Goal: Task Accomplishment & Management: Complete application form

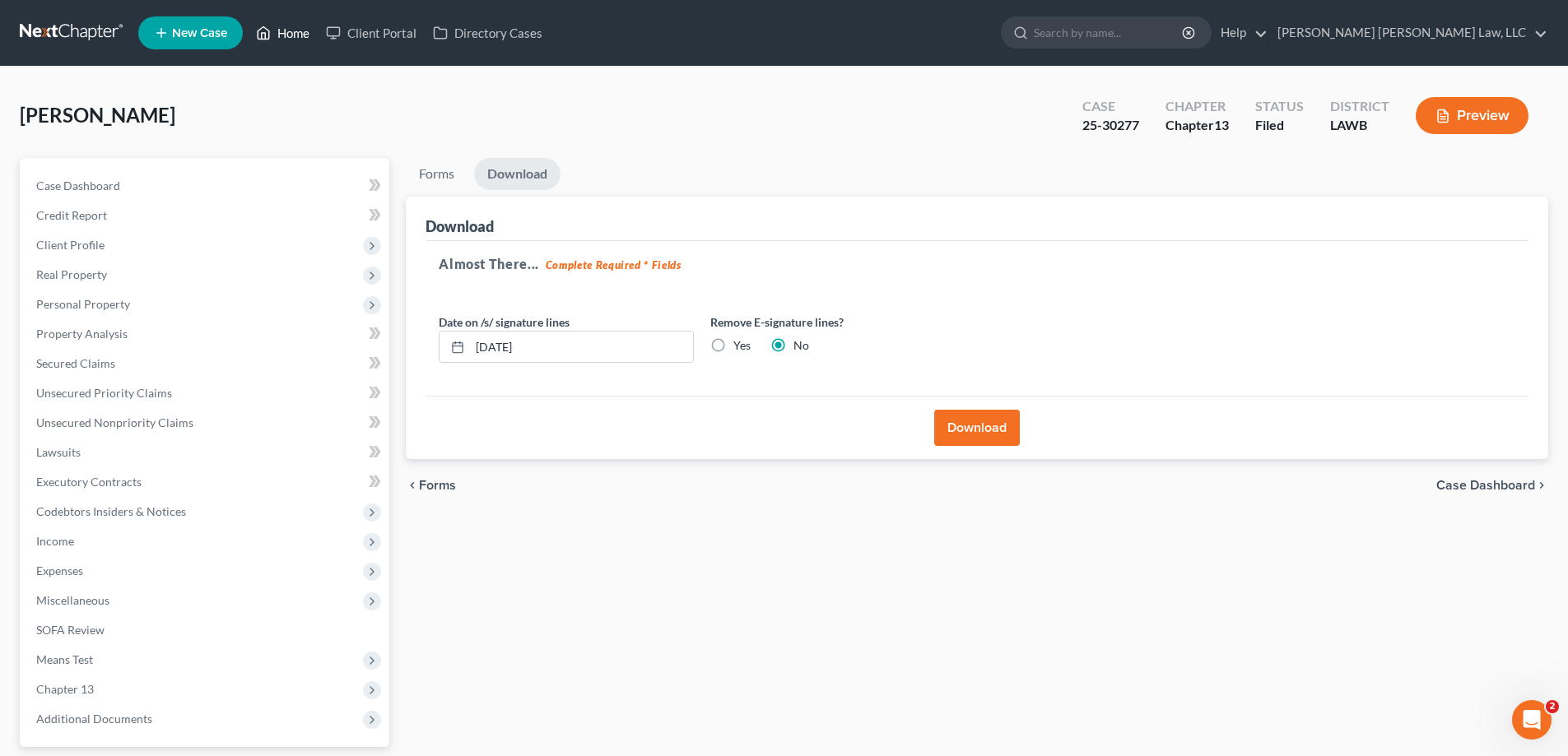
click at [315, 30] on link "Home" at bounding box center [282, 33] width 70 height 30
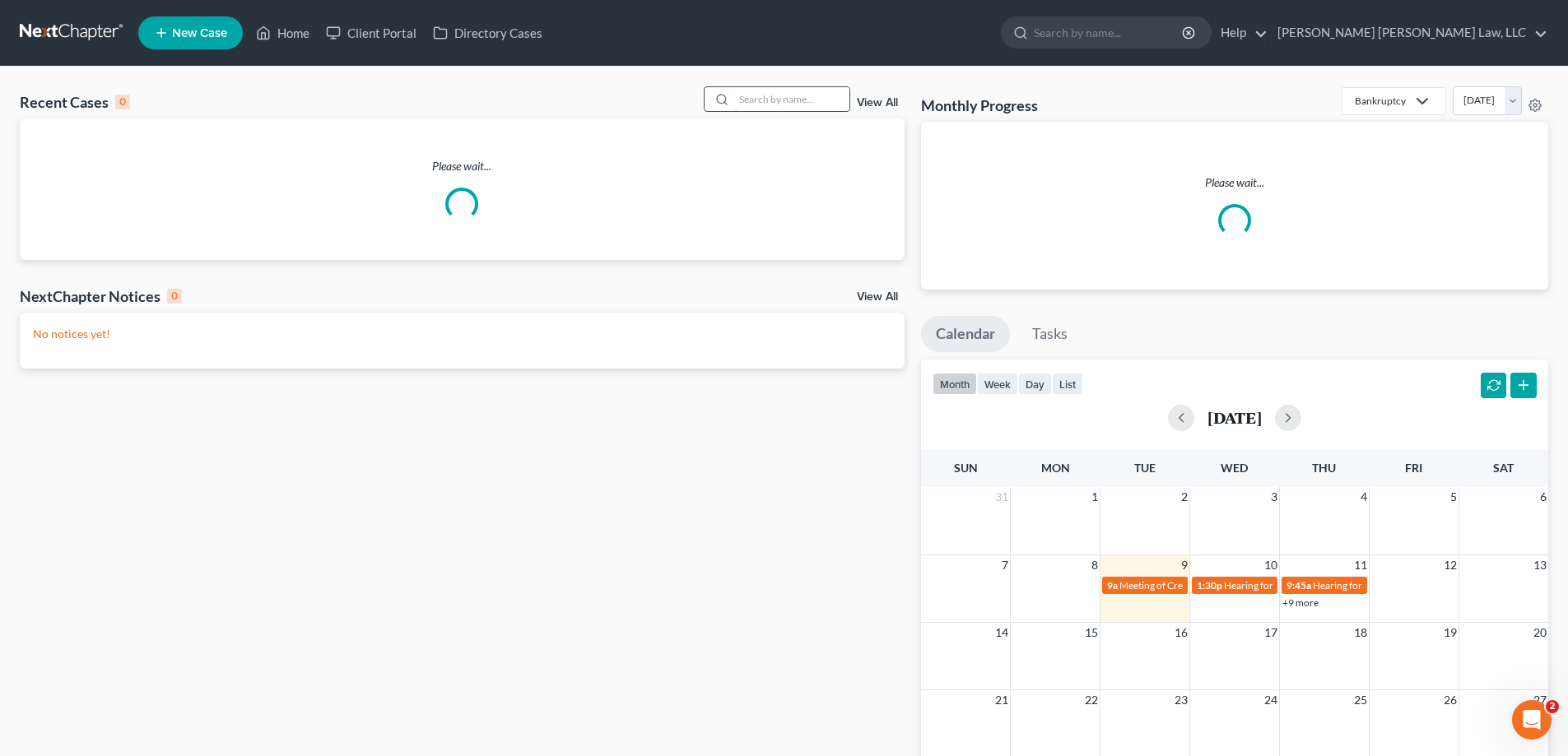
click at [780, 102] on input "search" at bounding box center [792, 99] width 115 height 24
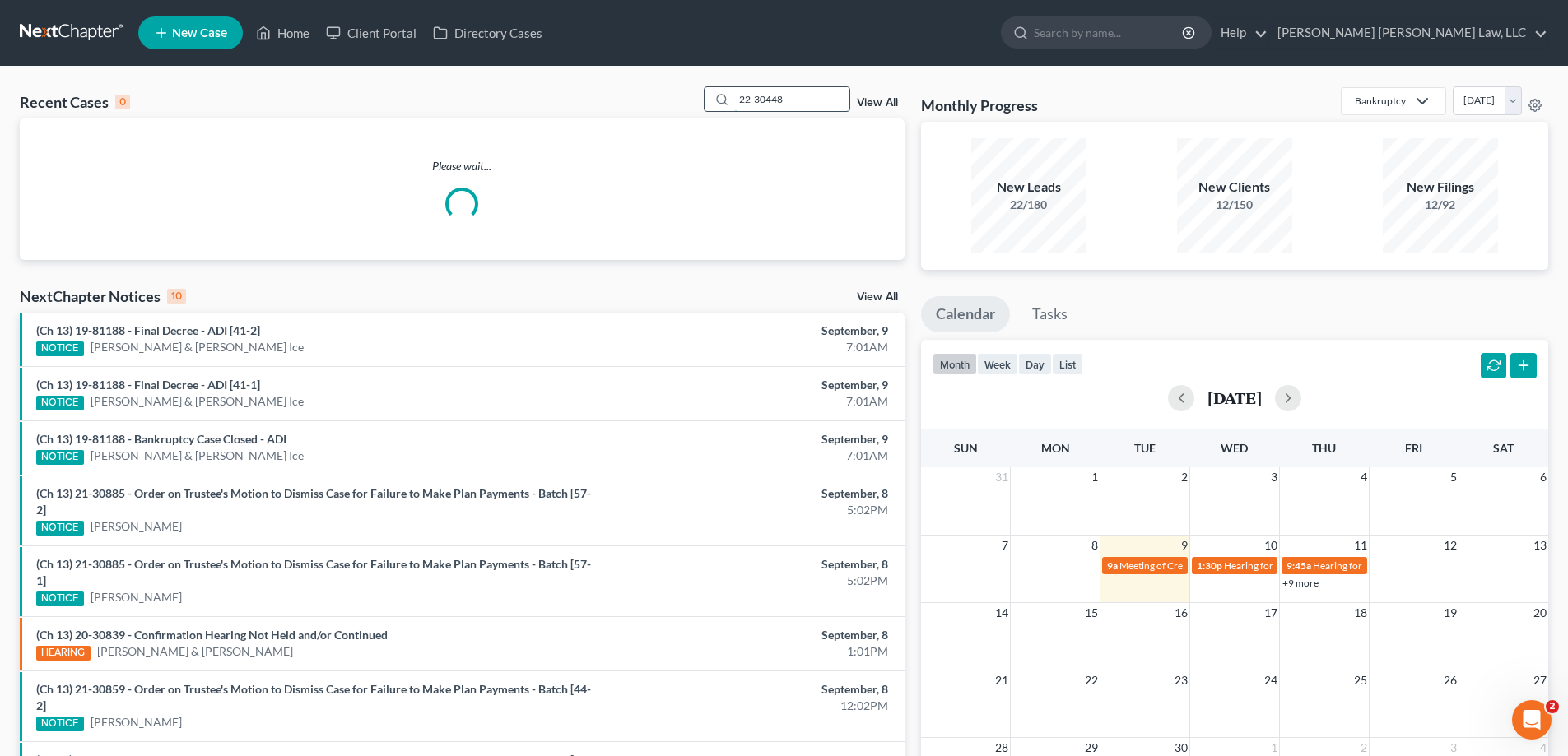
type input "22-30448"
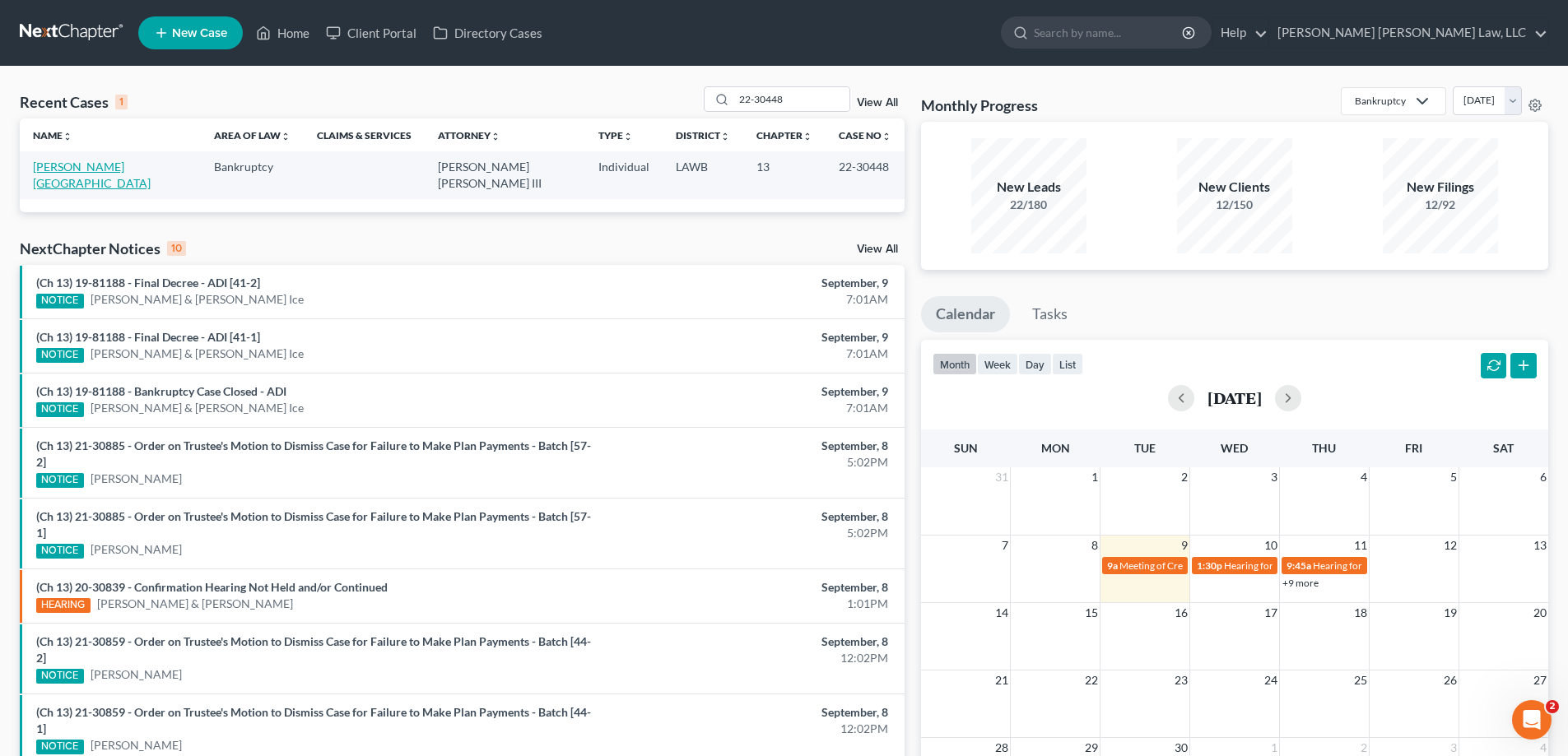
click at [59, 168] on link "[PERSON_NAME][GEOGRAPHIC_DATA]" at bounding box center [91, 174] width 118 height 31
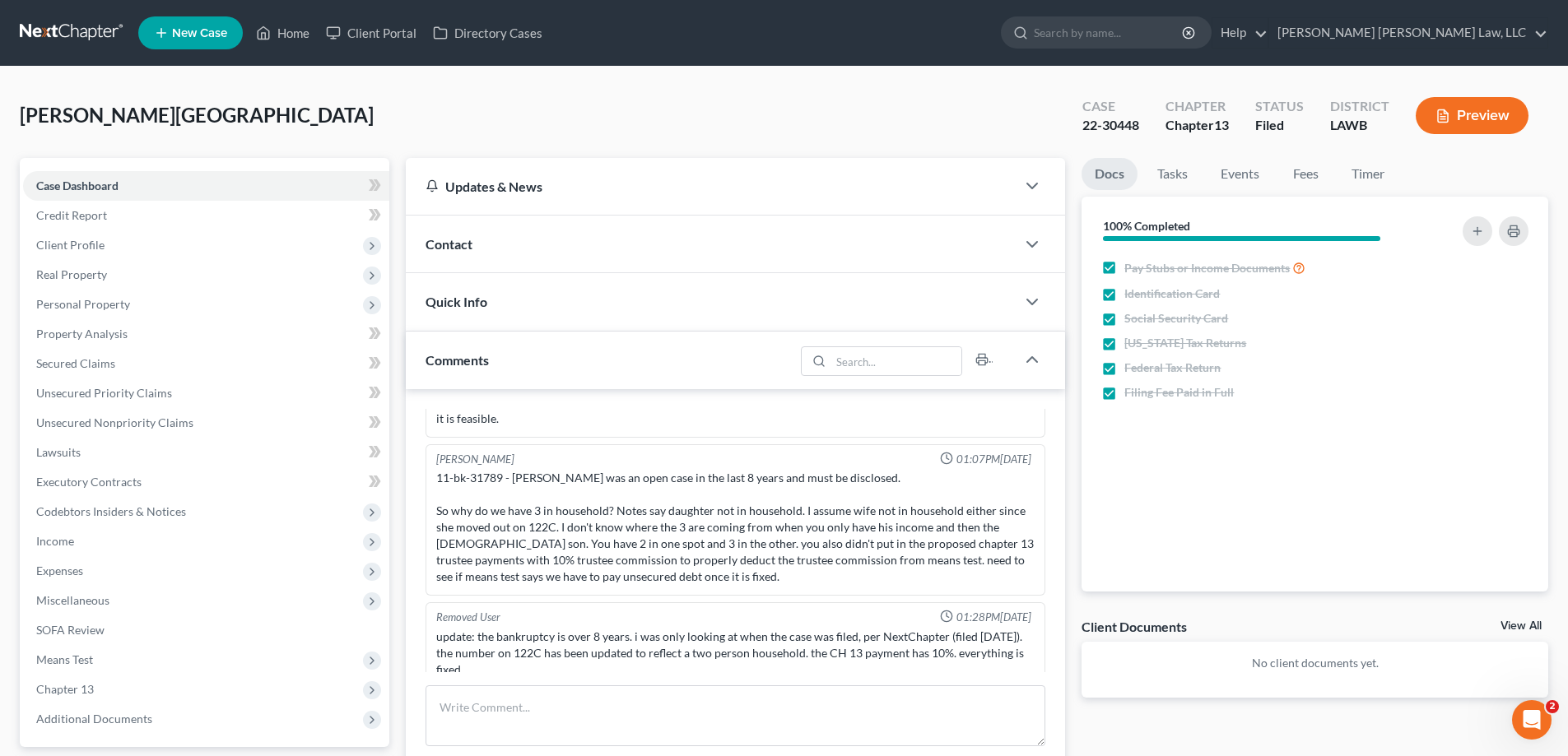
scroll to position [164, 0]
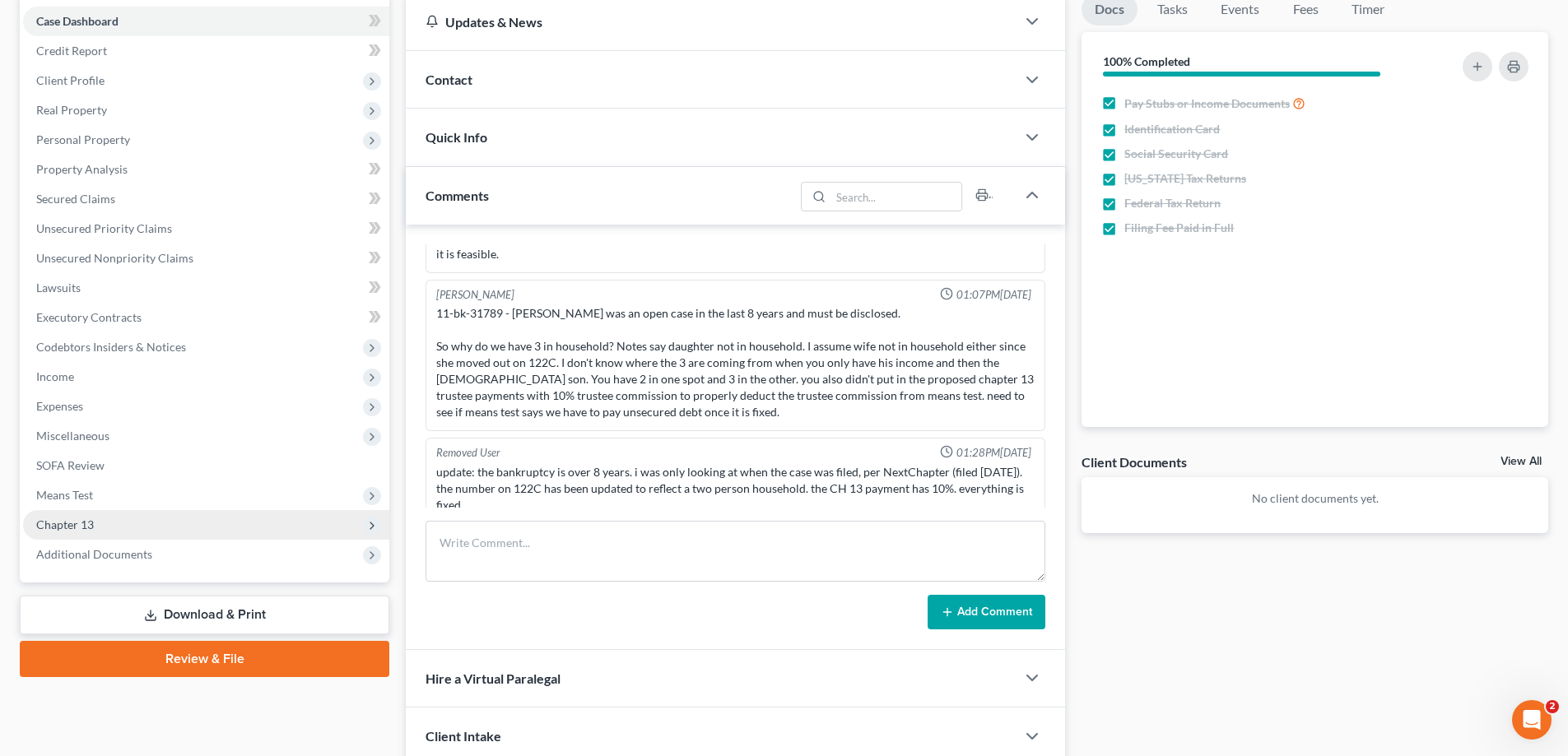
click at [66, 527] on span "Chapter 13" at bounding box center [65, 524] width 57 height 14
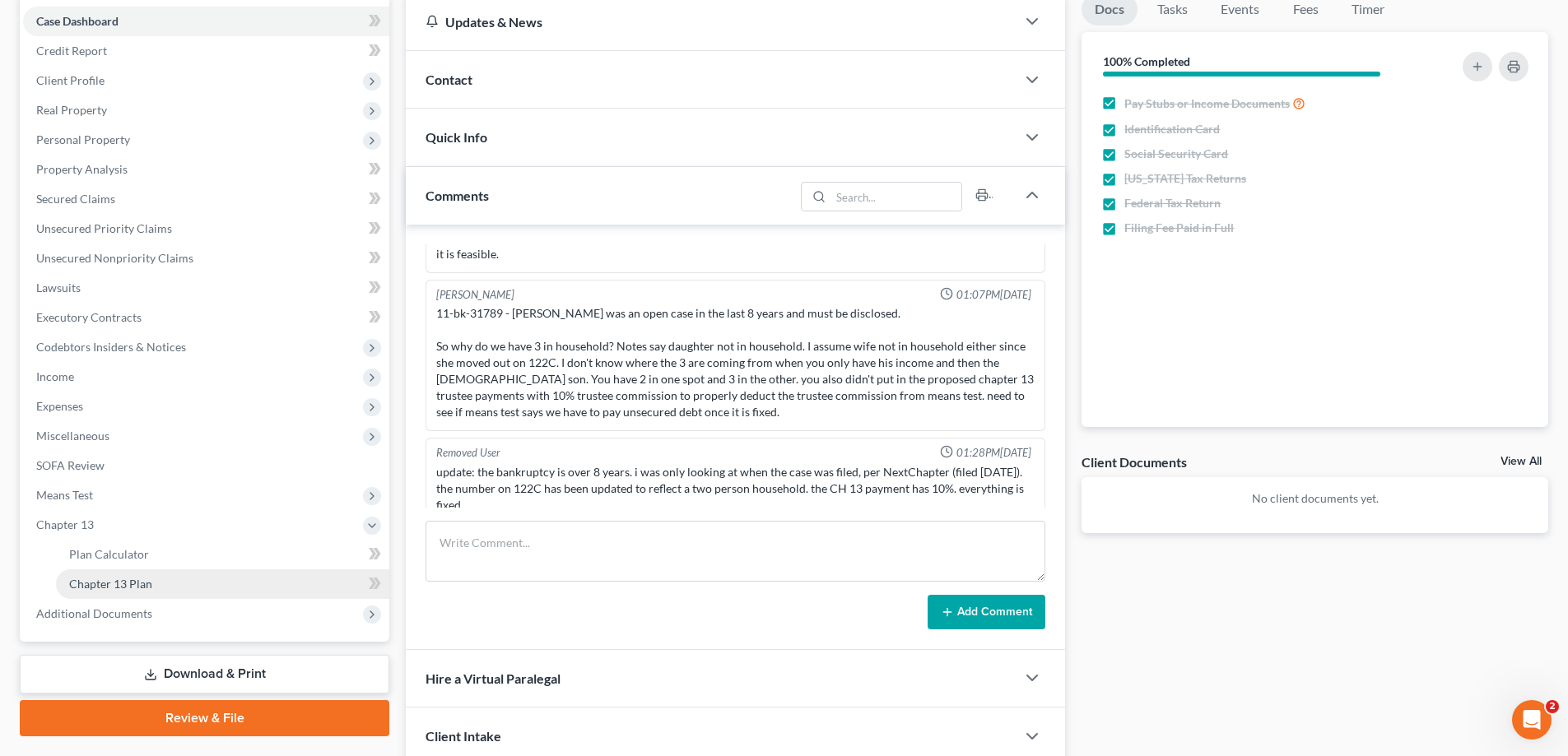
click at [110, 574] on link "Chapter 13 Plan" at bounding box center [223, 584] width 334 height 30
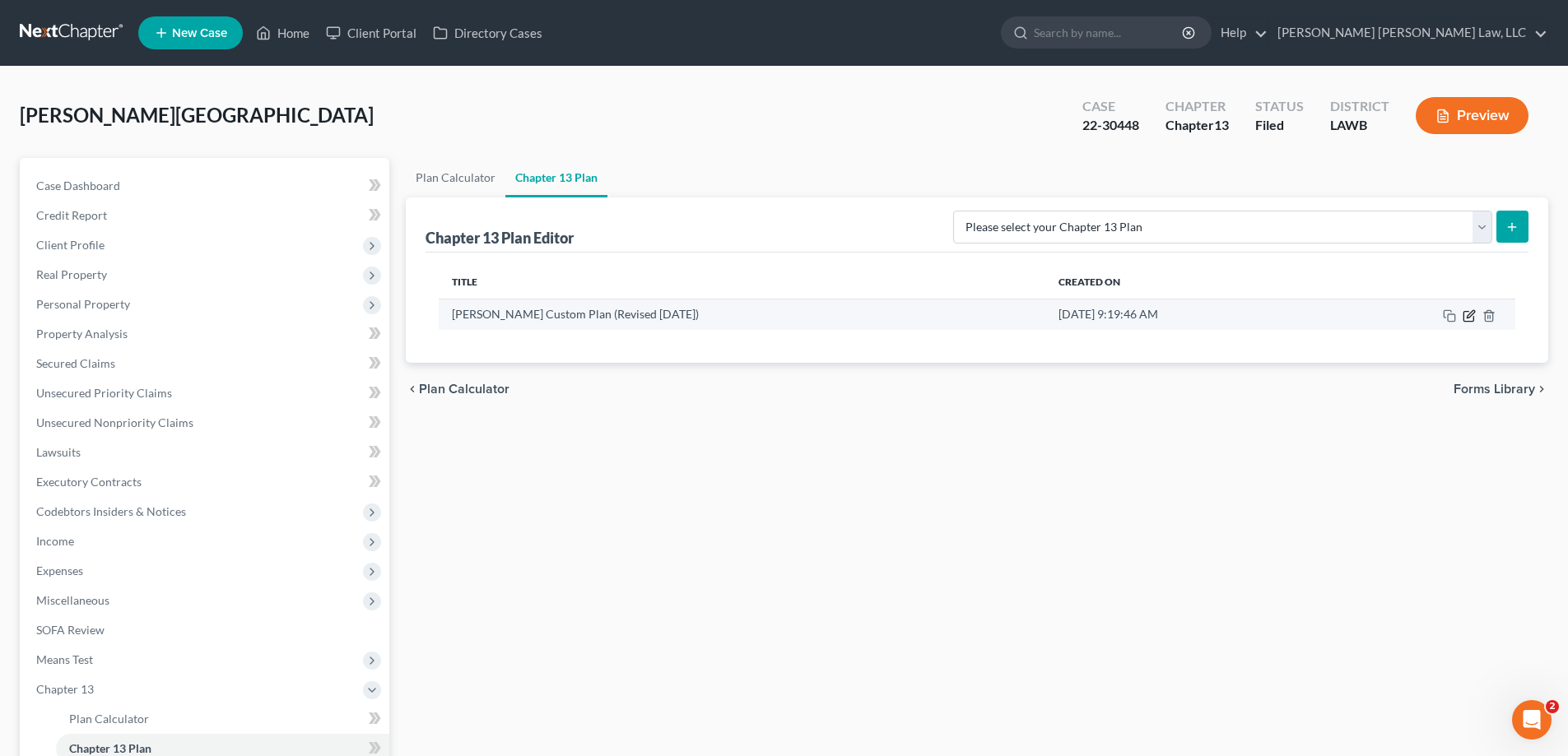
click at [1467, 319] on icon "button" at bounding box center [1468, 316] width 13 height 13
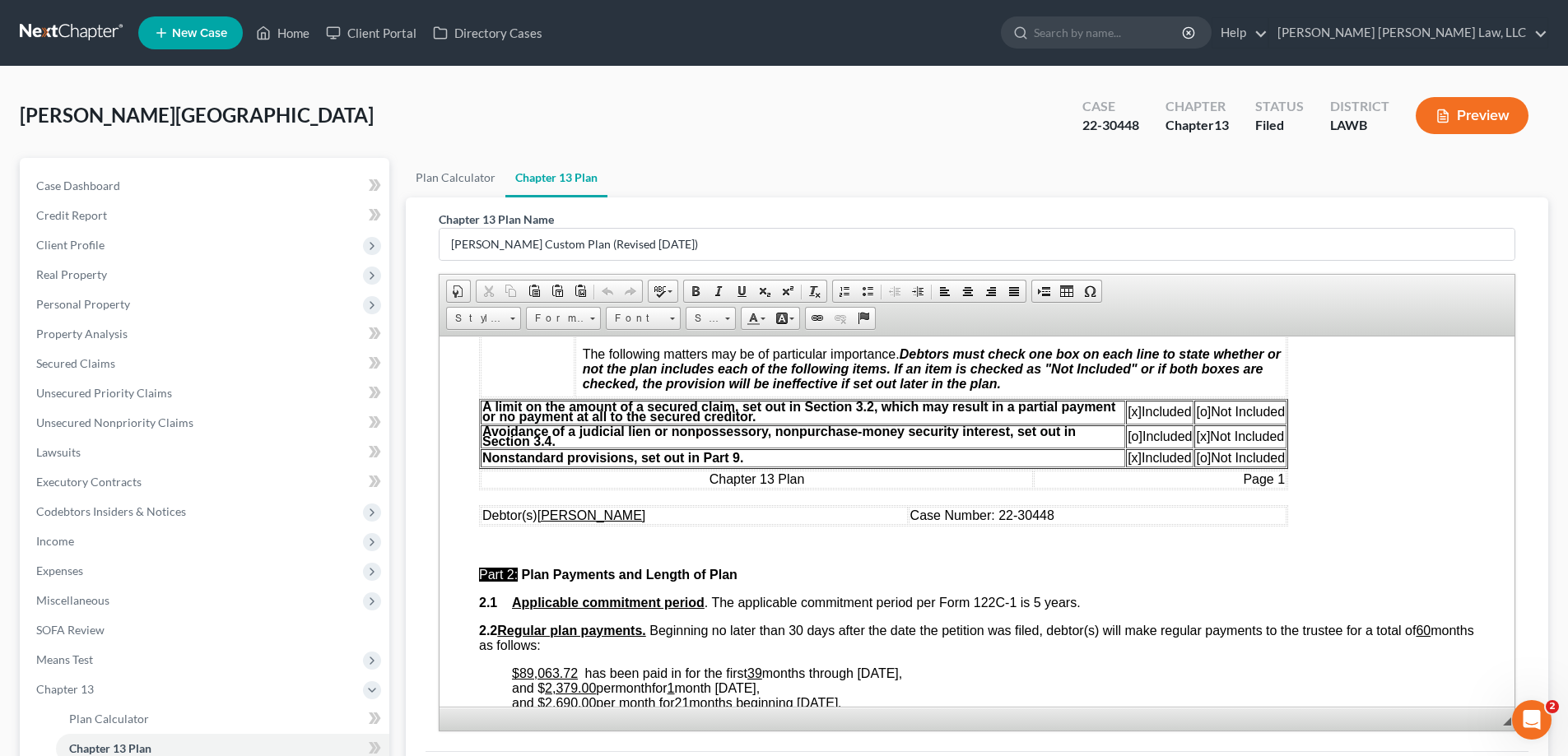
scroll to position [576, 0]
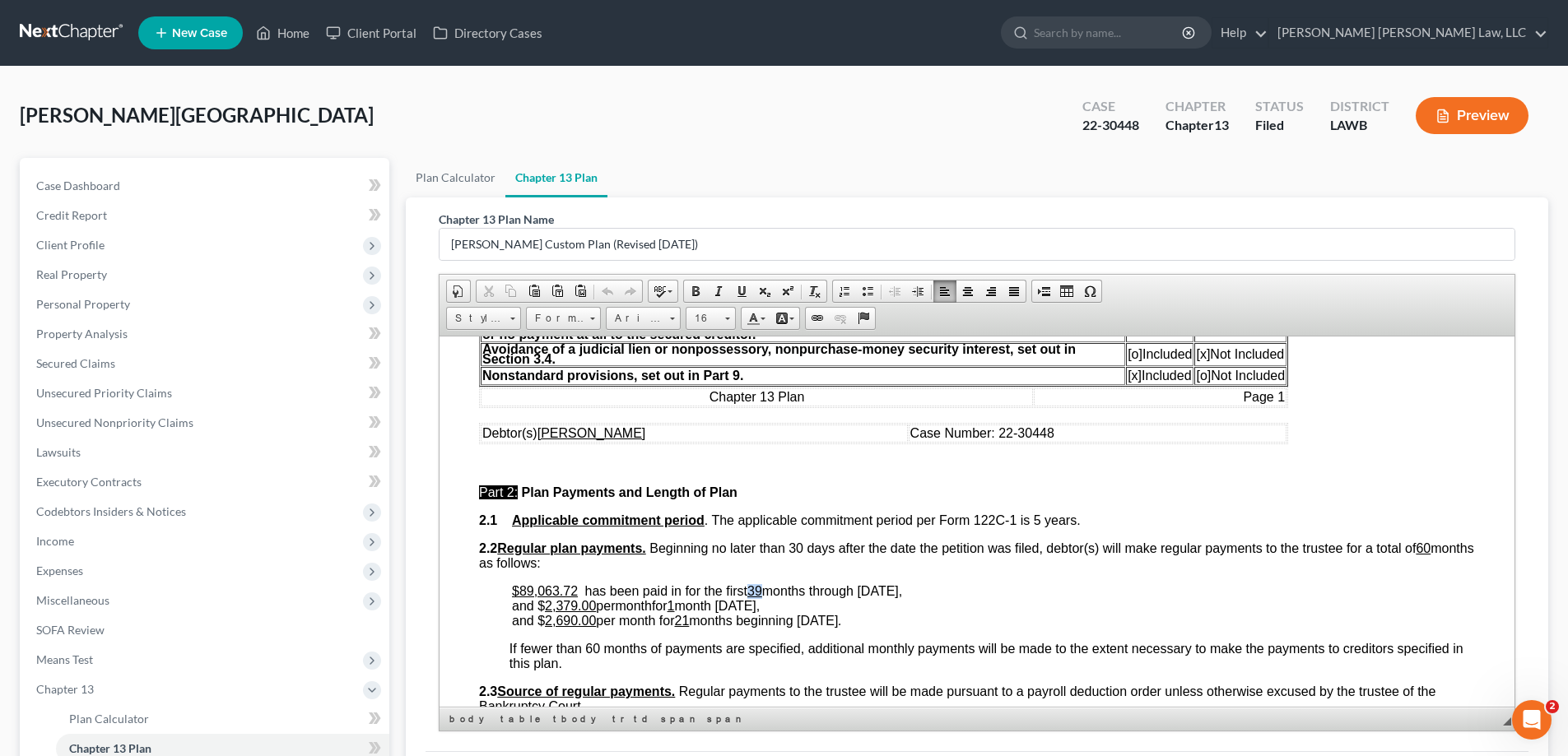
drag, startPoint x: 750, startPoint y: 588, endPoint x: 762, endPoint y: 588, distance: 12.0
click at [762, 588] on u "39" at bounding box center [754, 590] width 15 height 14
drag, startPoint x: 520, startPoint y: 592, endPoint x: 575, endPoint y: 598, distance: 55.3
click at [575, 598] on p "$89,063.72 has been paid in for the first 40 months through [DATE], and $ 2,379…" at bounding box center [993, 605] width 963 height 45
click at [675, 603] on u "1" at bounding box center [670, 605] width 7 height 14
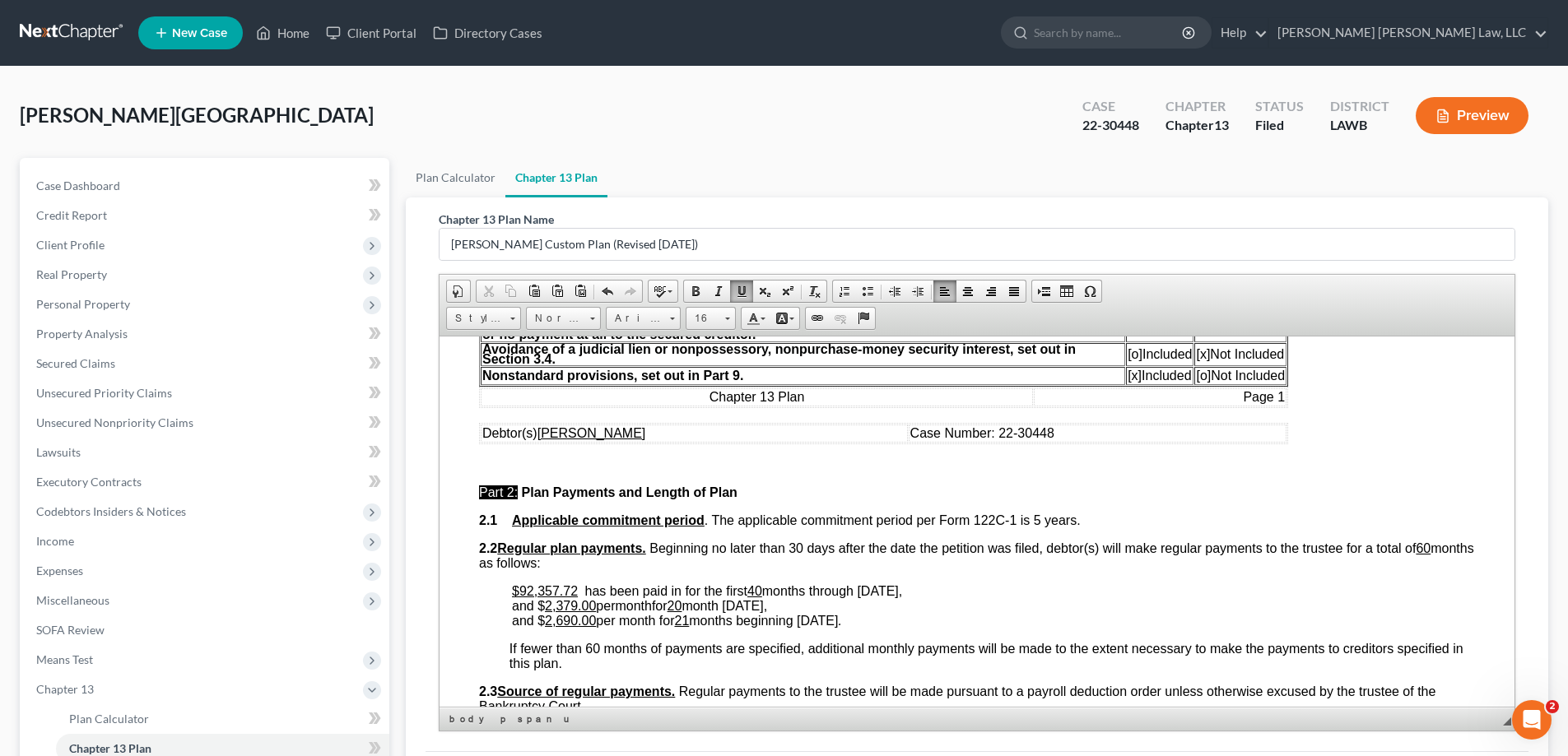
click at [736, 608] on span "months through [DATE], and $ 2,379.00 per month for 20 month [DATE]," at bounding box center [707, 597] width 390 height 29
drag, startPoint x: 833, startPoint y: 607, endPoint x: 506, endPoint y: 600, distance: 327.1
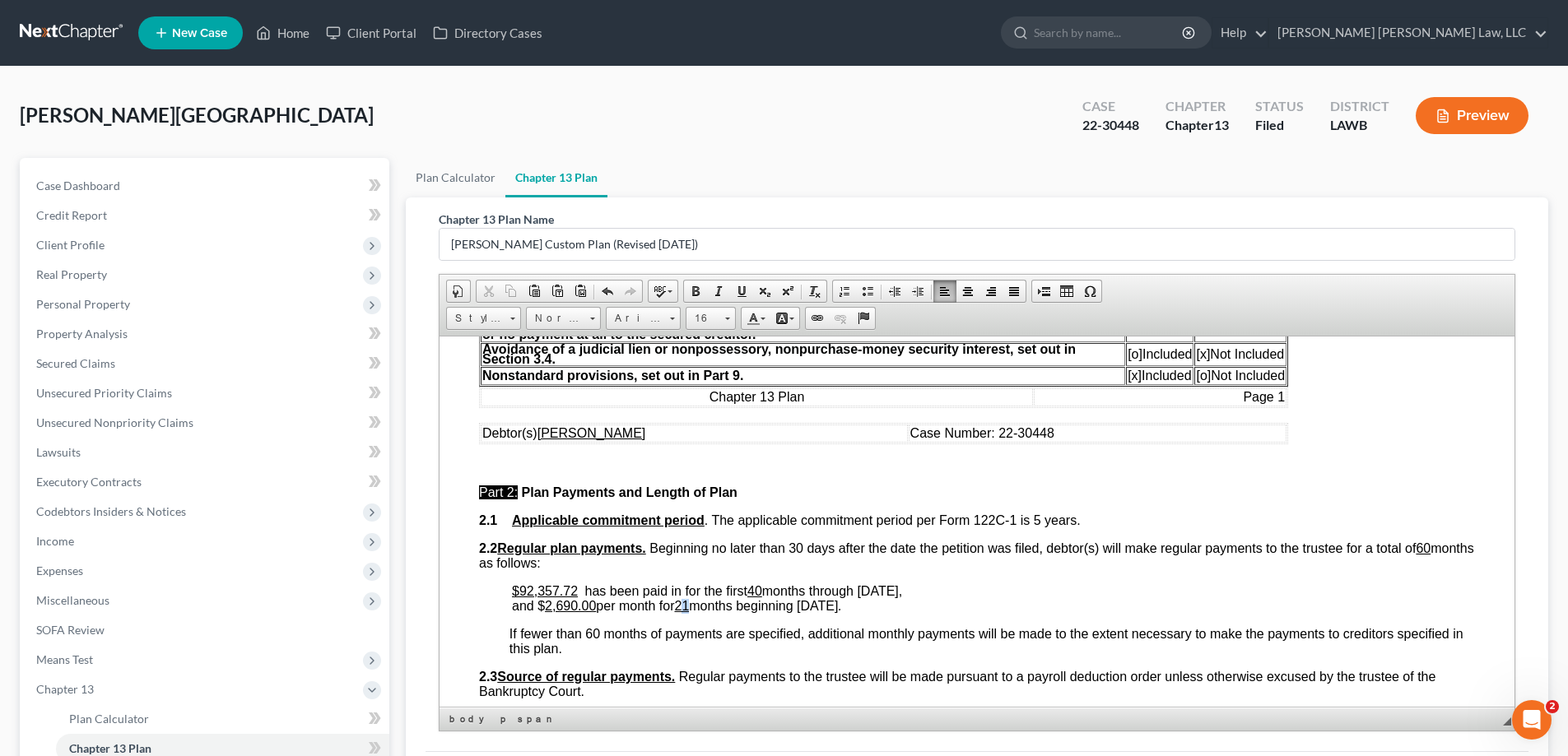
drag, startPoint x: 686, startPoint y: 610, endPoint x: 696, endPoint y: 610, distance: 10.0
click at [696, 610] on span "and $ 2,690.00 per month for 21 months beginning [DATE]" at bounding box center [674, 605] width 326 height 14
drag, startPoint x: 868, startPoint y: 589, endPoint x: 891, endPoint y: 592, distance: 23.2
click at [891, 592] on span "months through [DATE]," at bounding box center [832, 590] width 140 height 14
click at [808, 603] on span "and $ 2,690.00 per month for 20 months beginning [DATE]" at bounding box center [674, 605] width 326 height 14
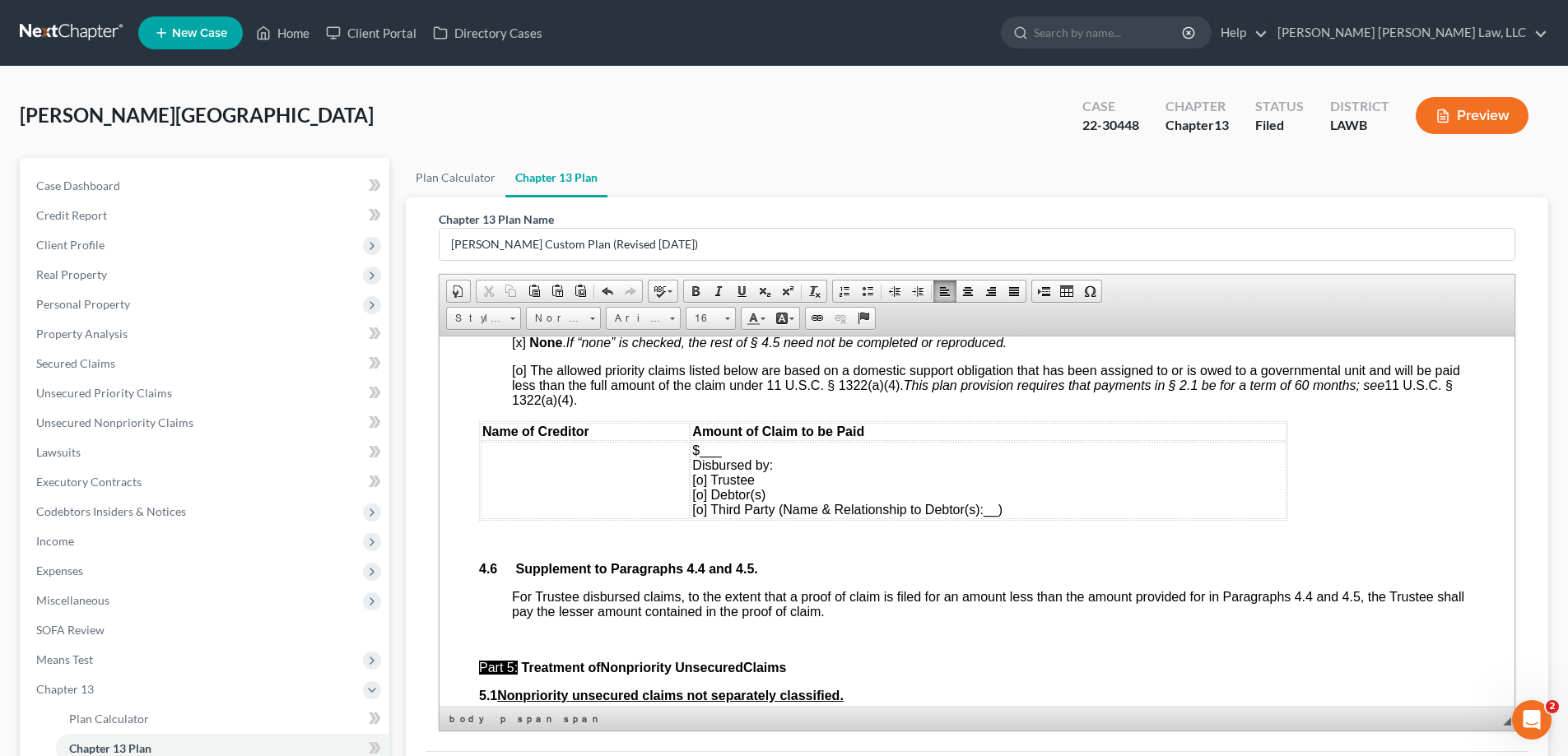
scroll to position [4772, 0]
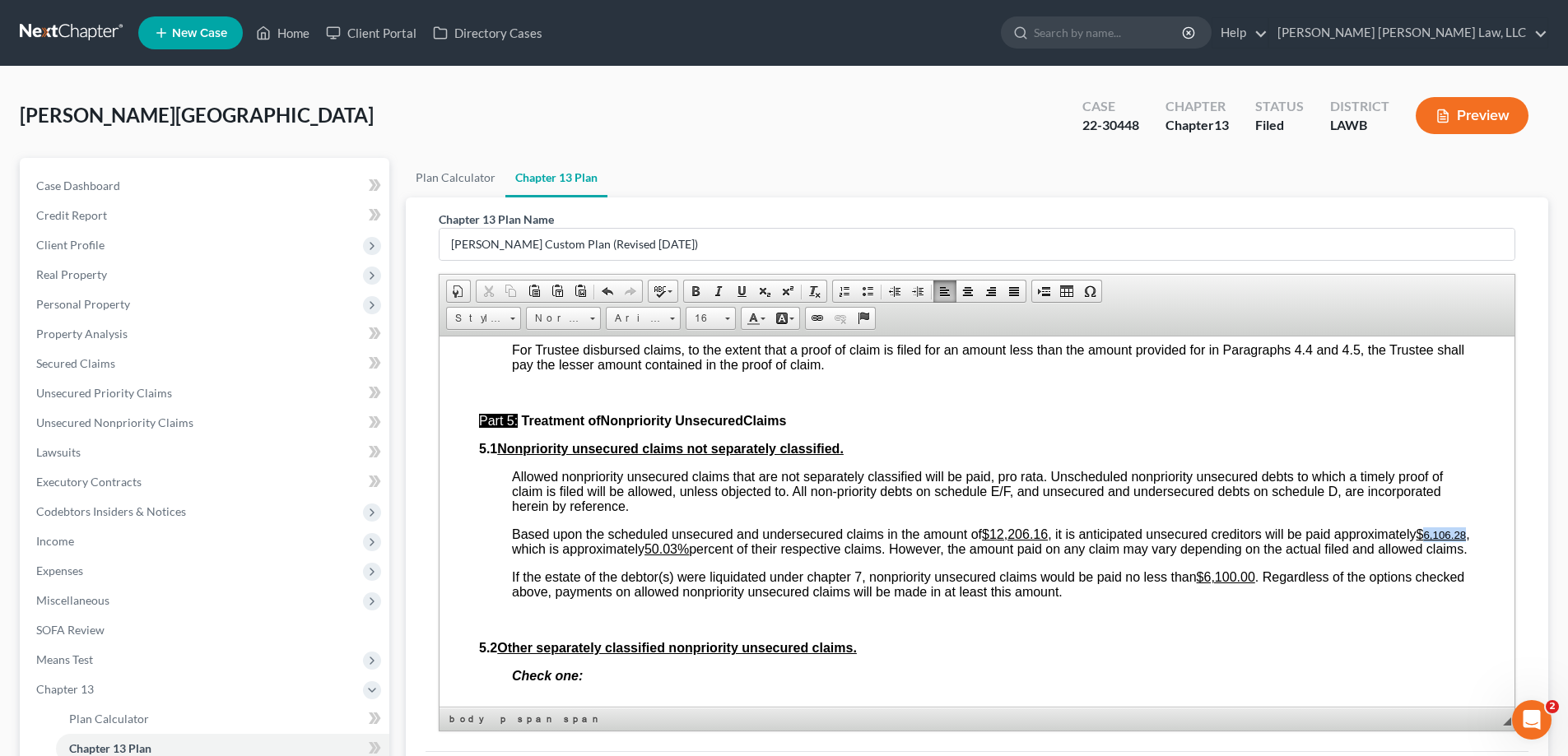
drag, startPoint x: 631, startPoint y: 549, endPoint x: 674, endPoint y: 550, distance: 43.0
click at [674, 550] on p "Based upon the scheduled unsecured and undersecured claims in the amount of $12…" at bounding box center [993, 541] width 963 height 30
drag, startPoint x: 812, startPoint y: 544, endPoint x: 840, endPoint y: 544, distance: 28.0
click at [689, 544] on u "50.03%" at bounding box center [666, 548] width 45 height 14
drag, startPoint x: 638, startPoint y: 544, endPoint x: 665, endPoint y: 544, distance: 27.0
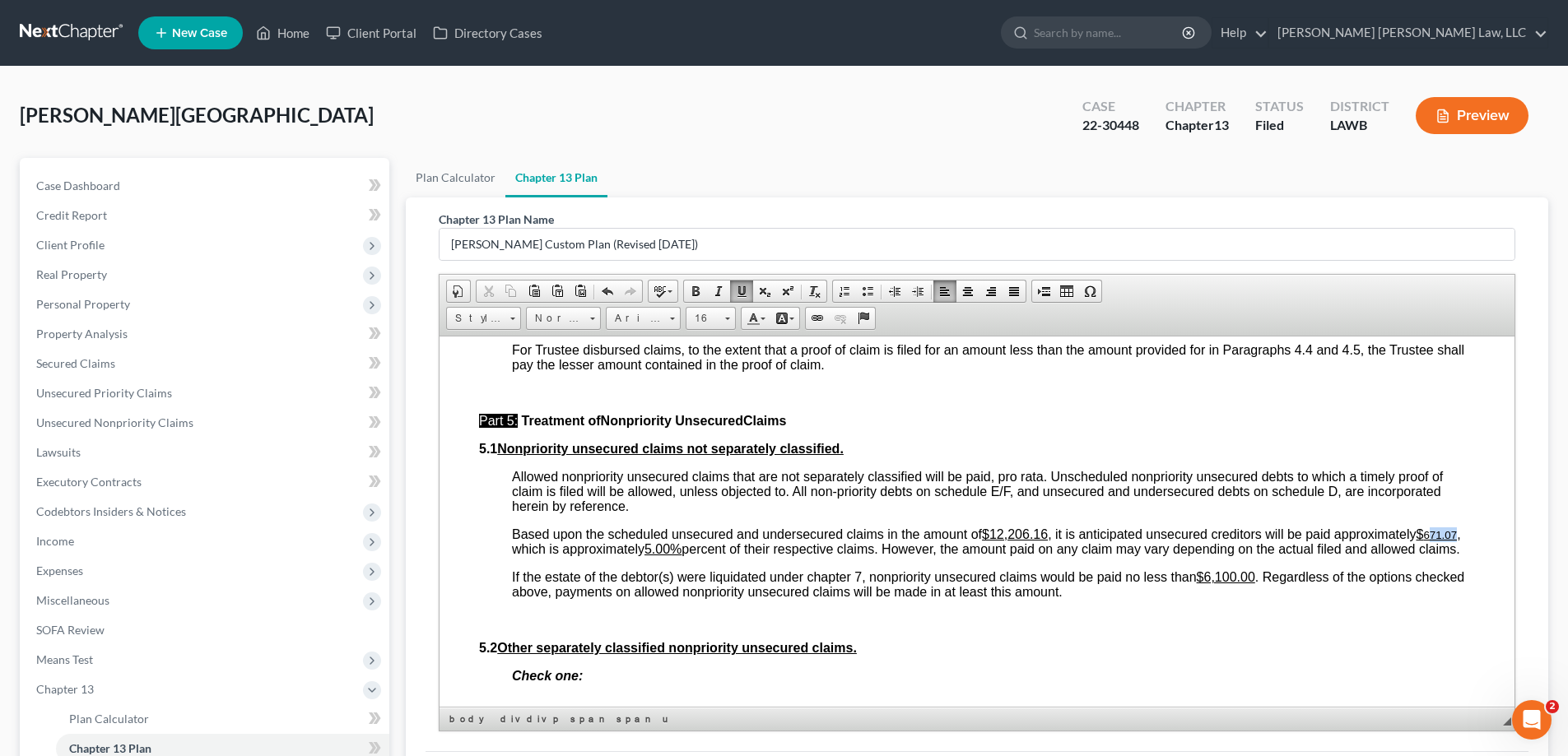
click at [1423, 540] on span "671.07" at bounding box center [1440, 534] width 34 height 12
click at [681, 543] on u "5.00%" at bounding box center [662, 548] width 37 height 14
click at [675, 550] on p "Based upon the scheduled unsecured and undersecured claims in the amount of $12…" at bounding box center [993, 541] width 963 height 30
click at [689, 549] on u "56.00%" at bounding box center [666, 548] width 45 height 14
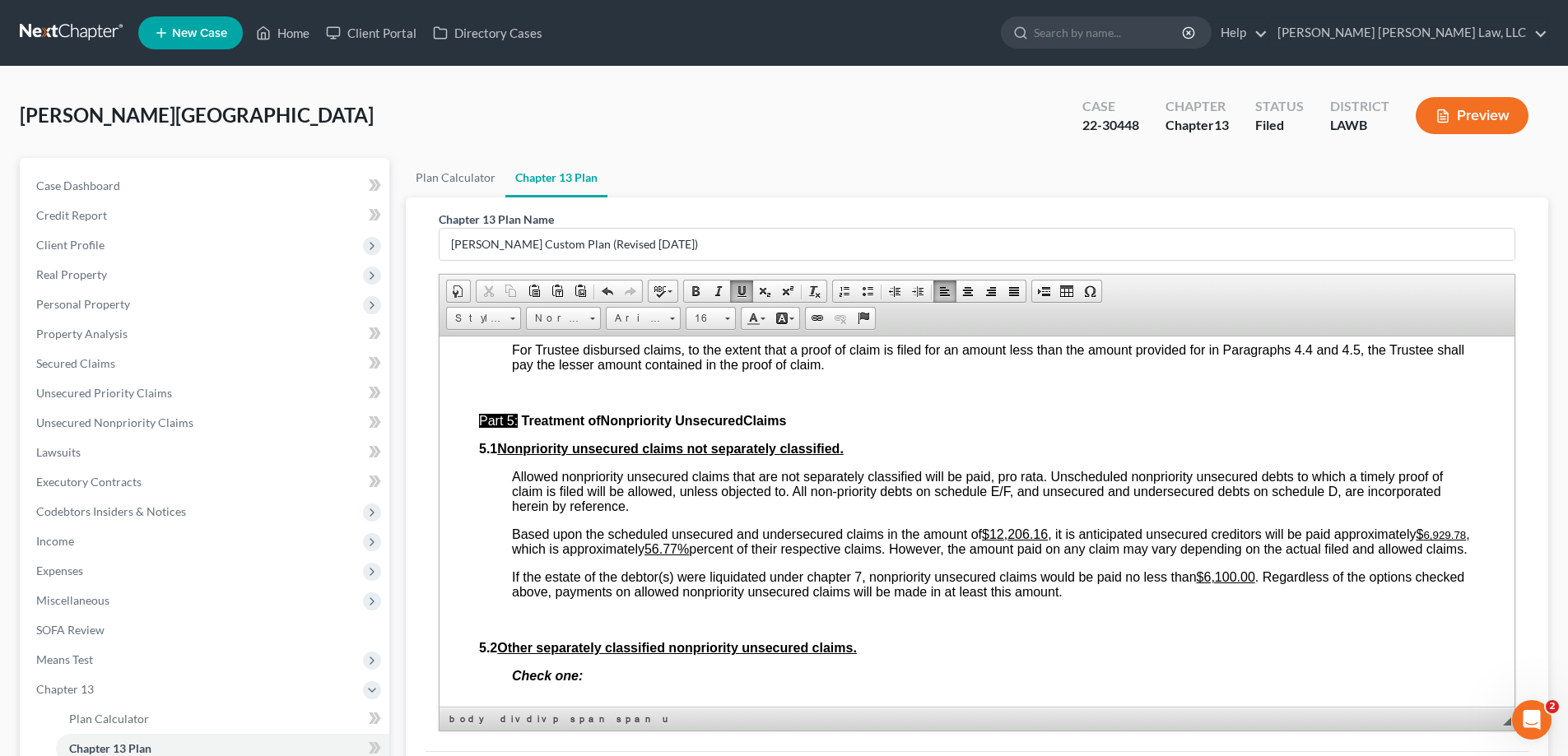
click at [1174, 627] on p at bounding box center [993, 619] width 963 height 15
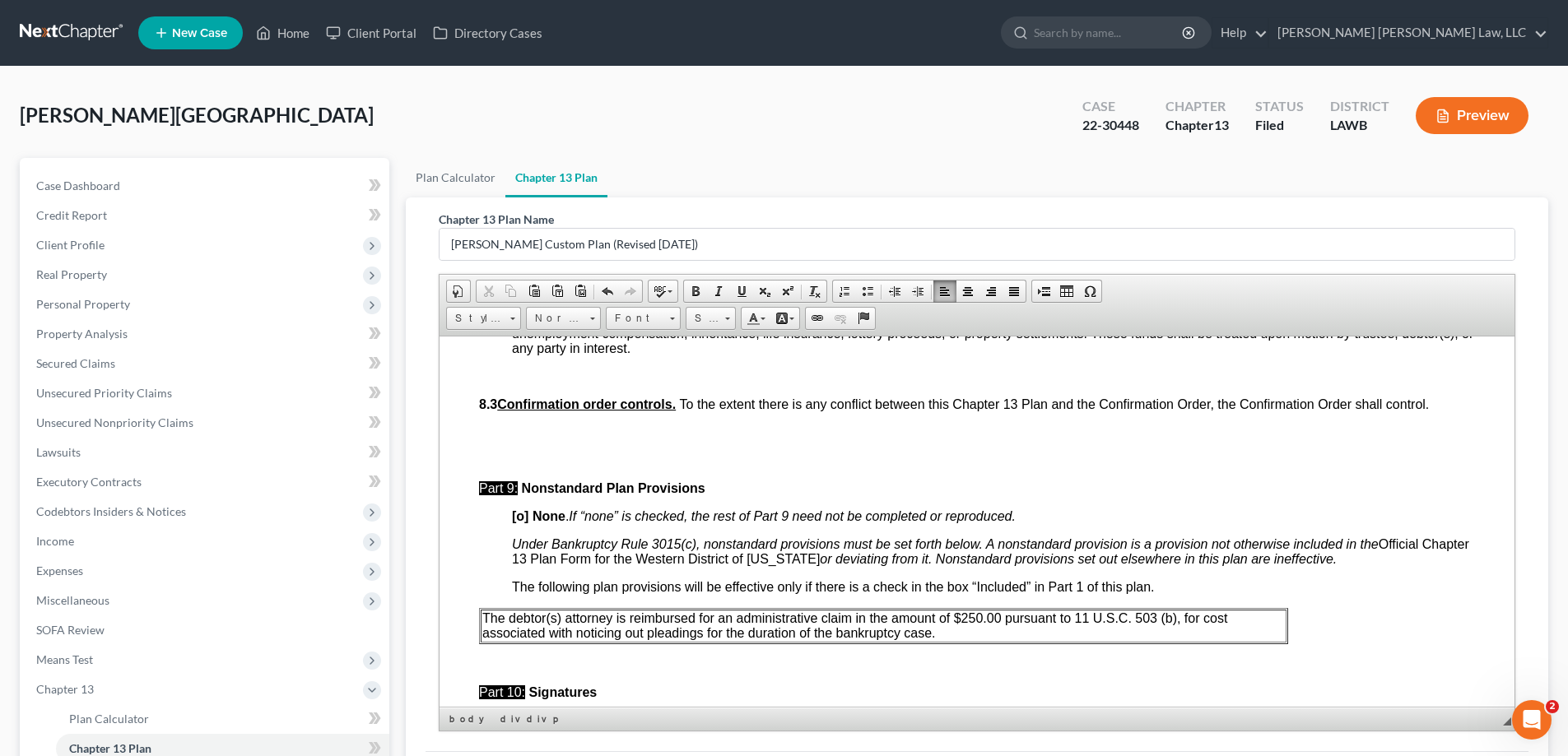
scroll to position [5923, 0]
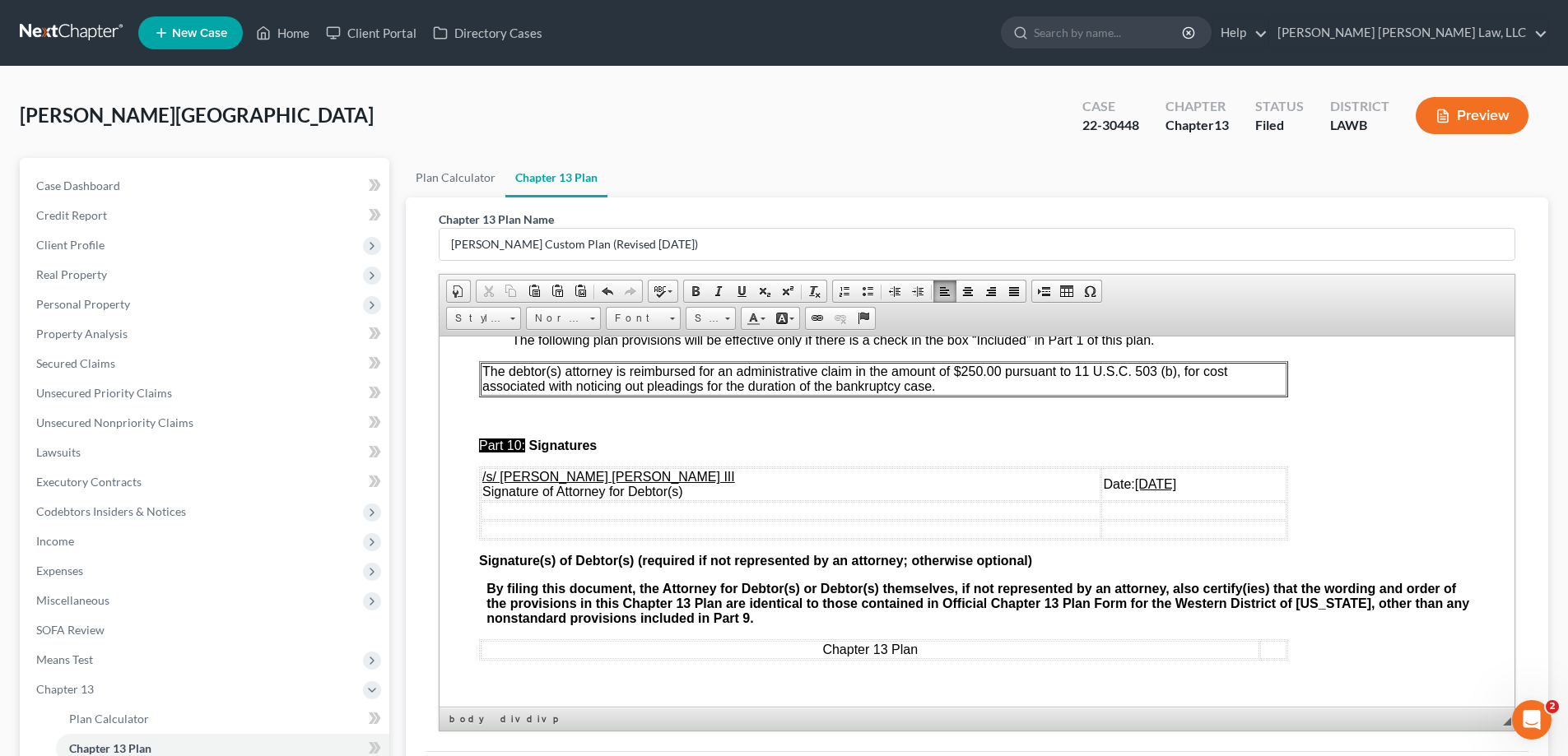
drag, startPoint x: 1050, startPoint y: 501, endPoint x: 1118, endPoint y: 501, distance: 68.0
click at [1118, 500] on td "Date: [DATE]" at bounding box center [1193, 483] width 185 height 33
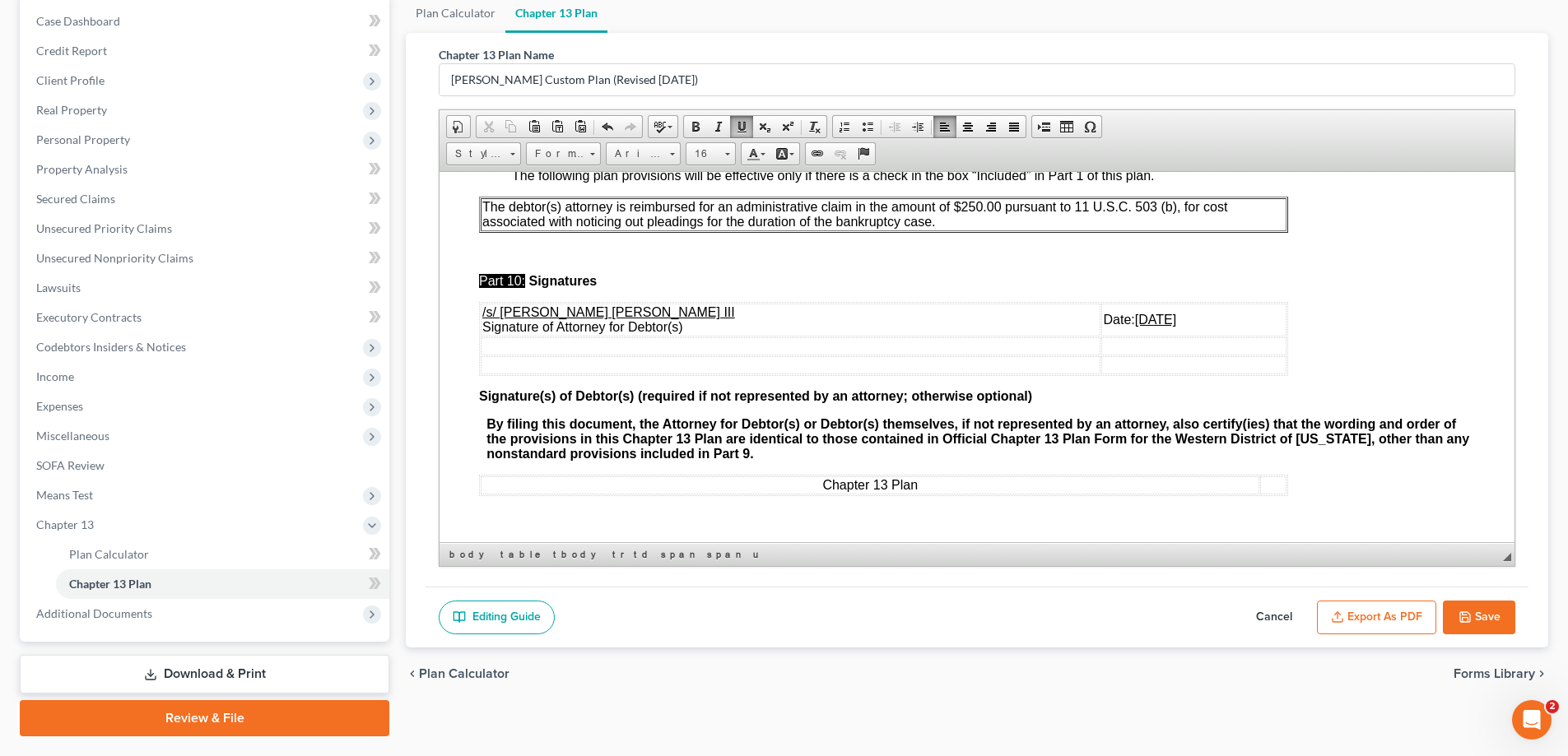
click at [1500, 616] on button "Save" at bounding box center [1478, 617] width 72 height 35
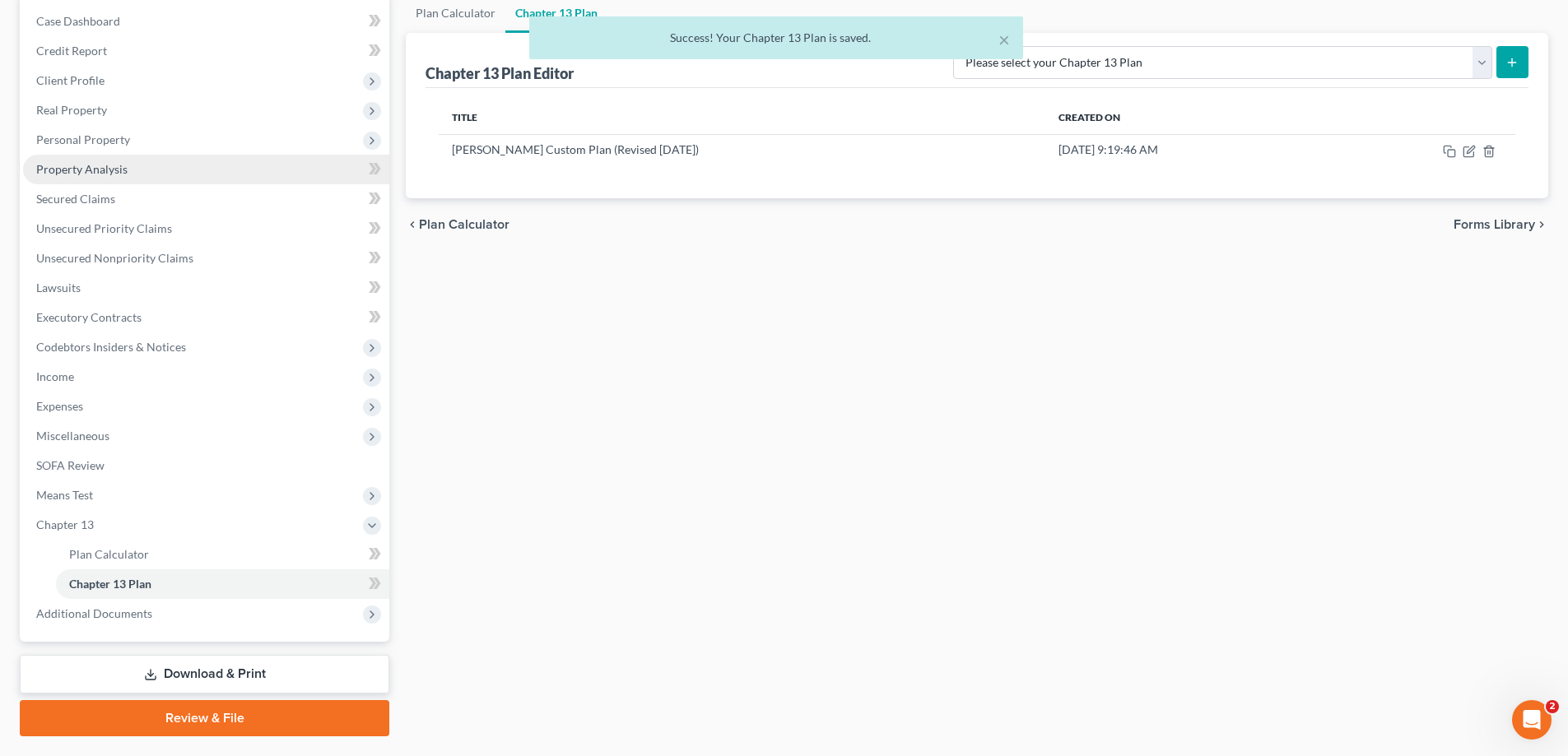
click at [130, 163] on link "Property Analysis" at bounding box center [206, 169] width 366 height 30
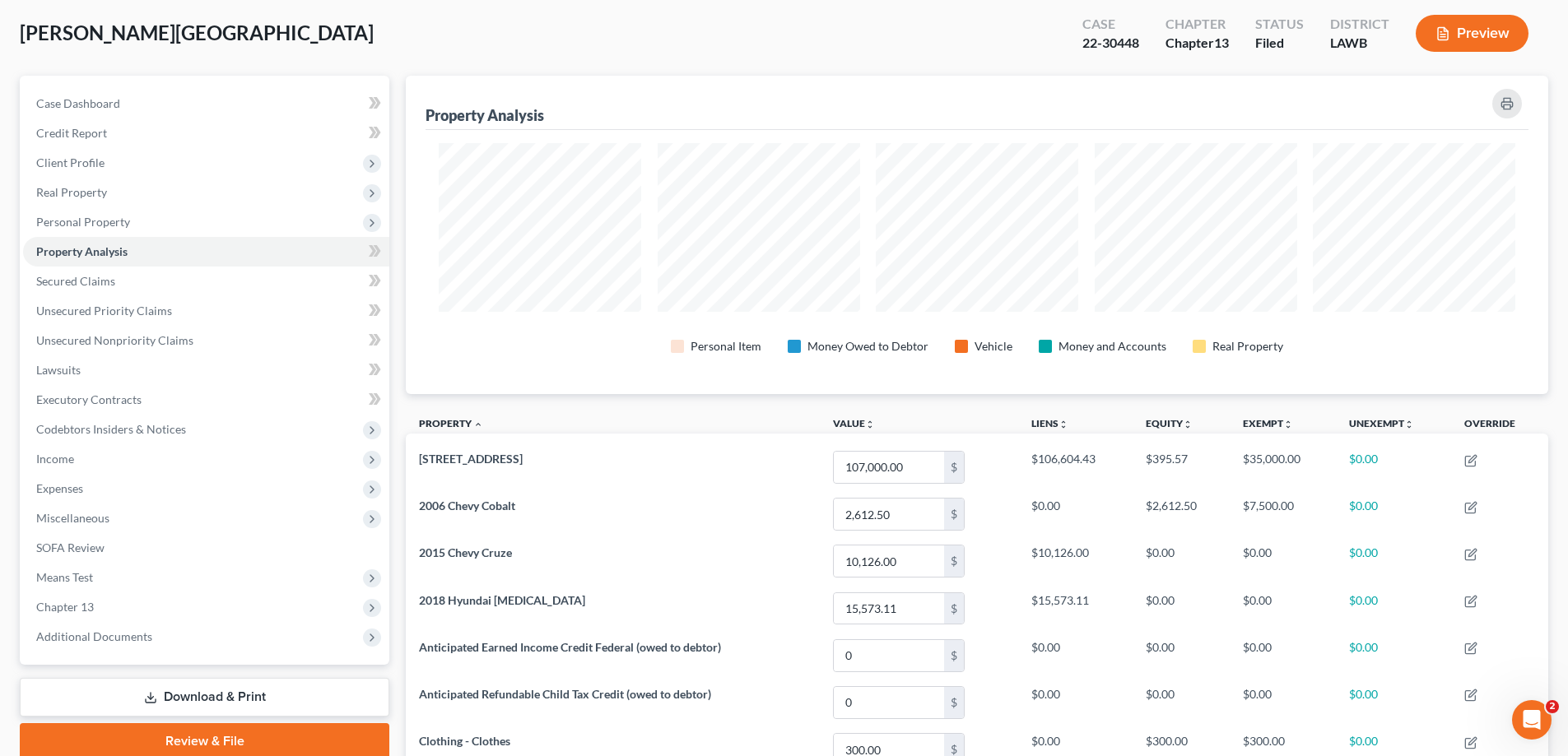
scroll to position [330, 0]
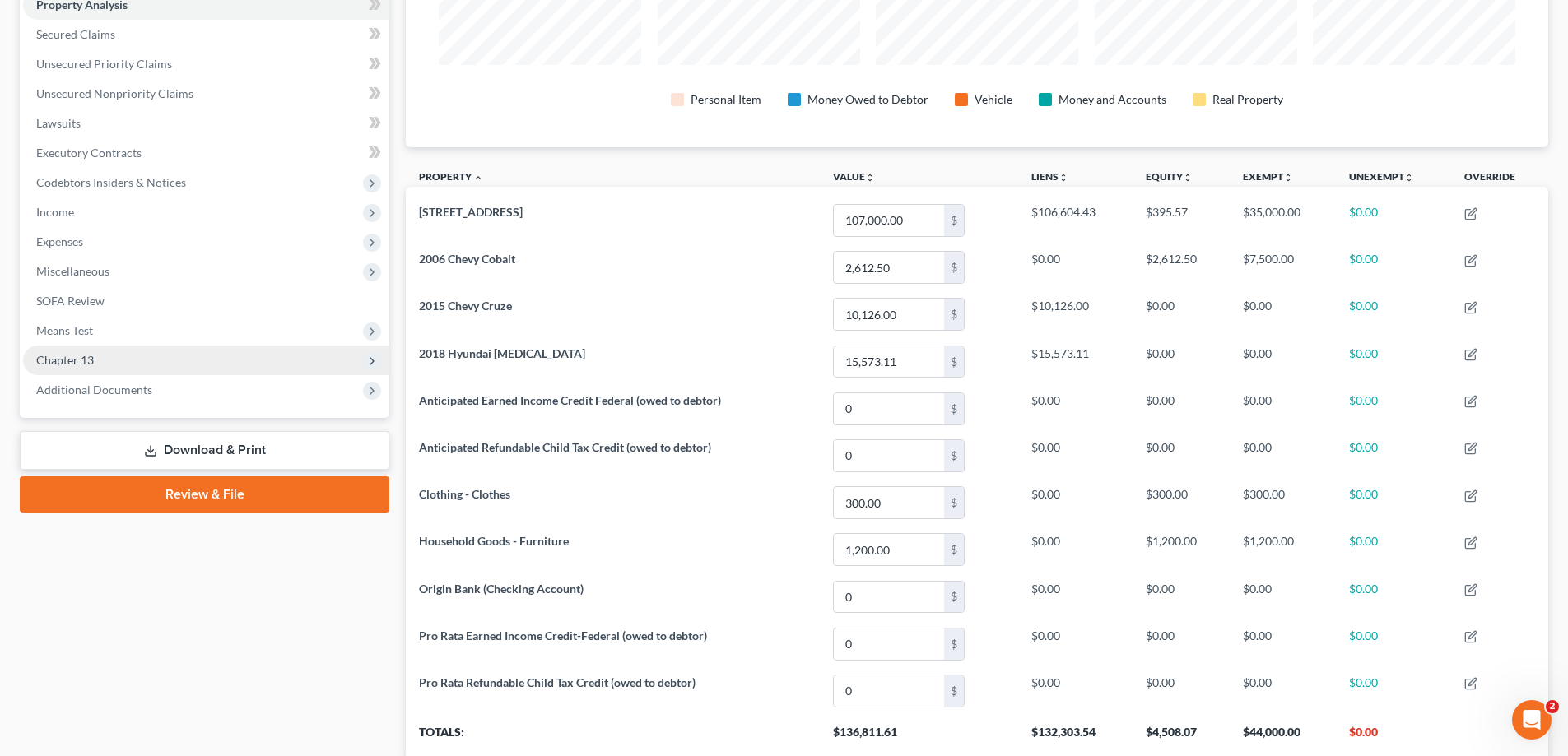
click at [49, 358] on span "Chapter 13" at bounding box center [65, 360] width 57 height 14
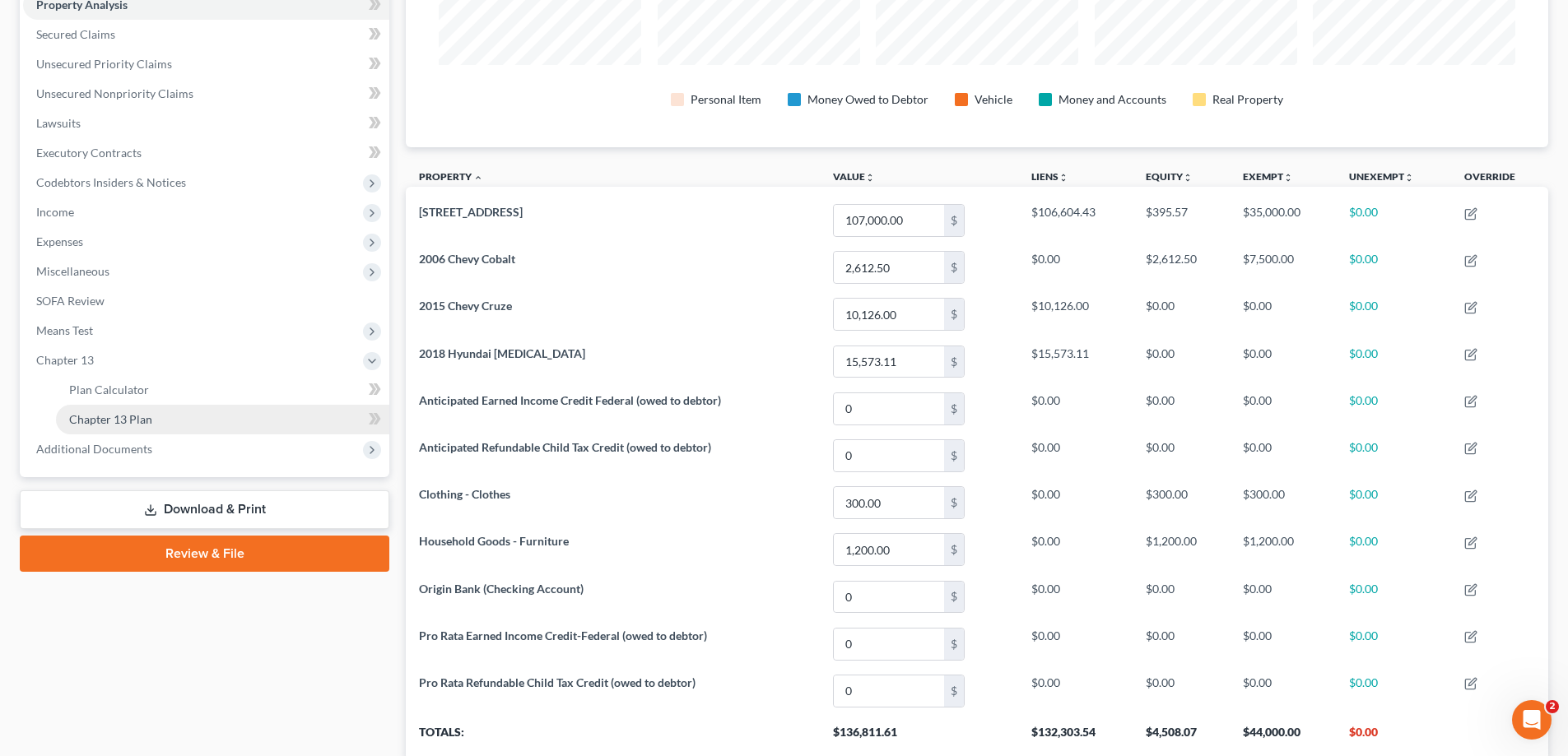
click at [134, 419] on span "Chapter 13 Plan" at bounding box center [111, 420] width 83 height 14
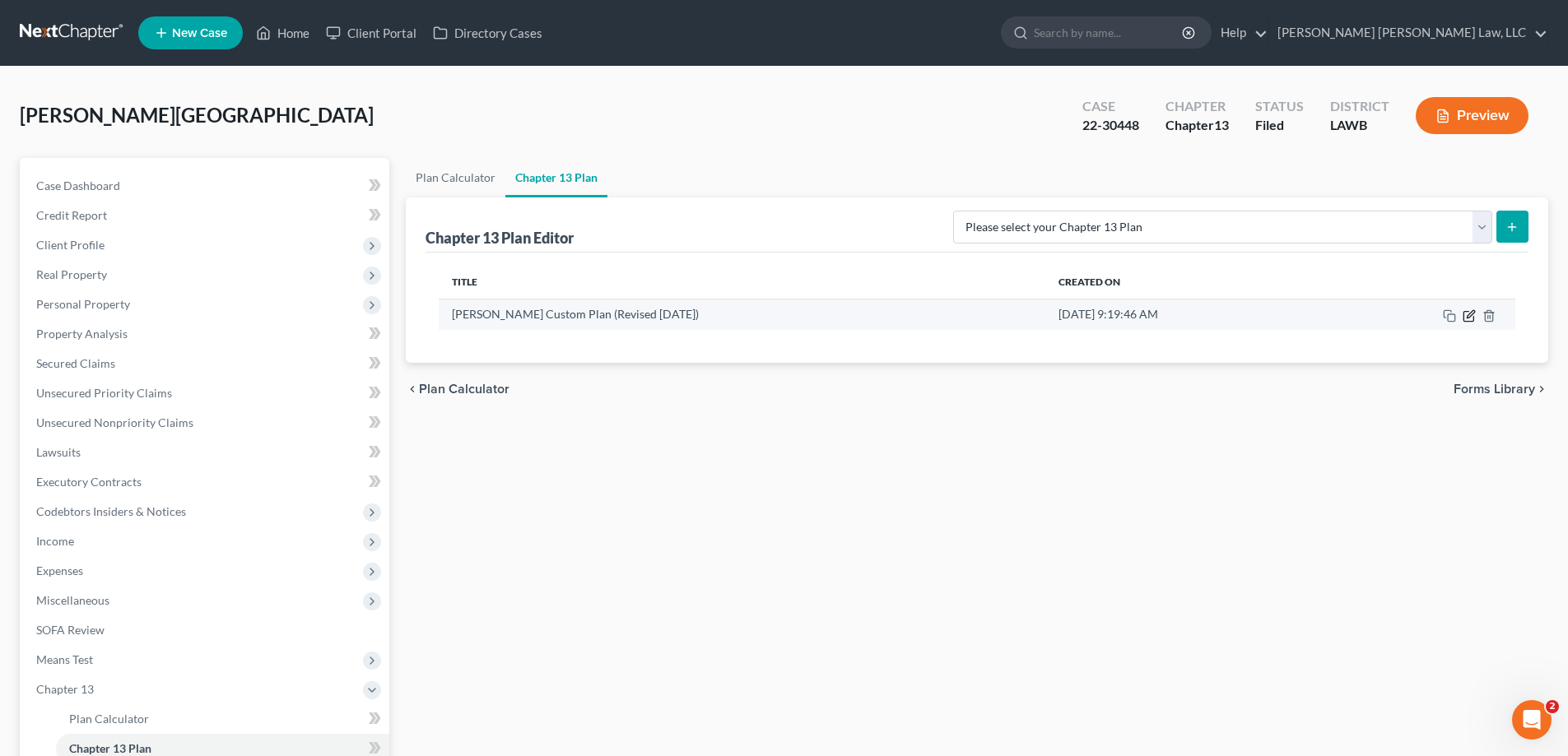
click at [1473, 310] on icon "button" at bounding box center [1470, 313] width 7 height 7
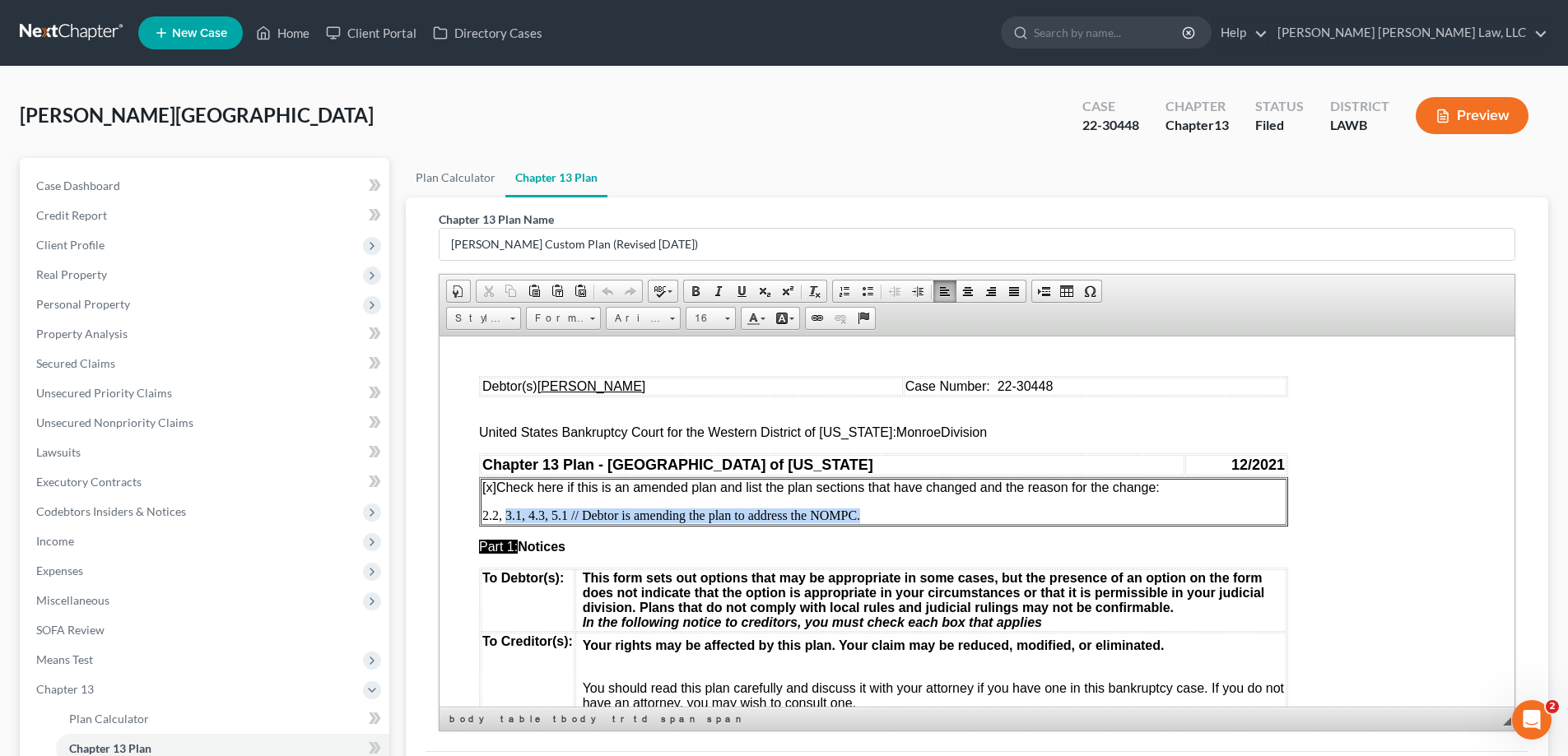
drag, startPoint x: 505, startPoint y: 513, endPoint x: 874, endPoint y: 497, distance: 369.3
click at [874, 497] on td "[x] Check here if this is an amended plan and list the plan sections that have …" at bounding box center [884, 501] width 806 height 47
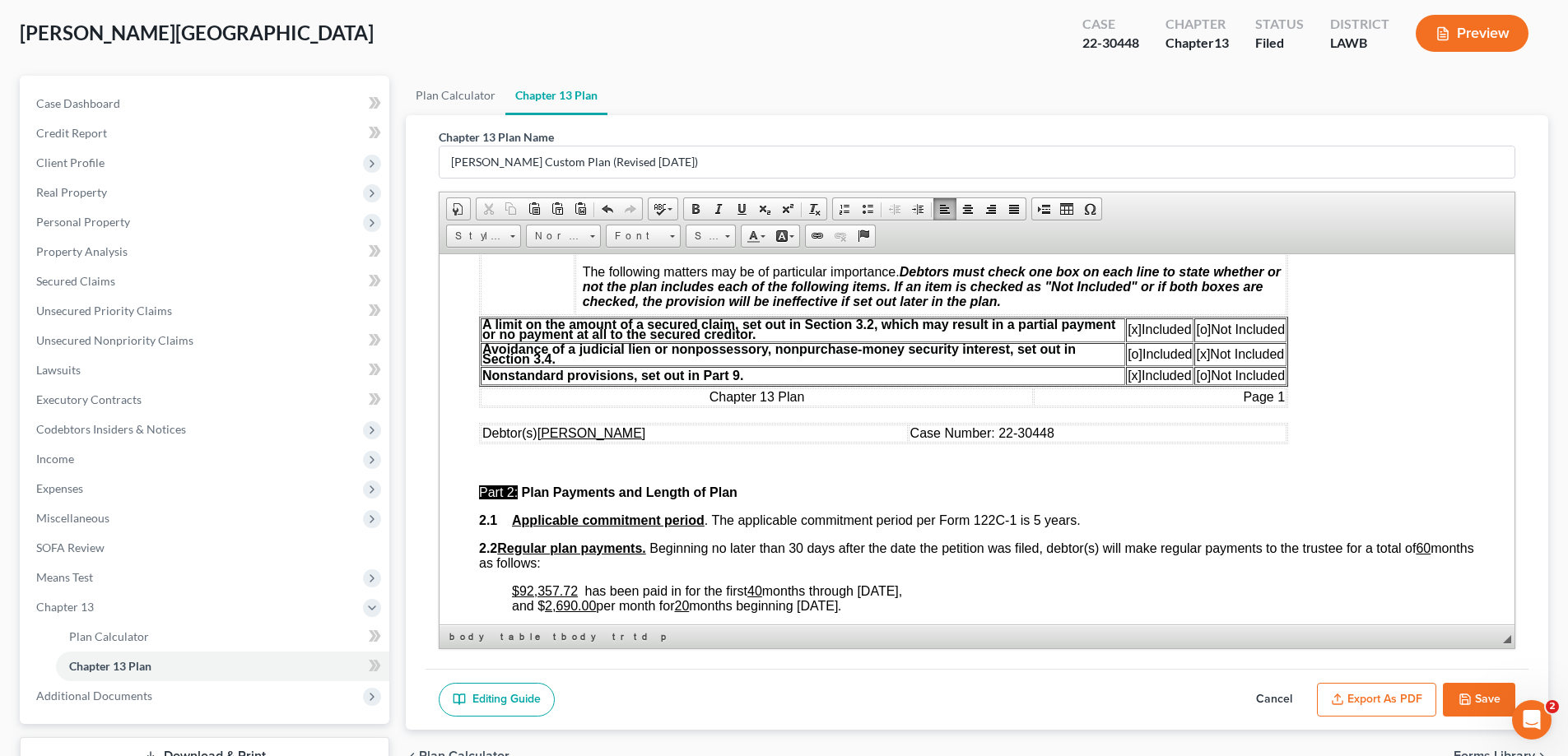
scroll to position [208, 0]
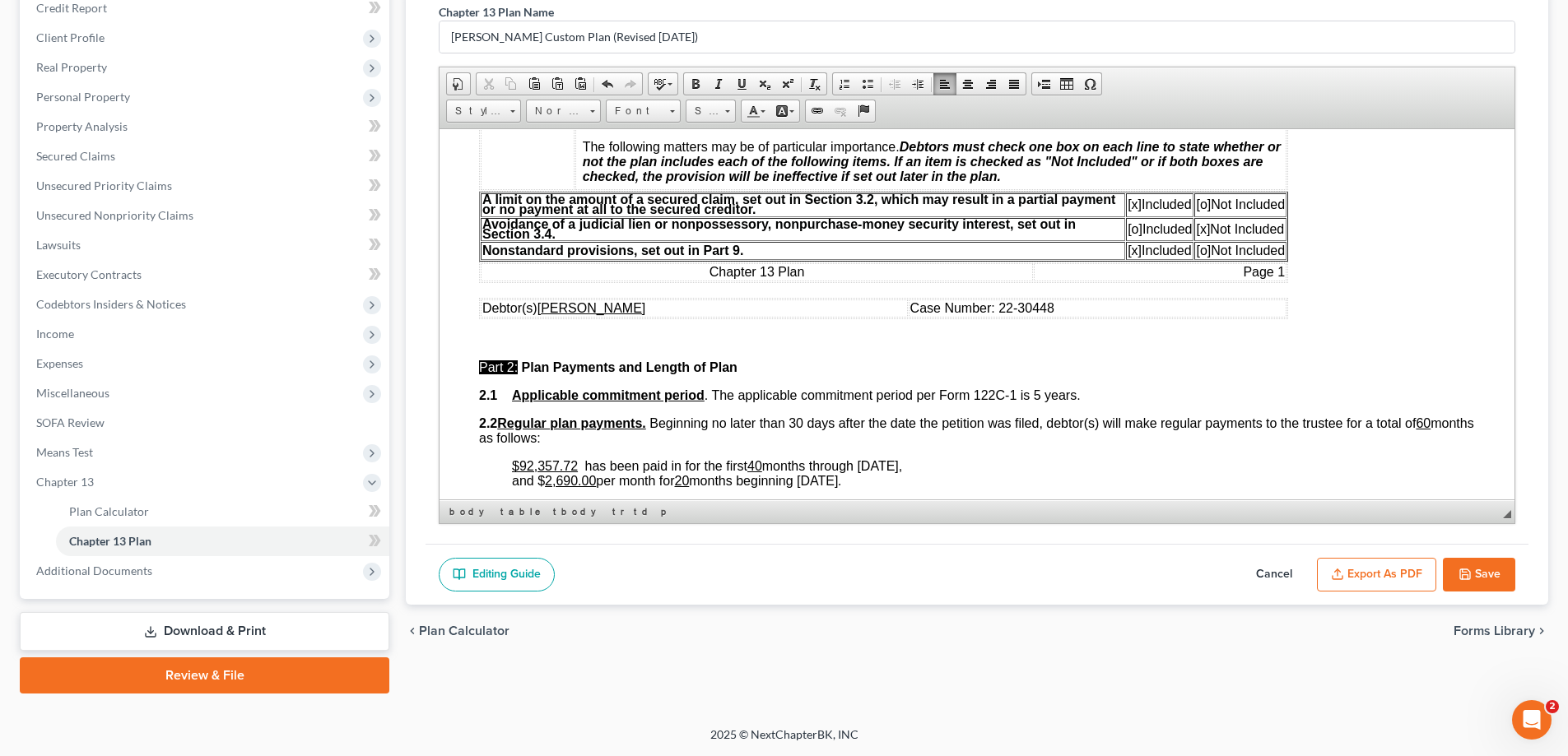
click at [1463, 577] on icon "button" at bounding box center [1464, 574] width 13 height 13
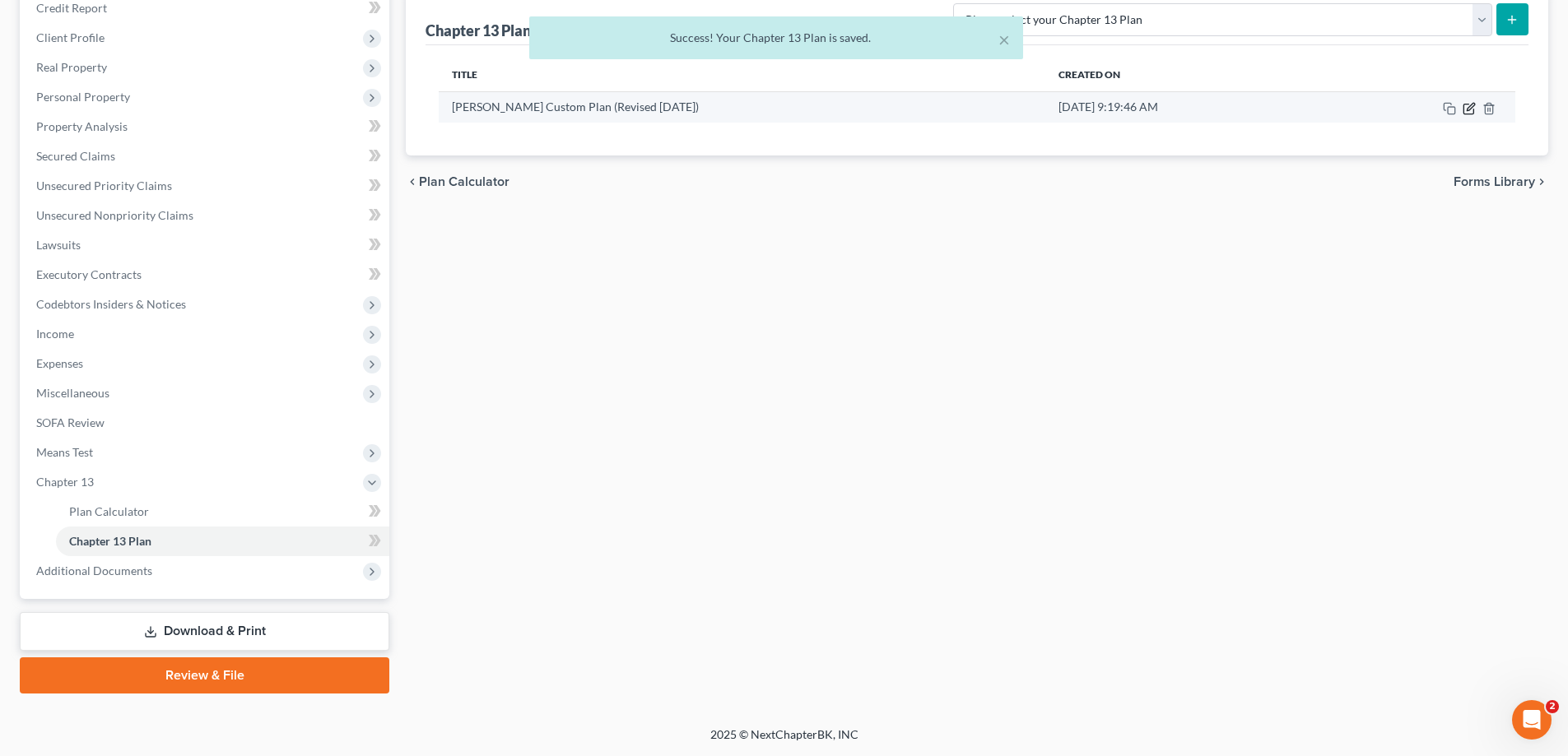
click at [1471, 106] on icon "button" at bounding box center [1468, 108] width 13 height 13
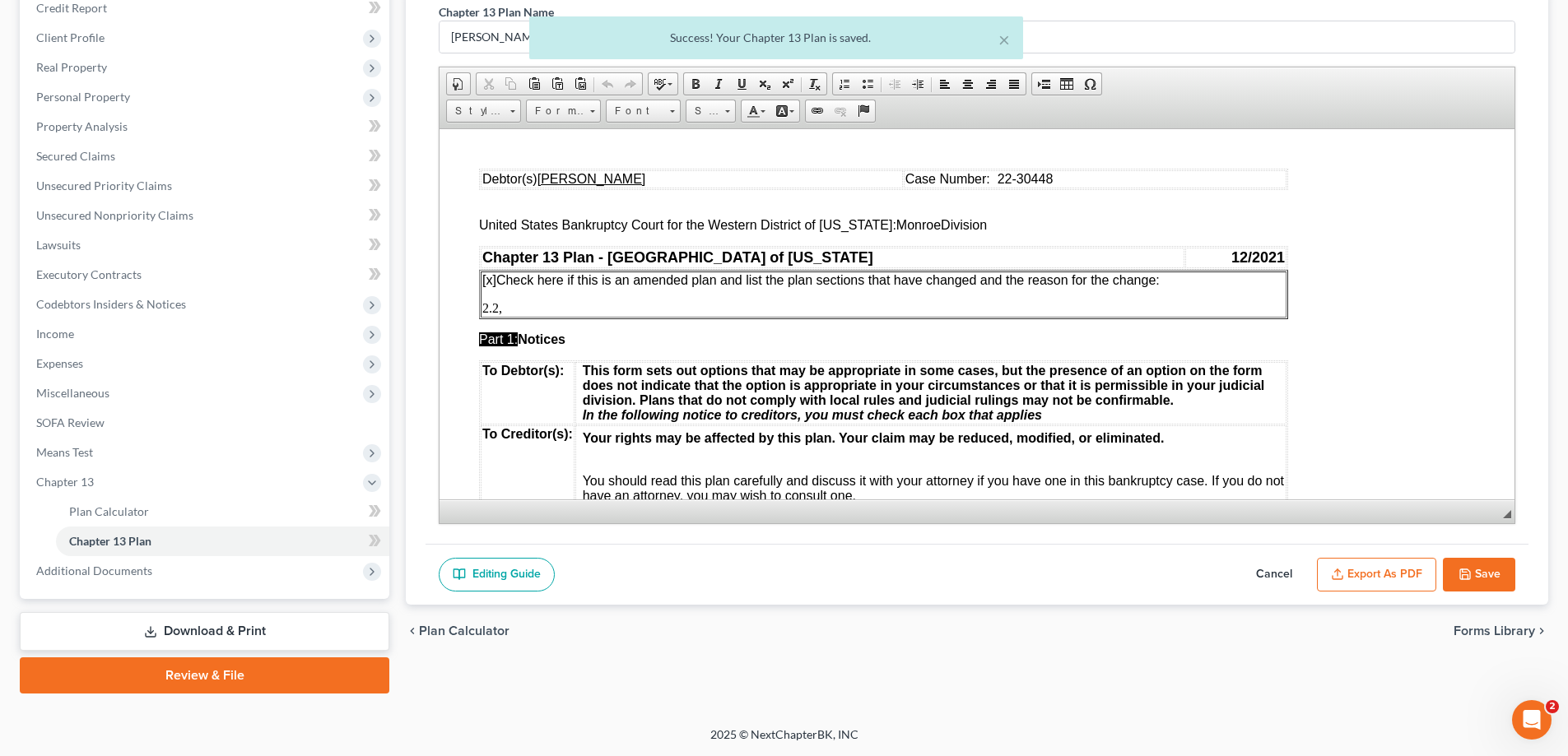
scroll to position [0, 0]
click at [1419, 584] on button "Export as PDF" at bounding box center [1376, 575] width 120 height 35
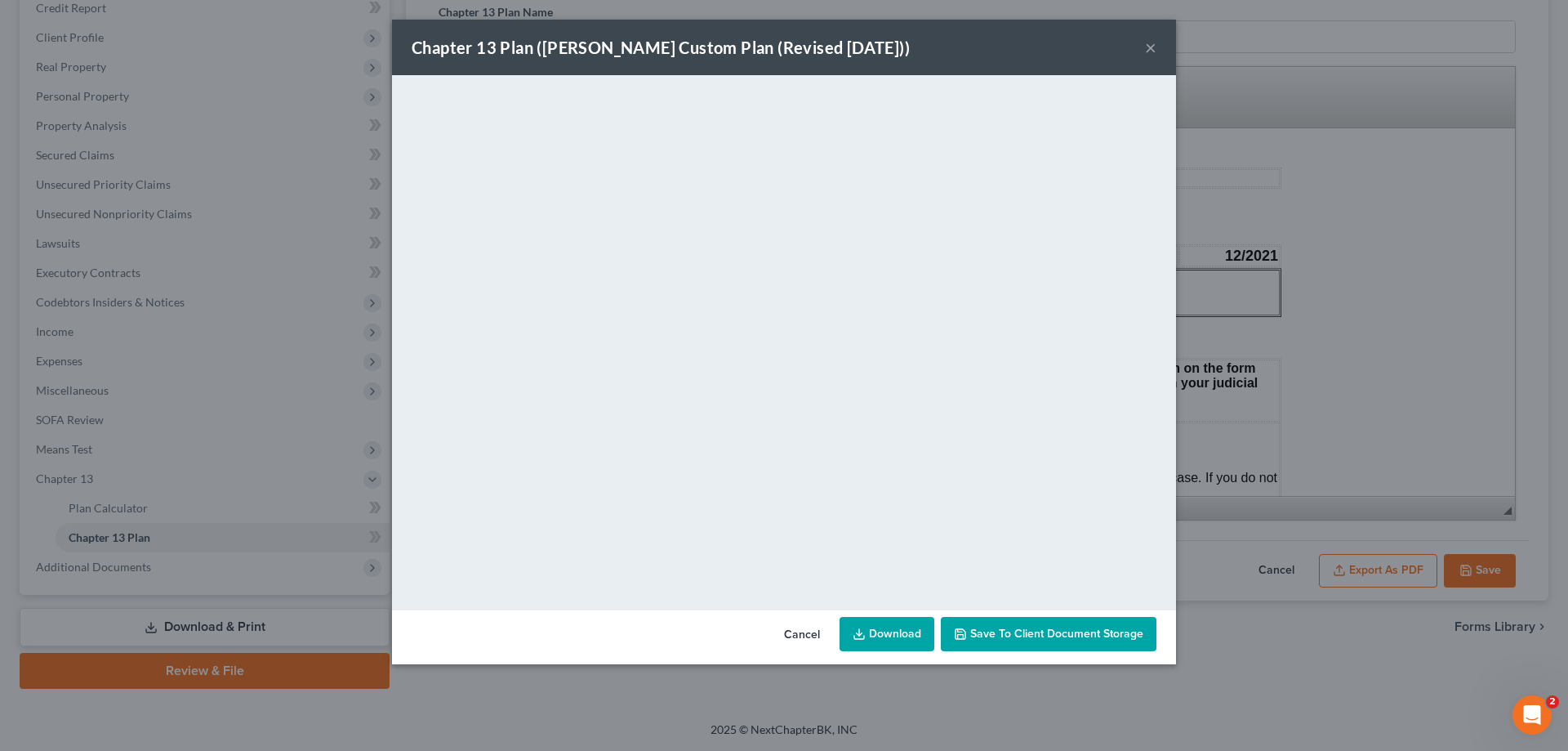
click at [1146, 49] on button "×" at bounding box center [1151, 47] width 12 height 20
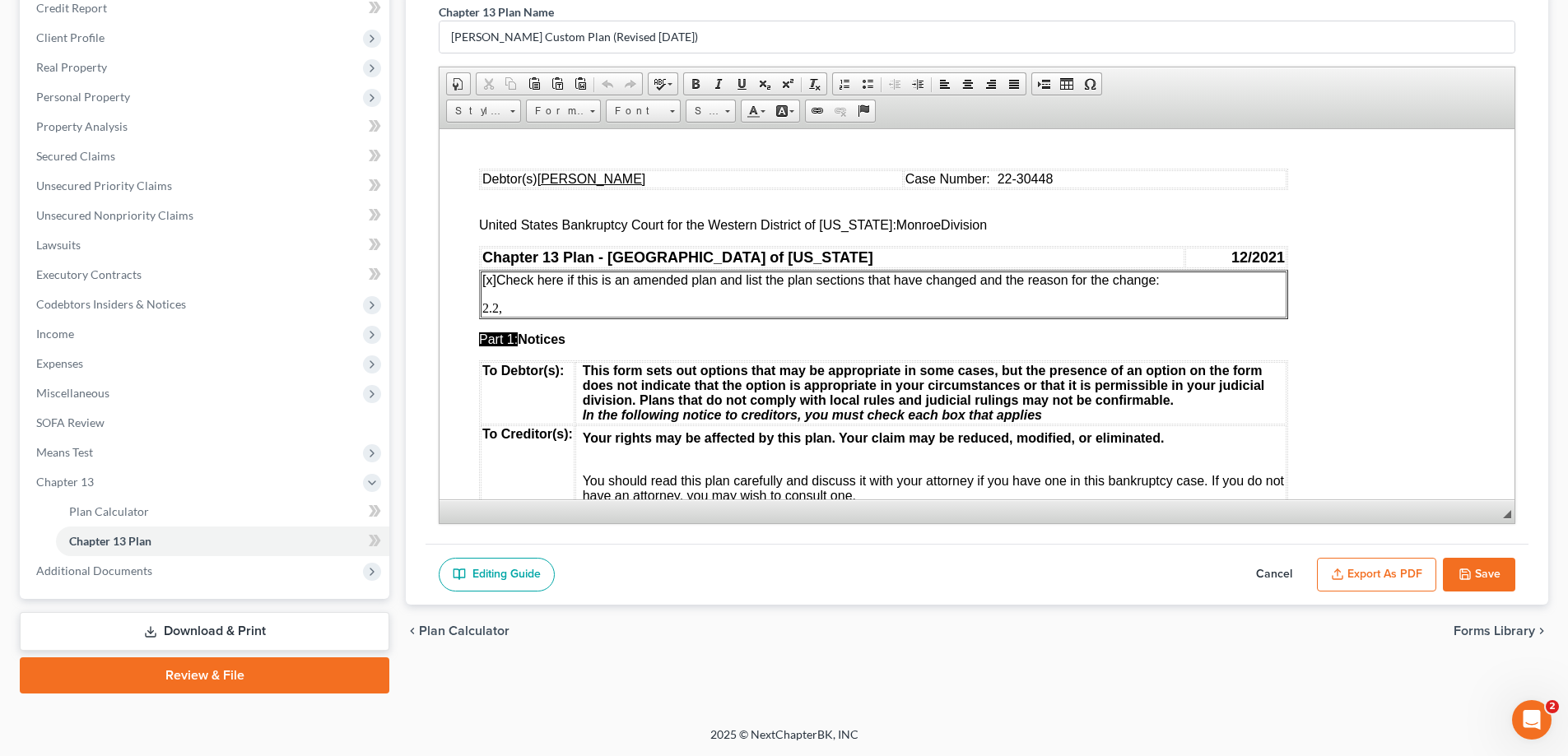
click at [1488, 581] on button "Save" at bounding box center [1478, 575] width 72 height 35
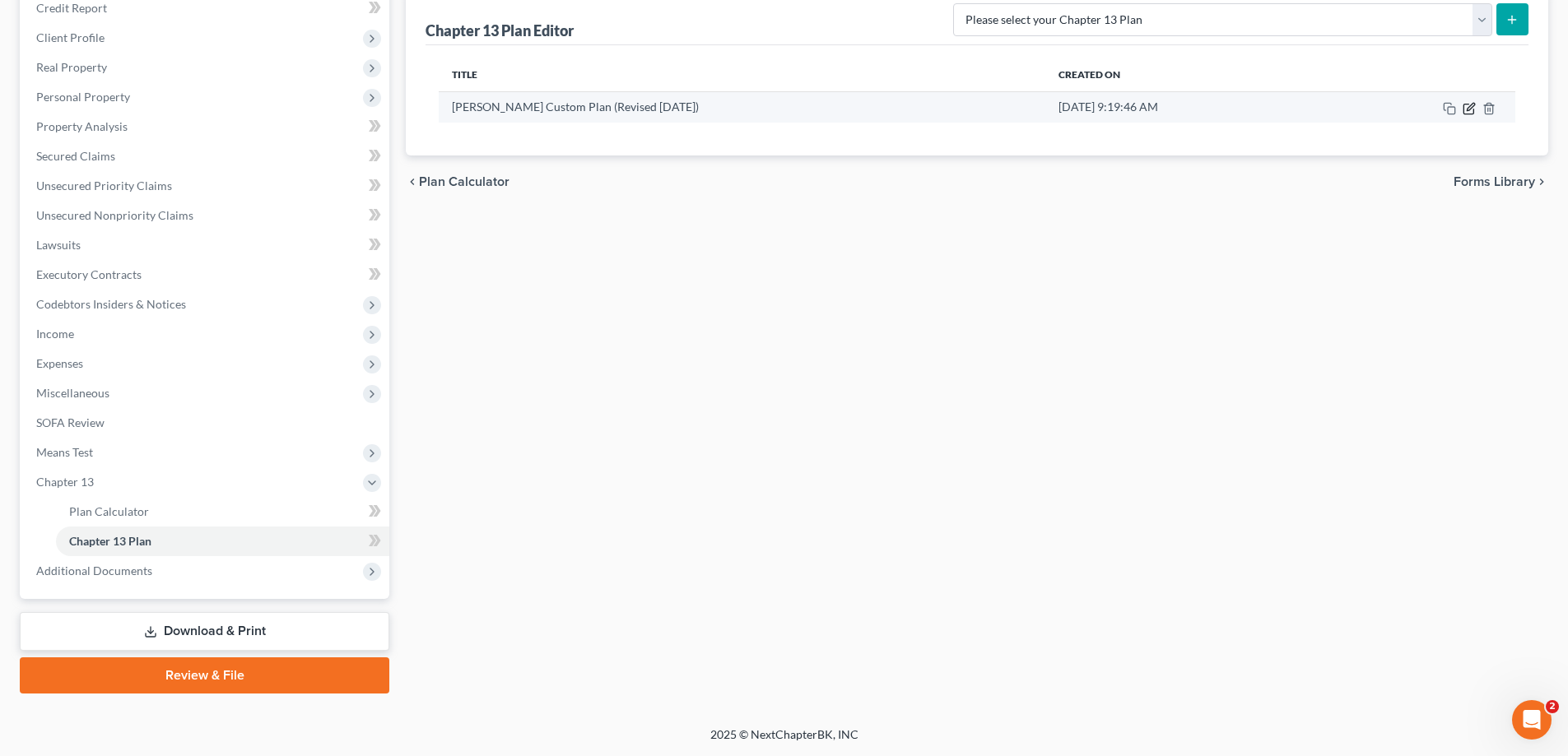
click at [1471, 114] on icon "button" at bounding box center [1468, 109] width 10 height 10
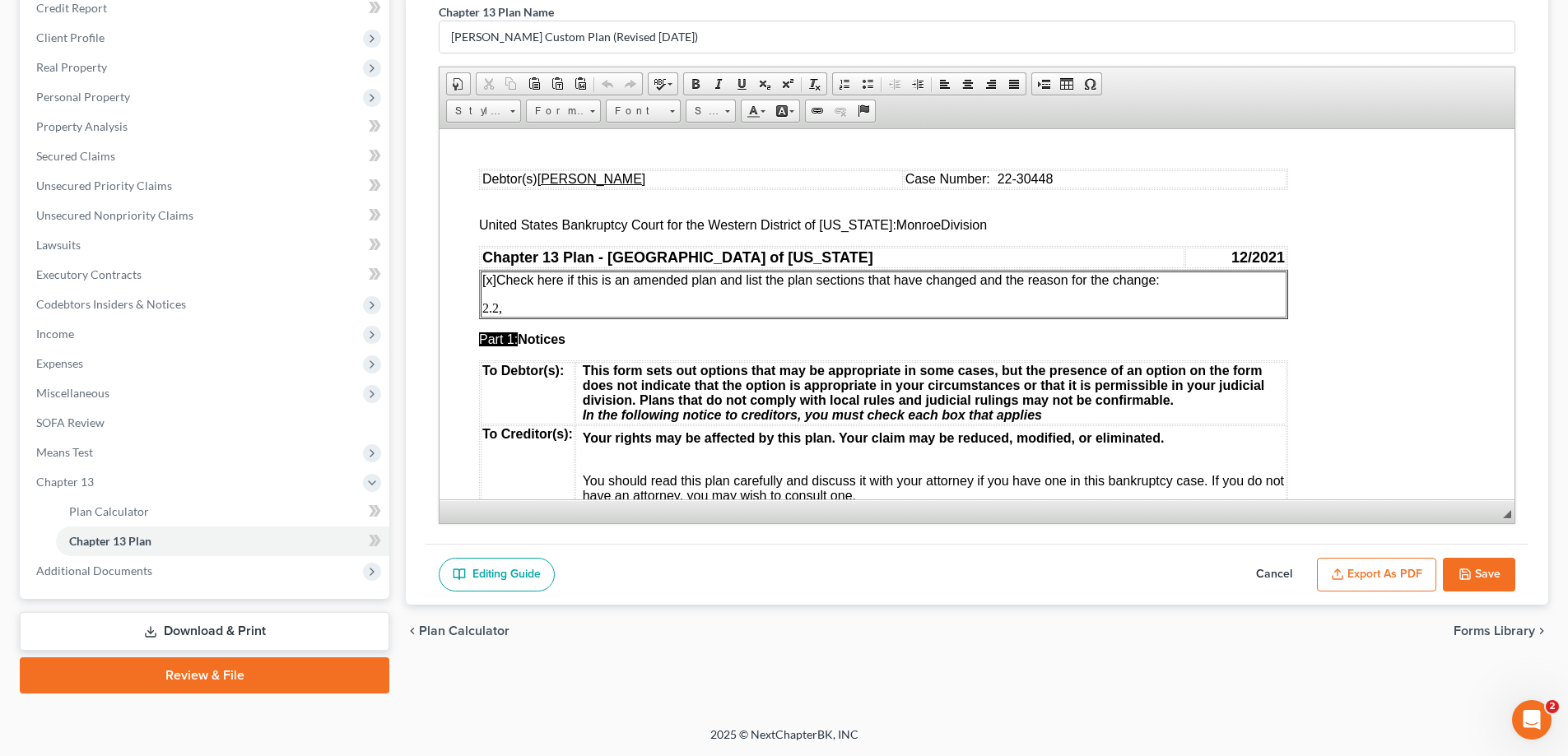
click at [560, 305] on p "2.2," at bounding box center [883, 307] width 803 height 15
click at [1488, 573] on button "Save" at bounding box center [1478, 575] width 72 height 35
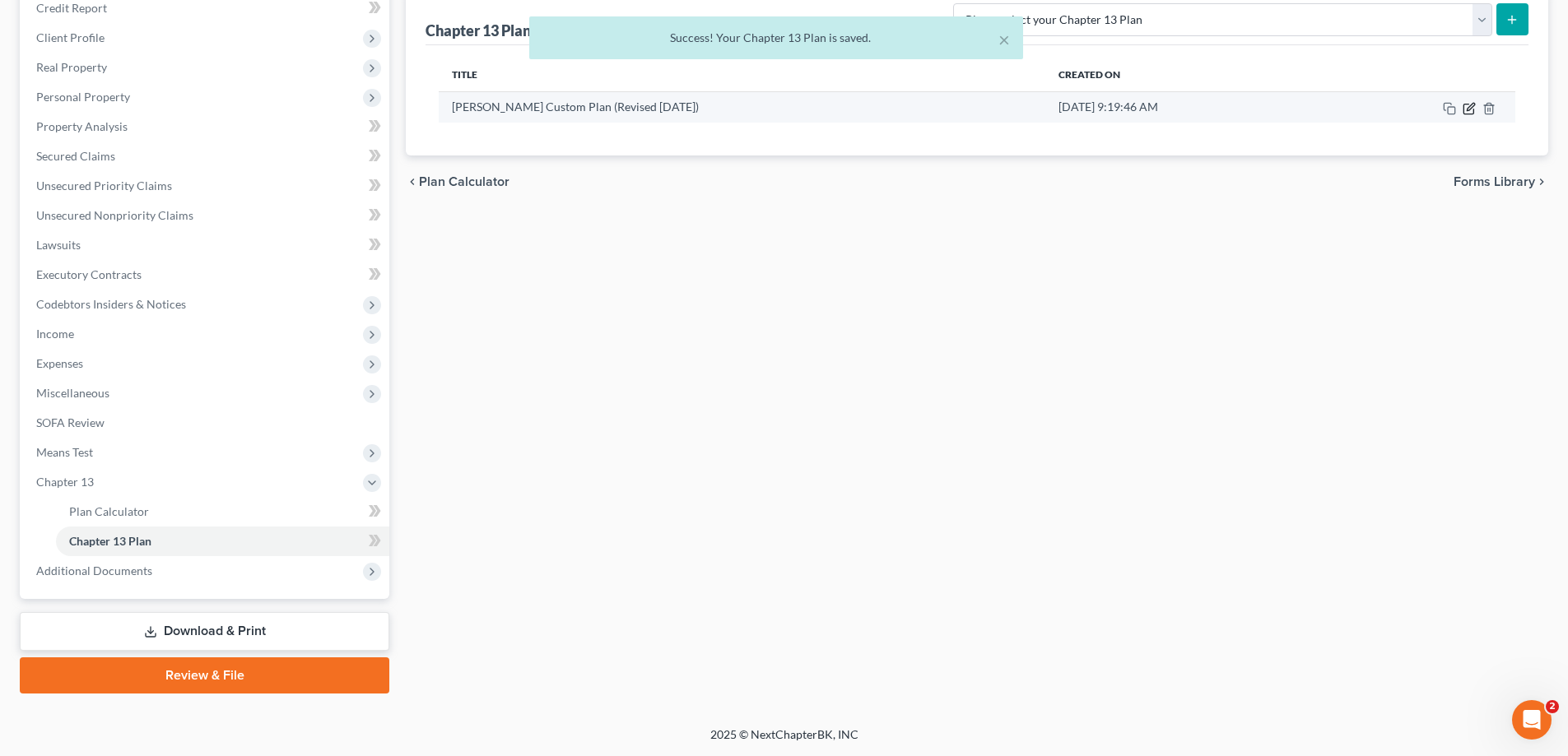
click at [1465, 110] on icon "button" at bounding box center [1468, 108] width 13 height 13
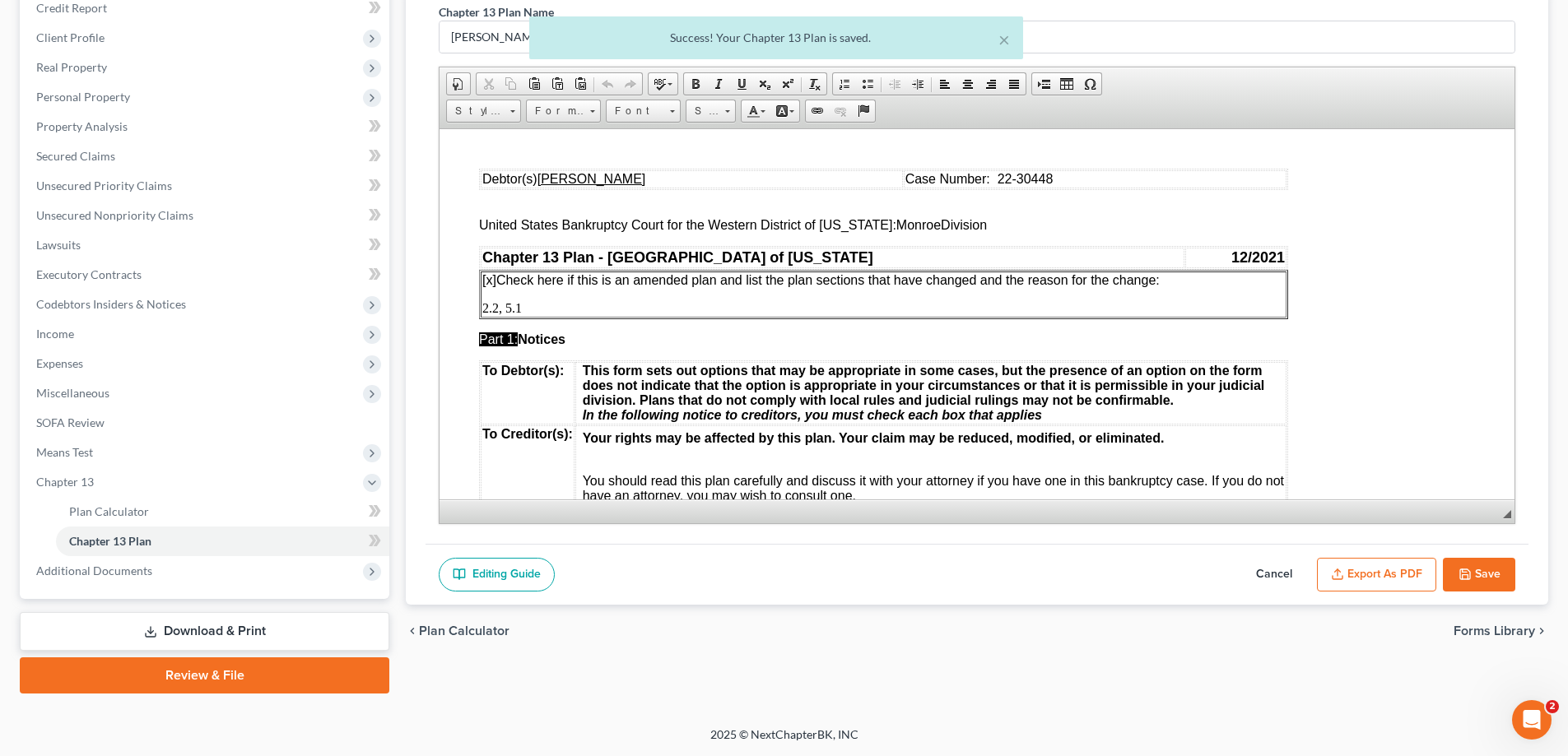
click at [1361, 578] on button "Export as PDF" at bounding box center [1376, 575] width 120 height 35
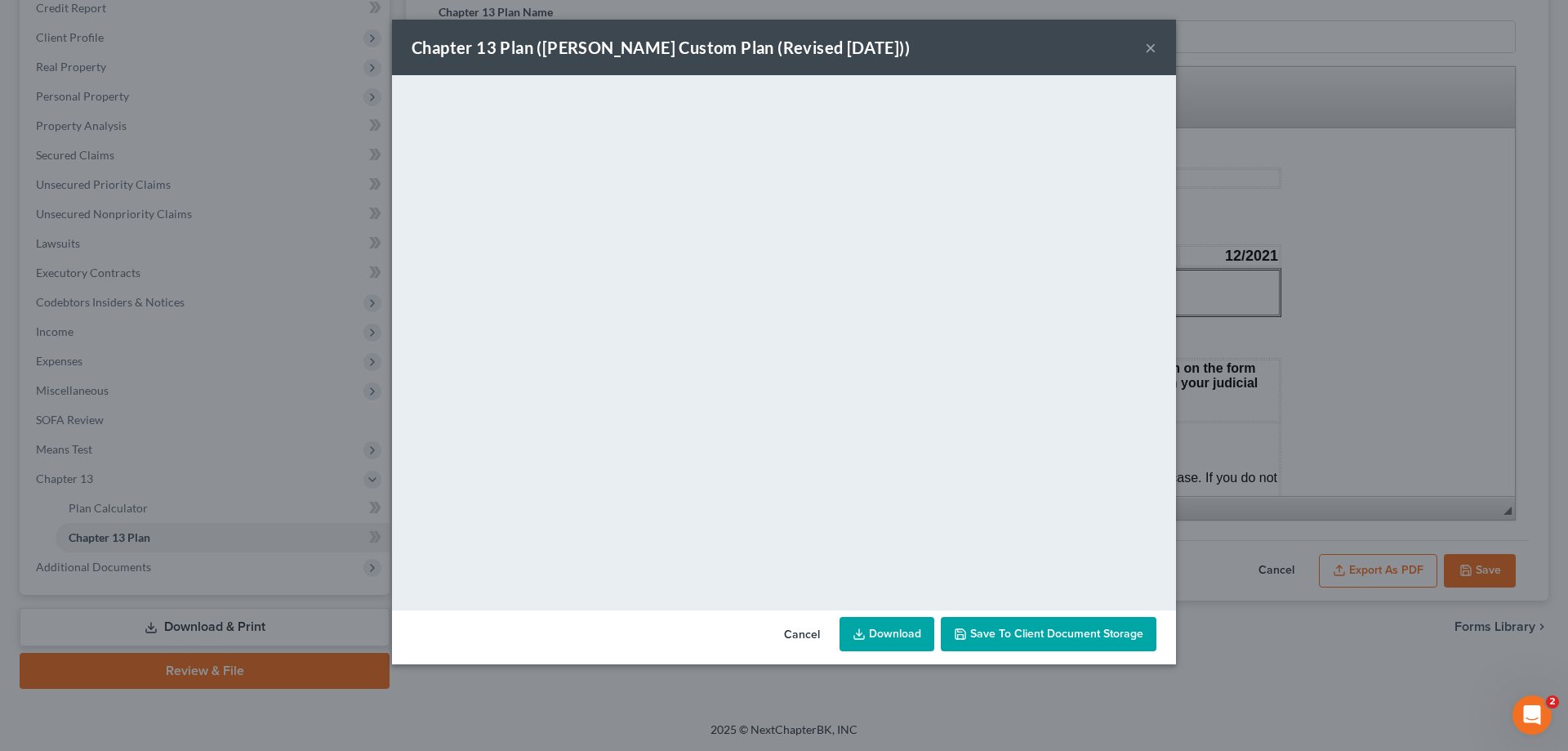
click at [1153, 48] on button "×" at bounding box center [1151, 47] width 12 height 20
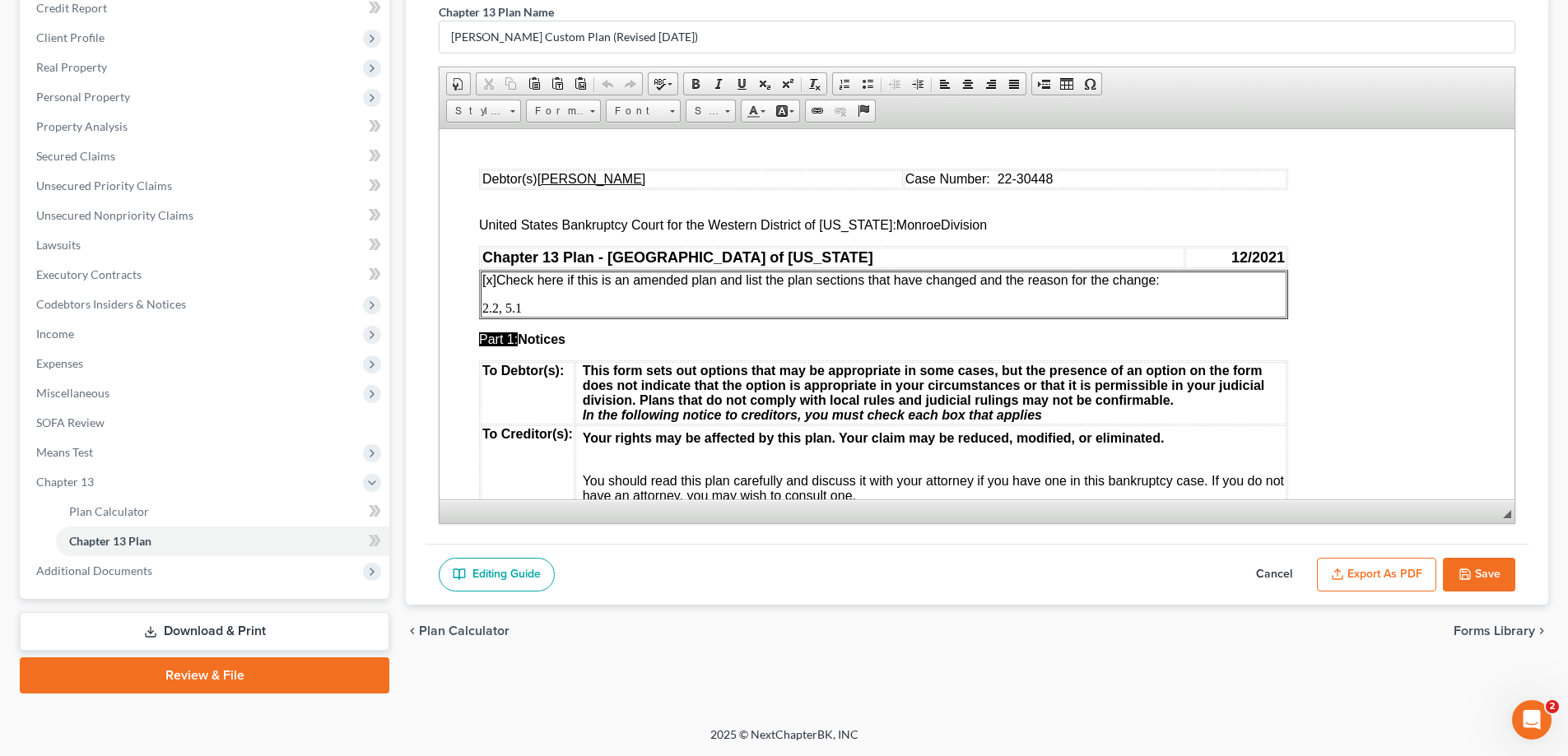
click at [1486, 580] on button "Save" at bounding box center [1478, 575] width 72 height 35
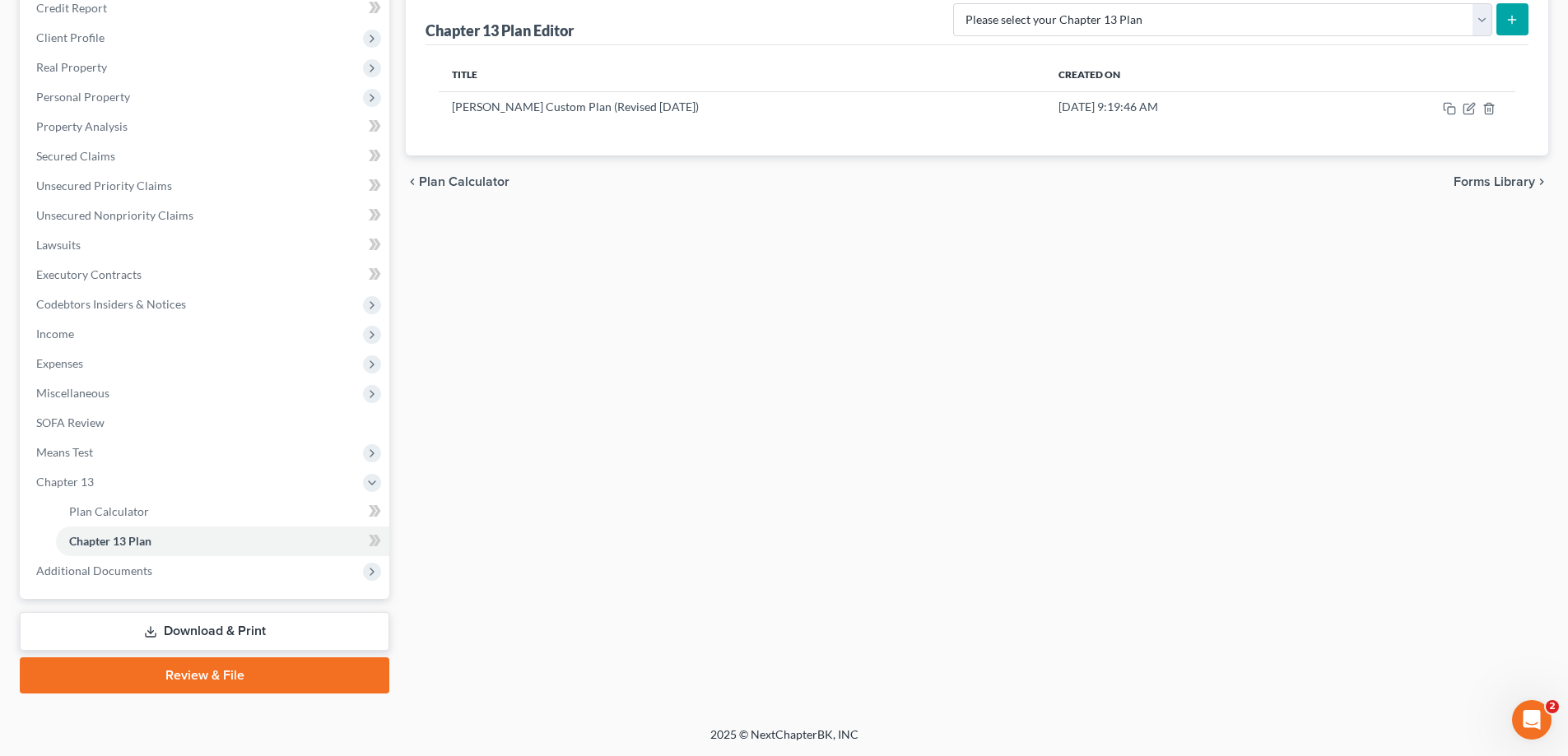
click at [213, 644] on link "Download & Print" at bounding box center [204, 631] width 369 height 39
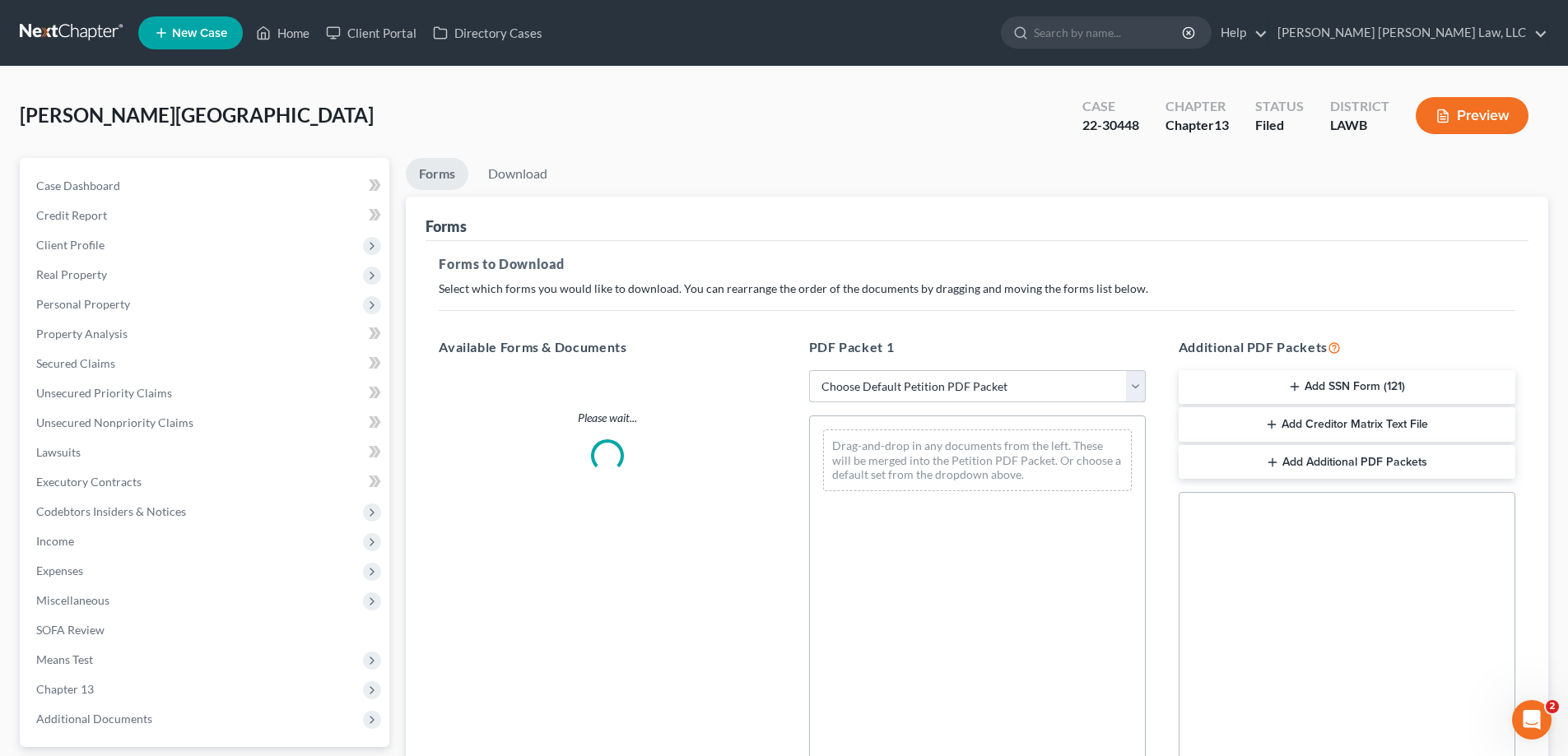
click at [906, 384] on select "Choose Default Petition PDF Packet Complete Bankruptcy Petition (all forms and …" at bounding box center [977, 386] width 337 height 33
click at [809, 370] on select "Choose Default Petition PDF Packet Complete Bankruptcy Petition (all forms and …" at bounding box center [977, 386] width 337 height 33
select select "2"
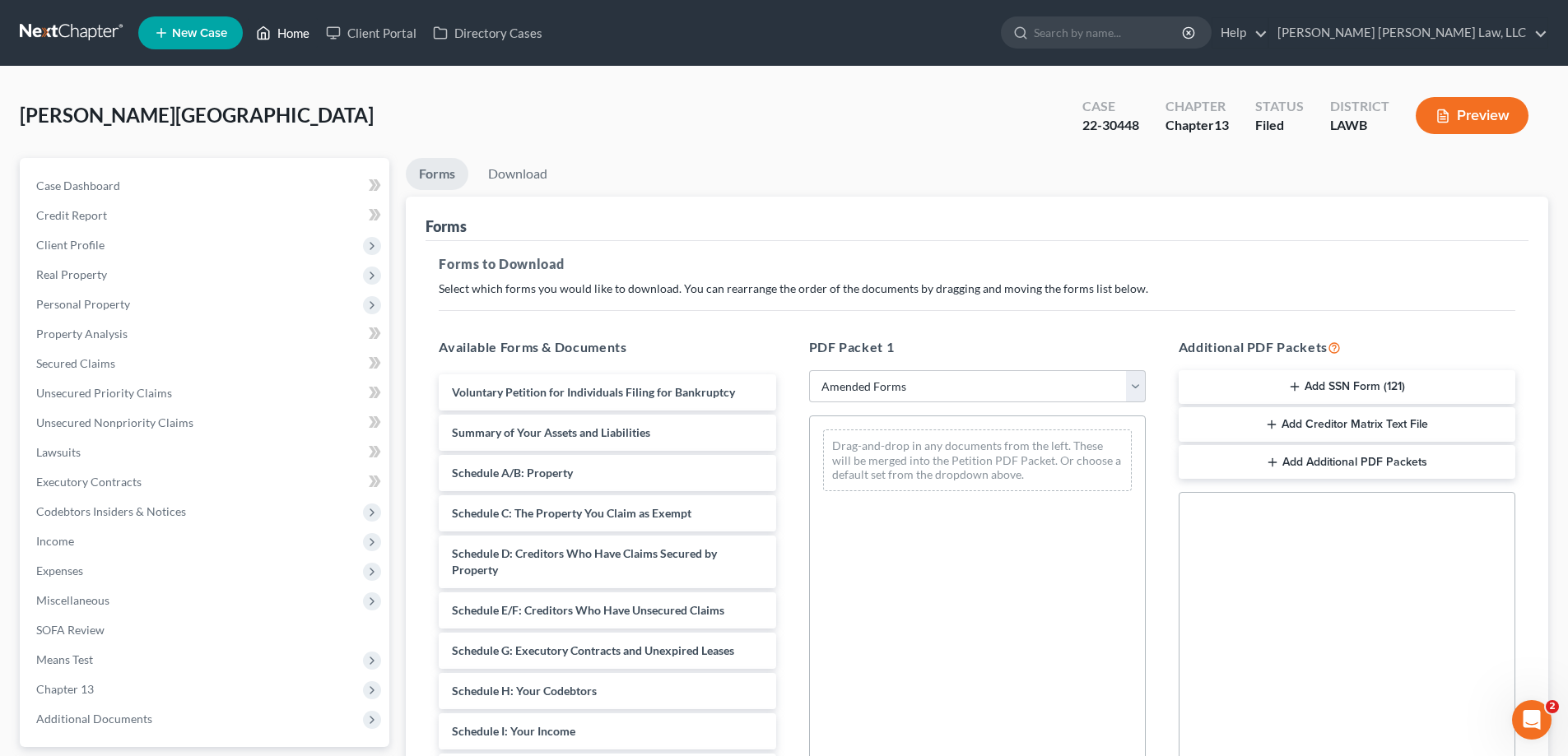
click at [281, 42] on link "Home" at bounding box center [282, 33] width 70 height 30
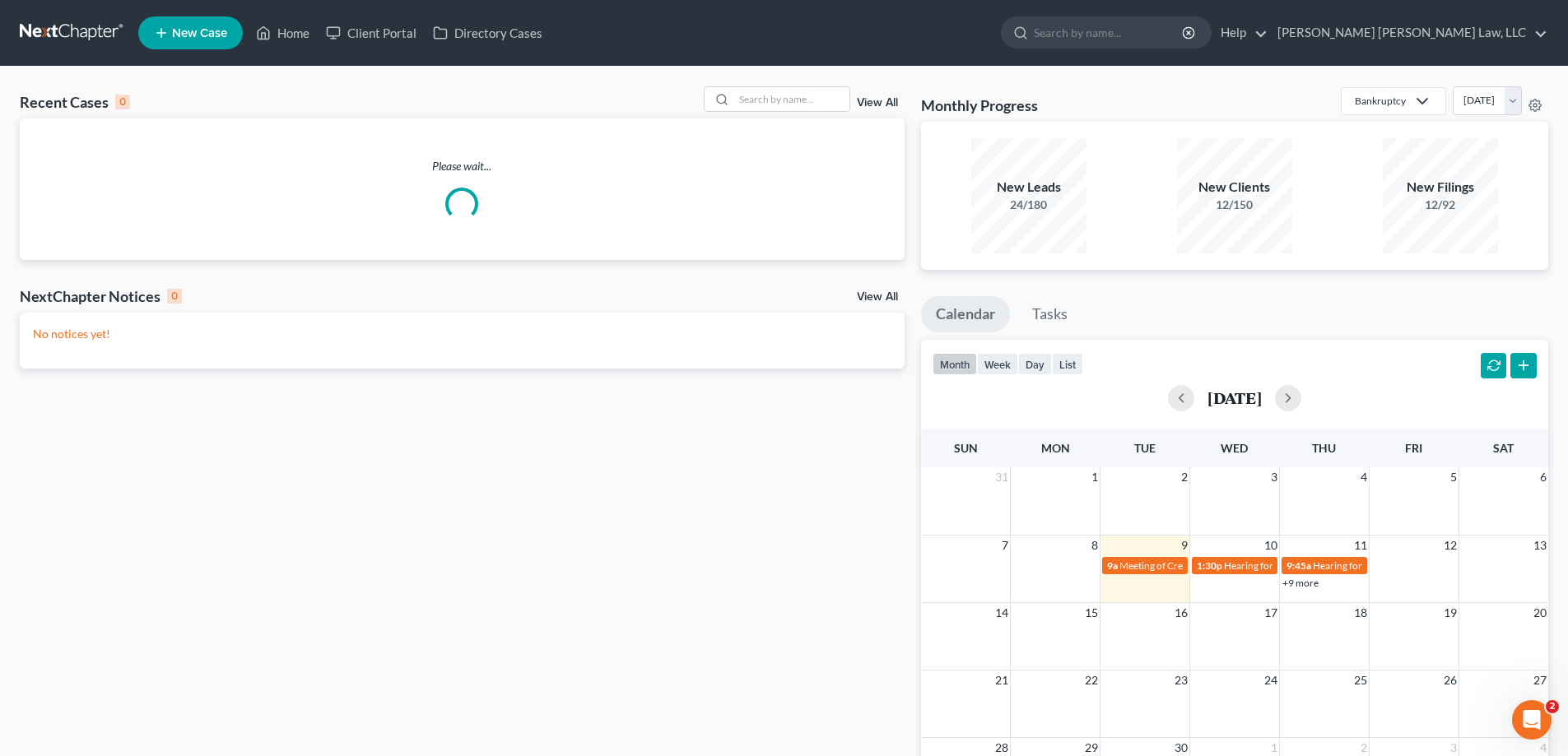
click at [772, 85] on div "Recent Cases 0 View All Please wait... NextChapter Notices 0 View All No notice…" at bounding box center [784, 493] width 1568 height 854
click at [776, 107] on input "search" at bounding box center [792, 99] width 115 height 24
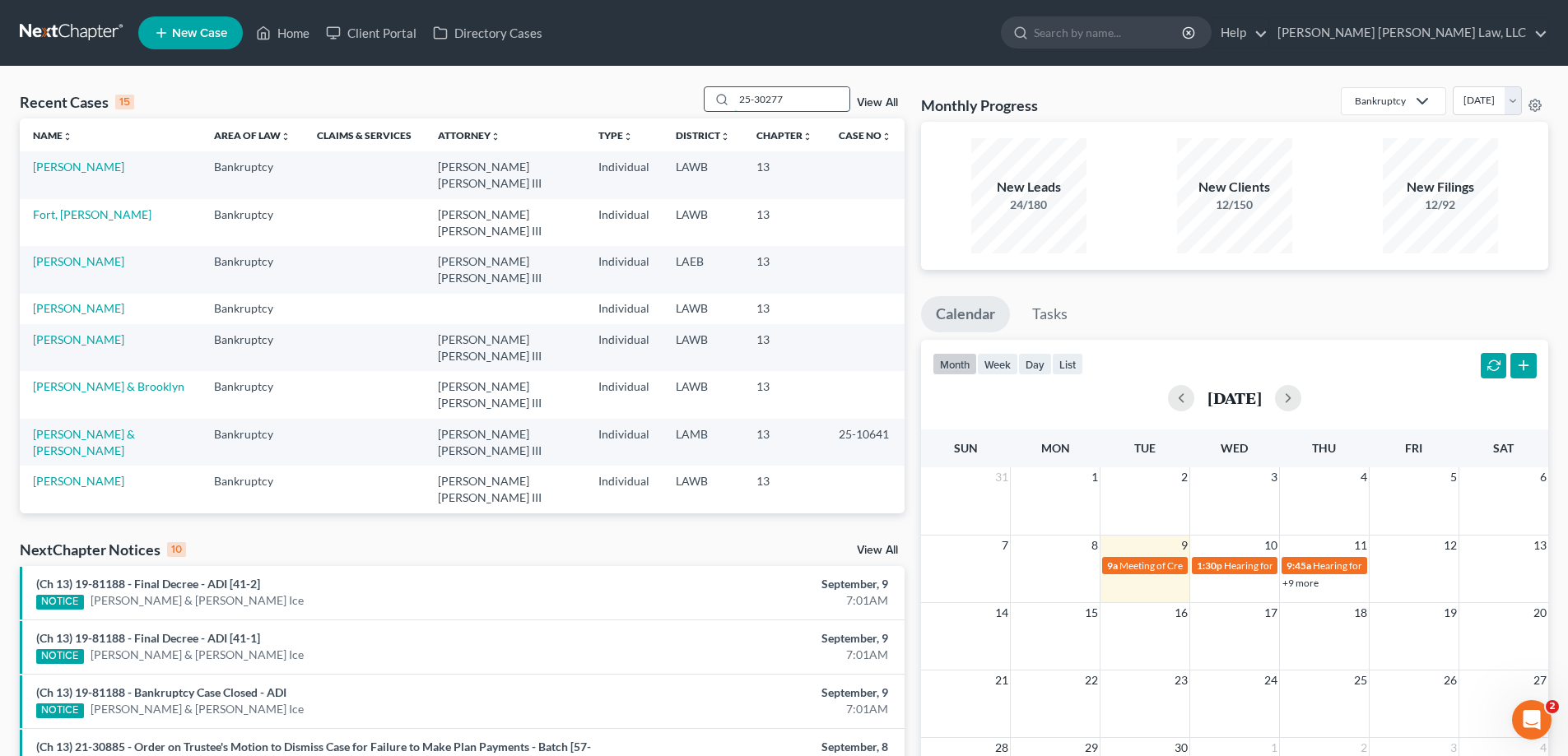
type input "25-30277"
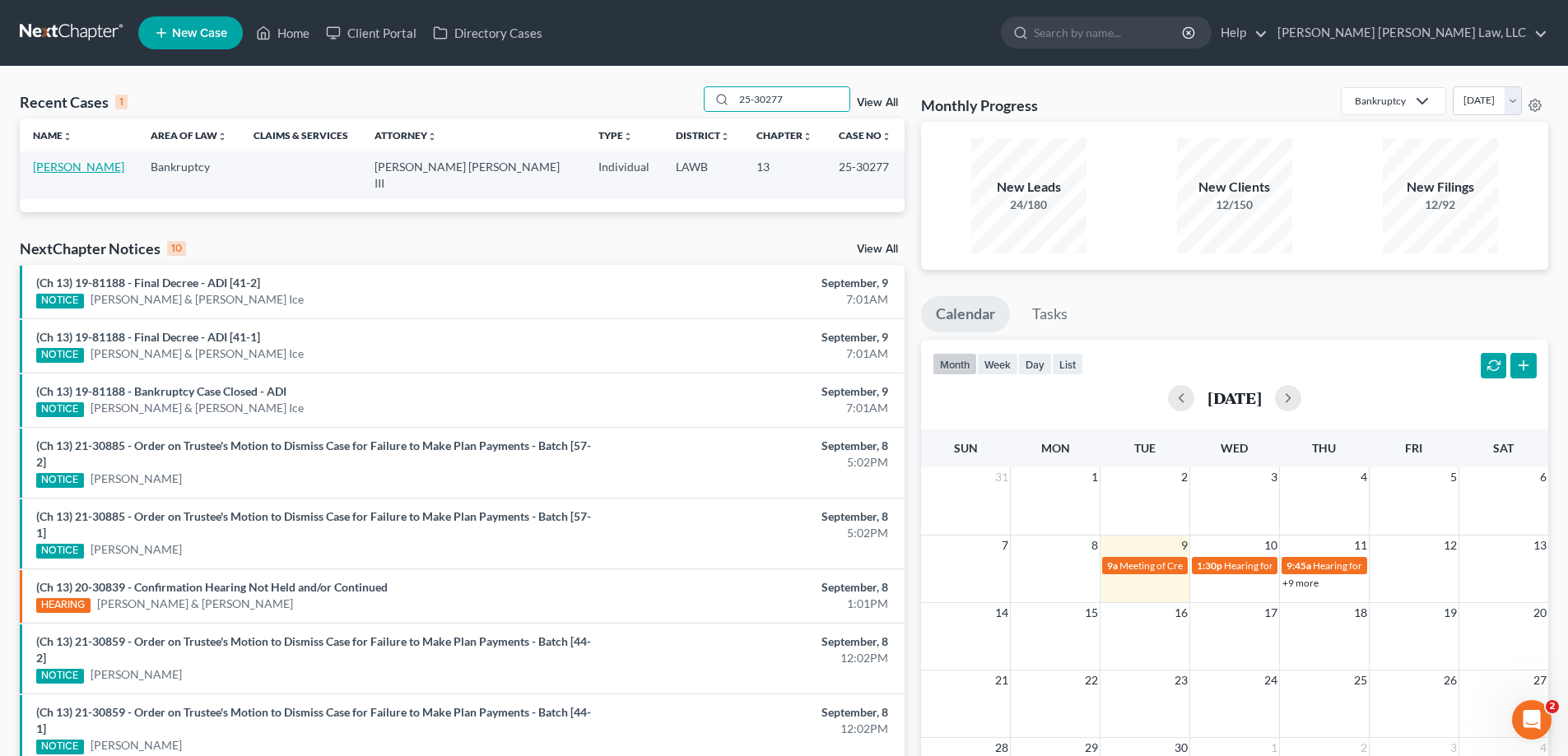
click at [69, 171] on link "[PERSON_NAME]" at bounding box center [78, 166] width 91 height 14
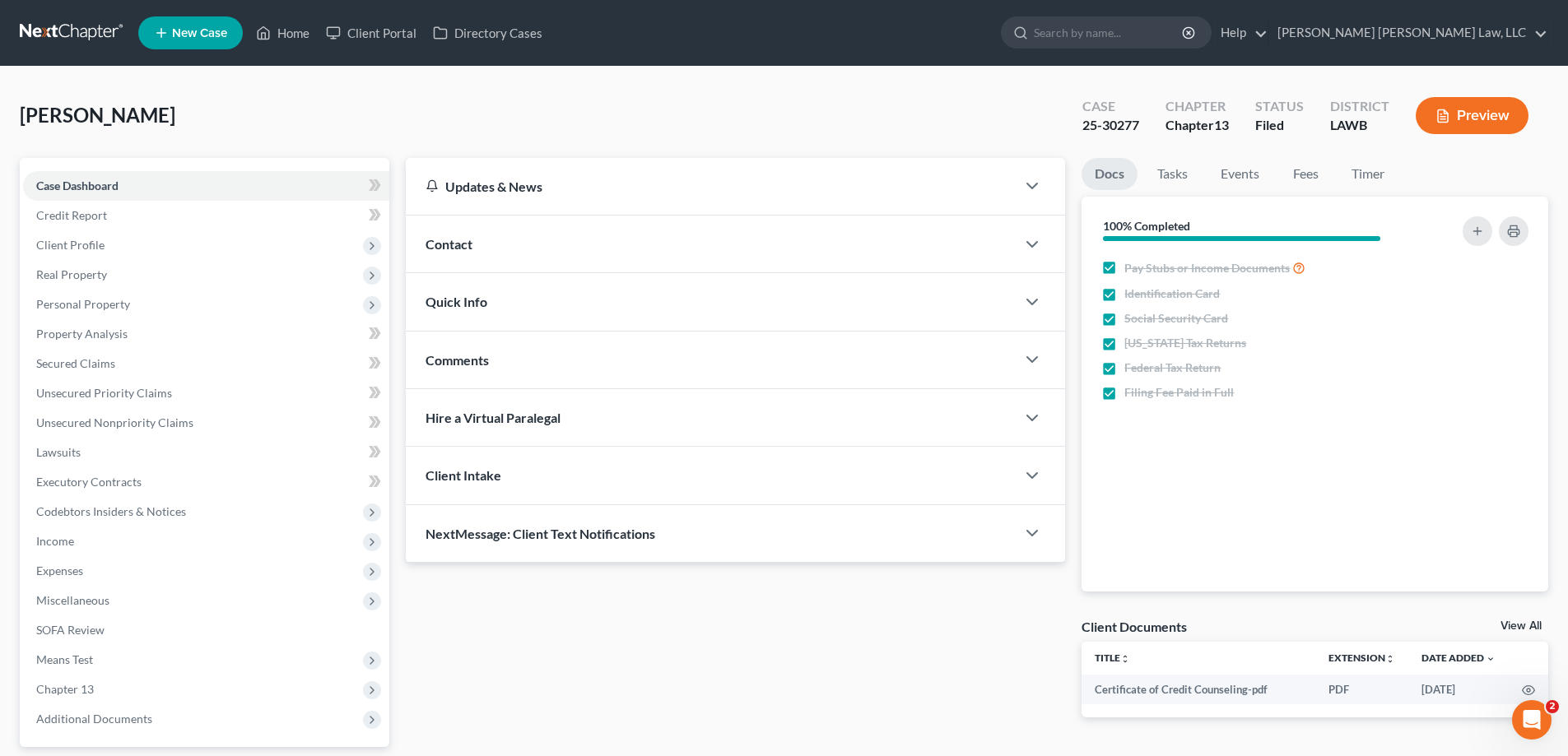
scroll to position [148, 0]
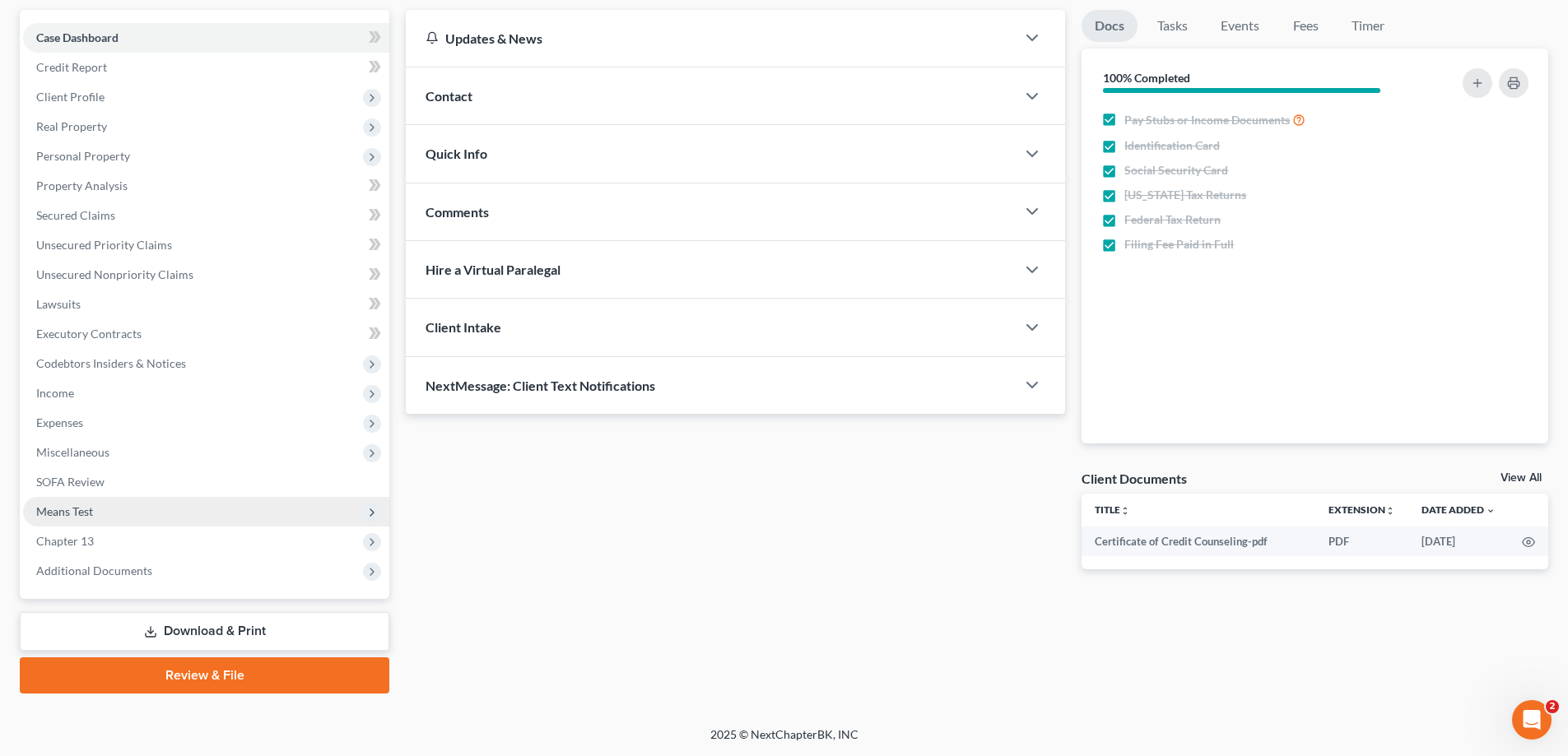
click at [208, 644] on link "Download & Print" at bounding box center [204, 631] width 369 height 39
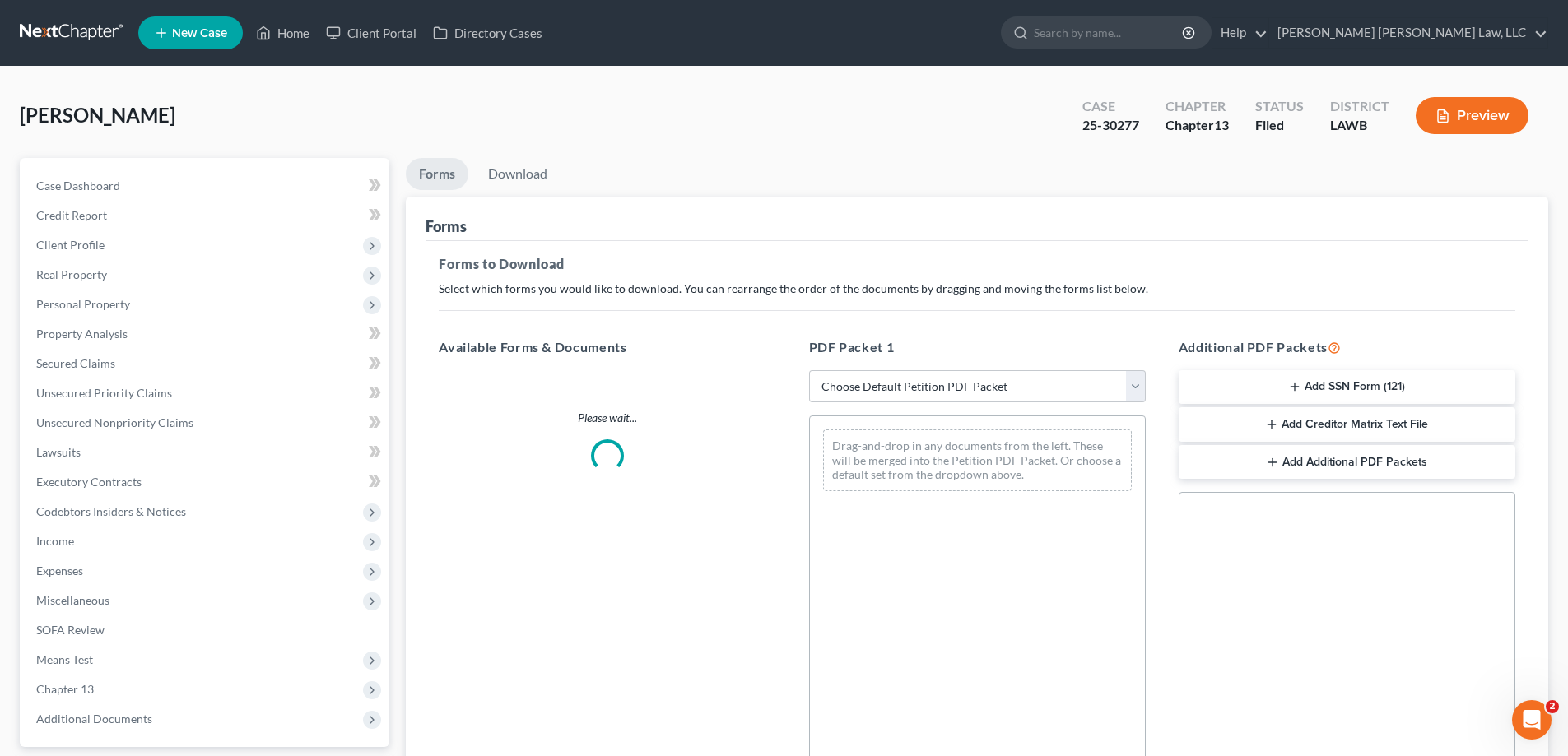
click at [951, 383] on select "Choose Default Petition PDF Packet Complete Bankruptcy Petition (all forms and …" at bounding box center [977, 386] width 337 height 33
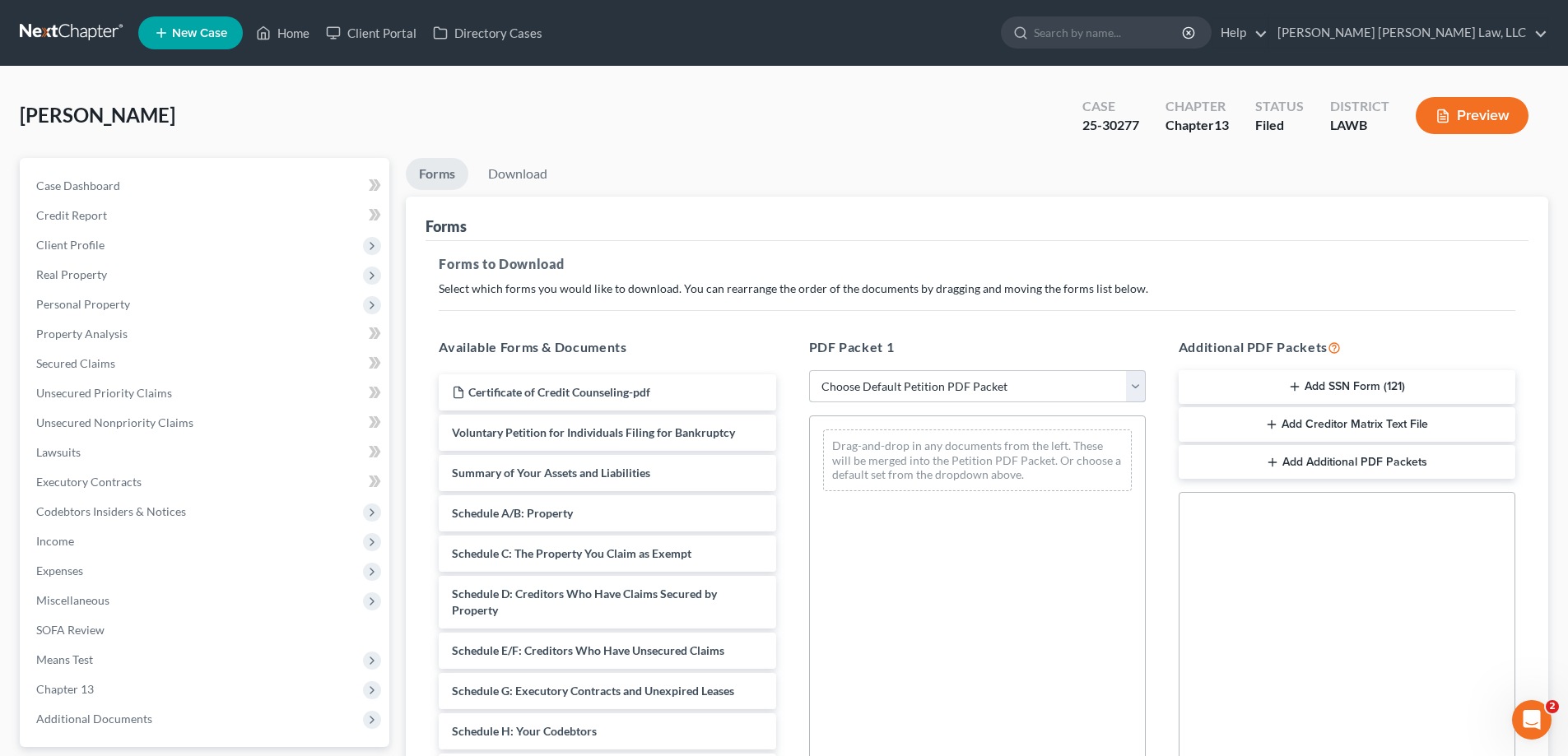
select select "2"
click at [809, 370] on select "Choose Default Petition PDF Packet Complete Bankruptcy Petition (all forms and …" at bounding box center [977, 386] width 337 height 33
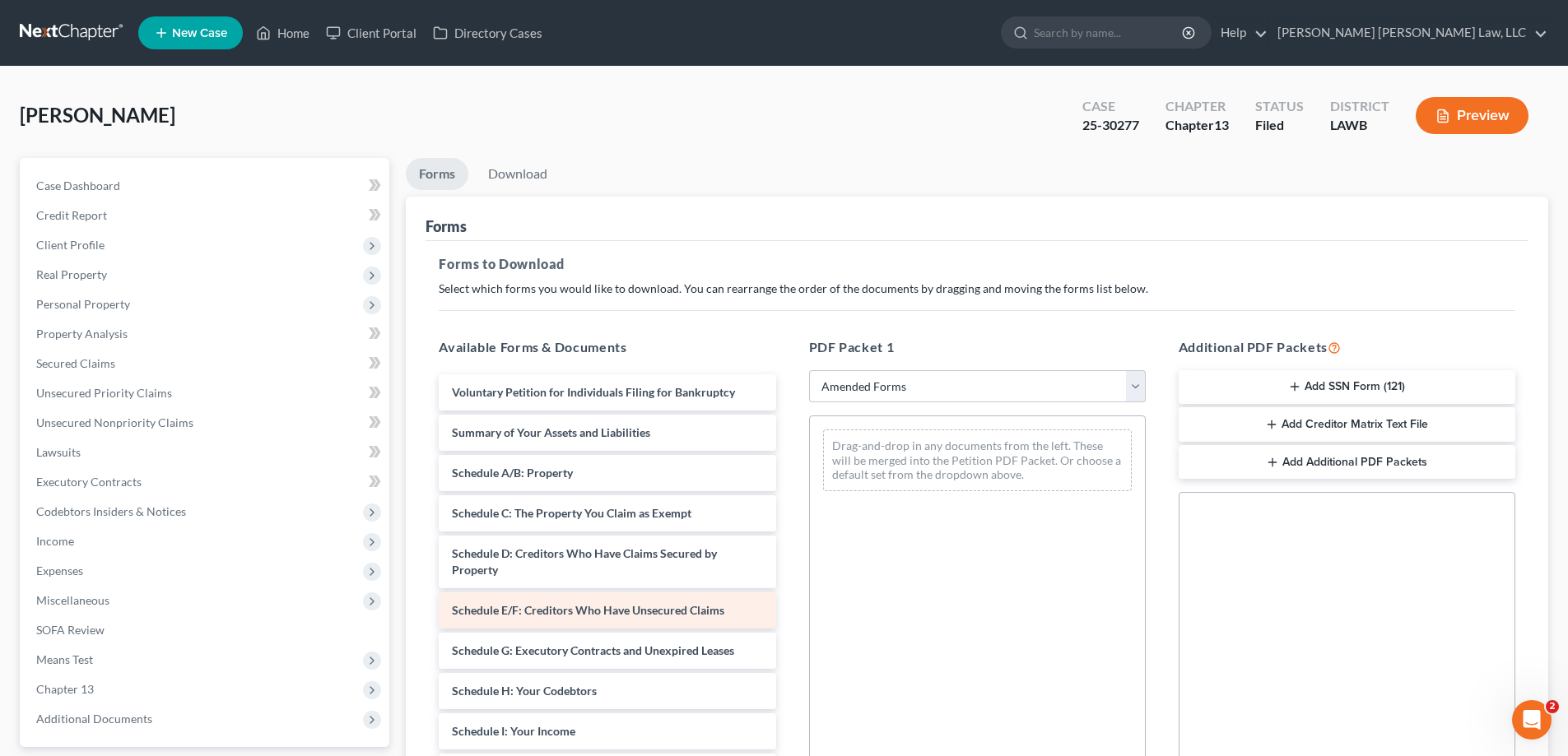
click at [788, 560] on div "Voluntary Petition for Individuals Filing for Bankruptcy Summary of Your Assets…" at bounding box center [607, 739] width 363 height 730
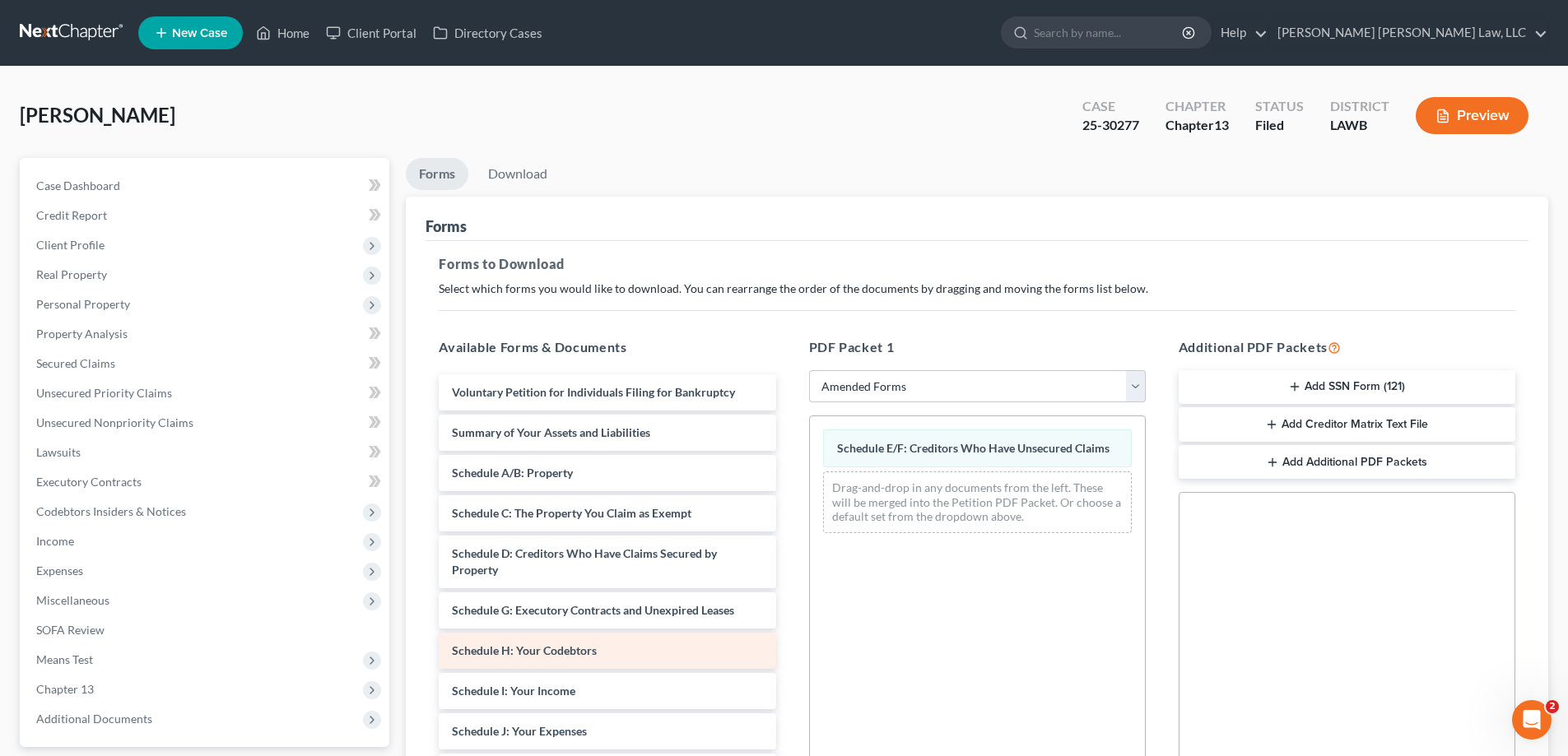
scroll to position [164, 0]
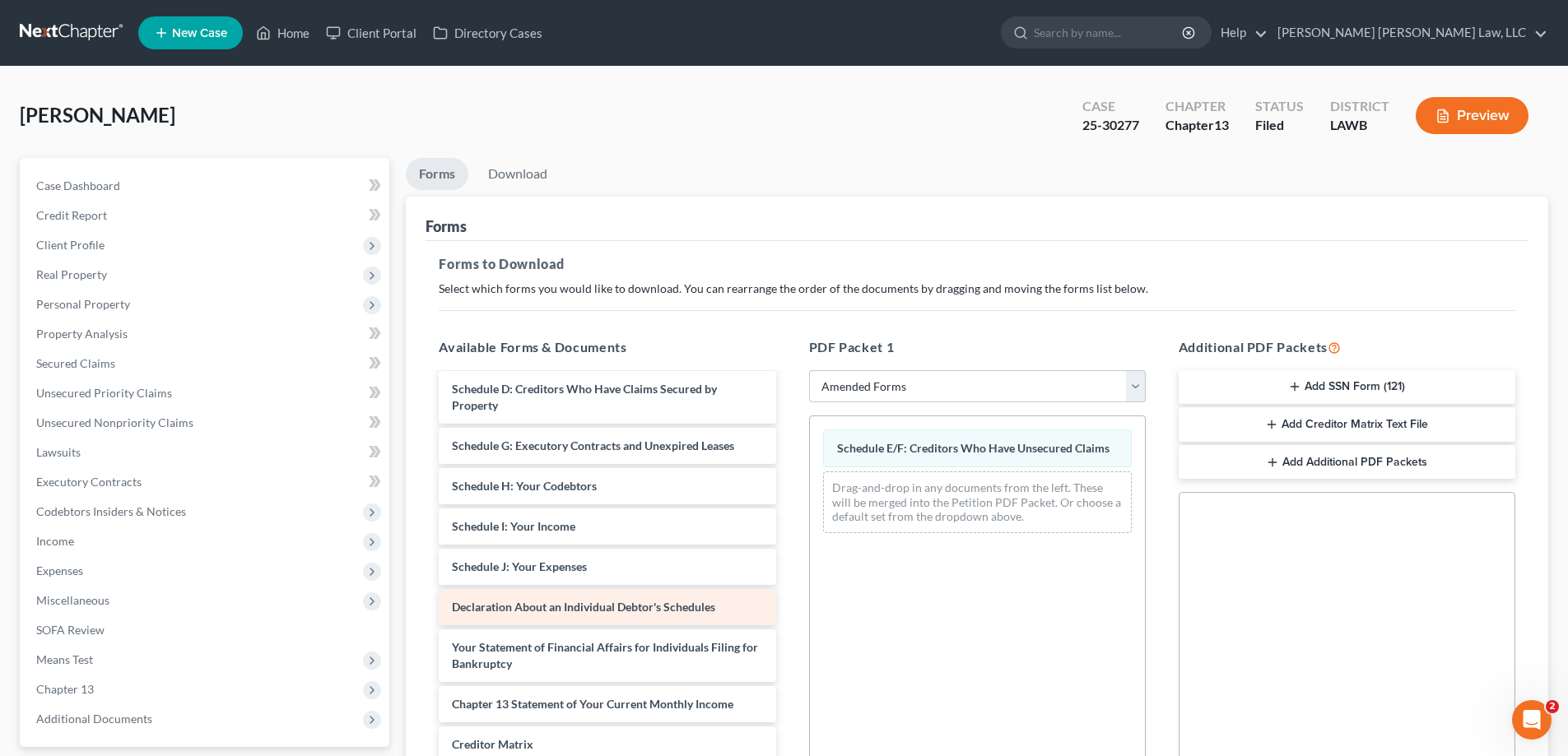
click at [788, 580] on div "Voluntary Petition for Individuals Filing for Bankruptcy Summary of Your Assets…" at bounding box center [607, 555] width 363 height 691
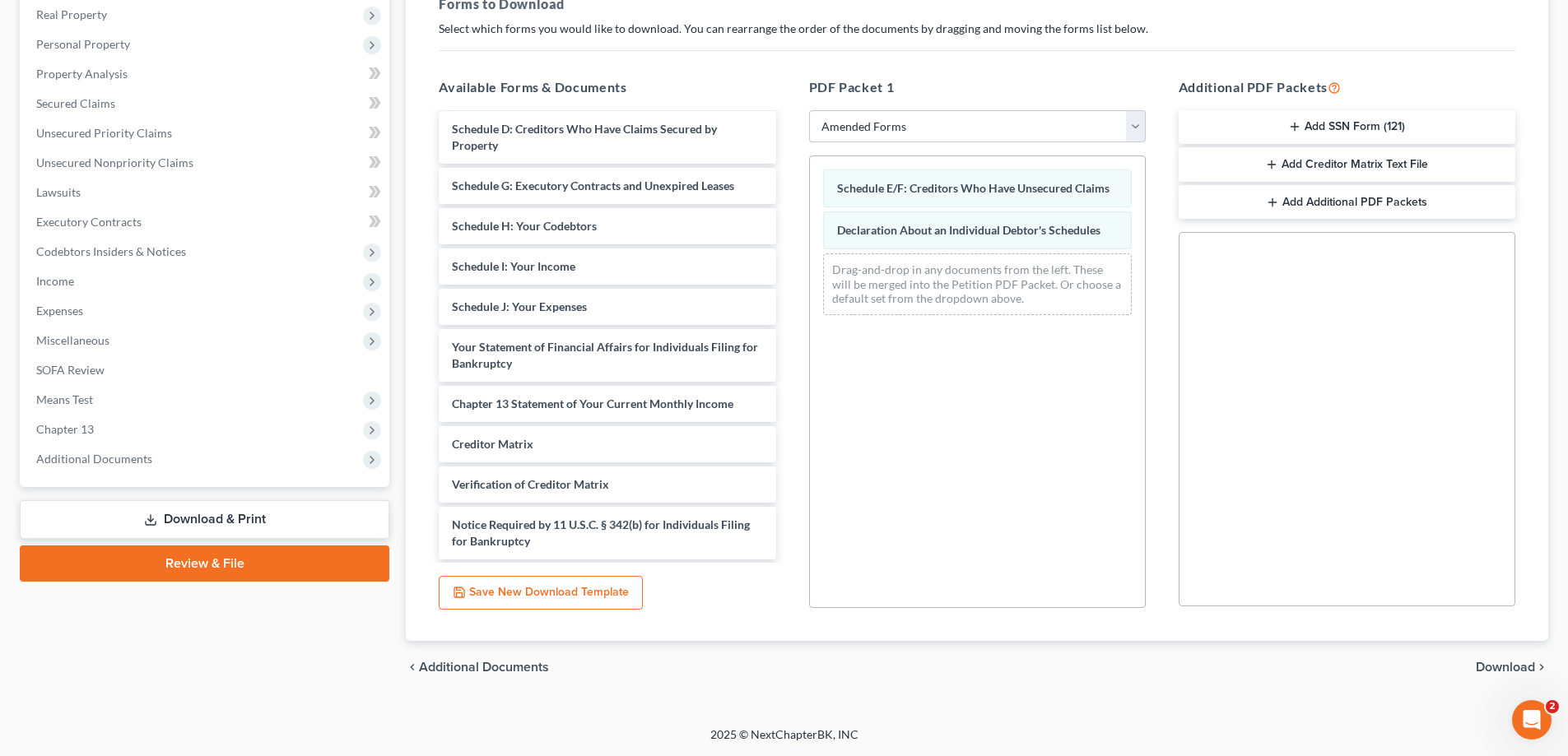
click at [1531, 667] on span "Download" at bounding box center [1506, 667] width 59 height 13
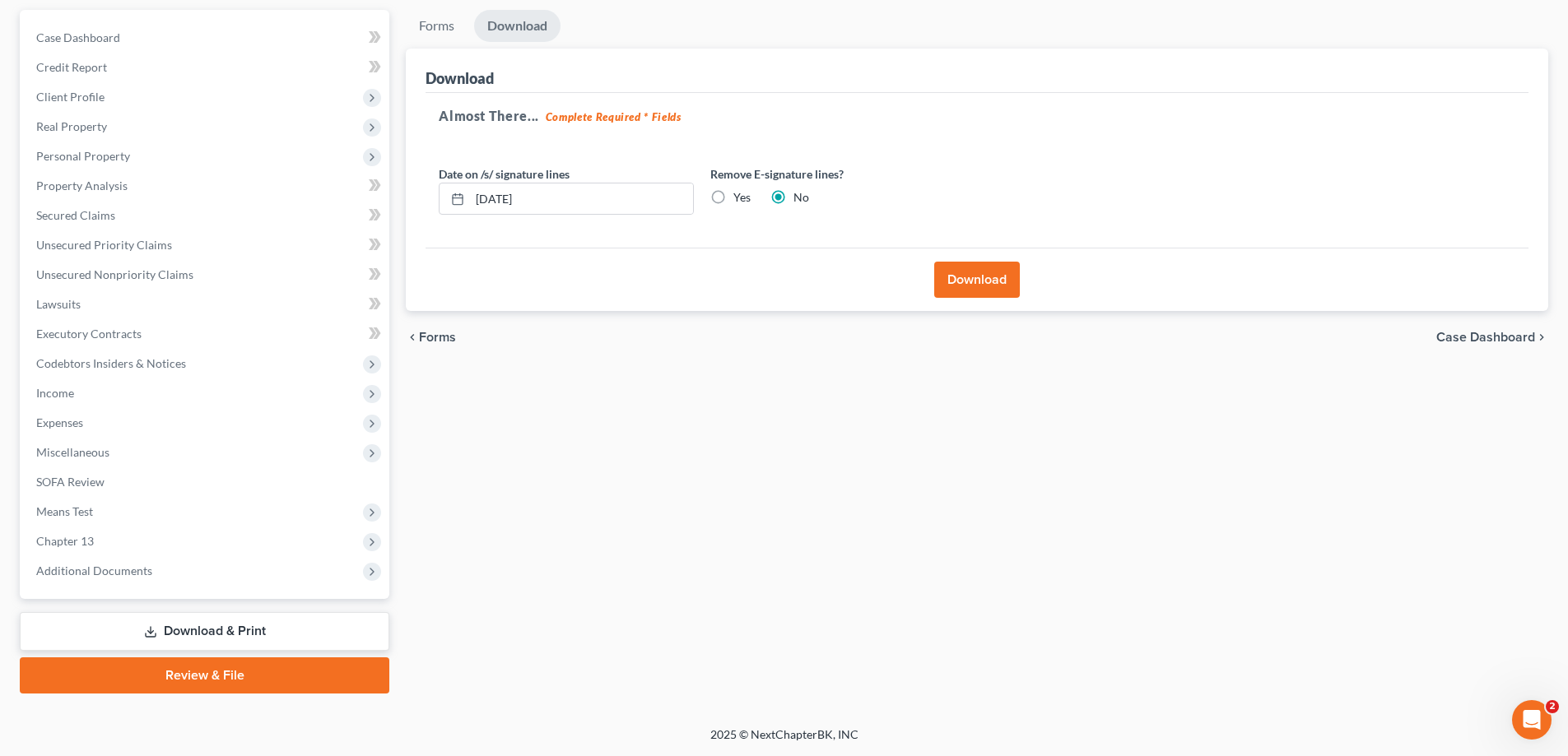
scroll to position [148, 0]
click at [987, 275] on button "Download" at bounding box center [977, 279] width 85 height 37
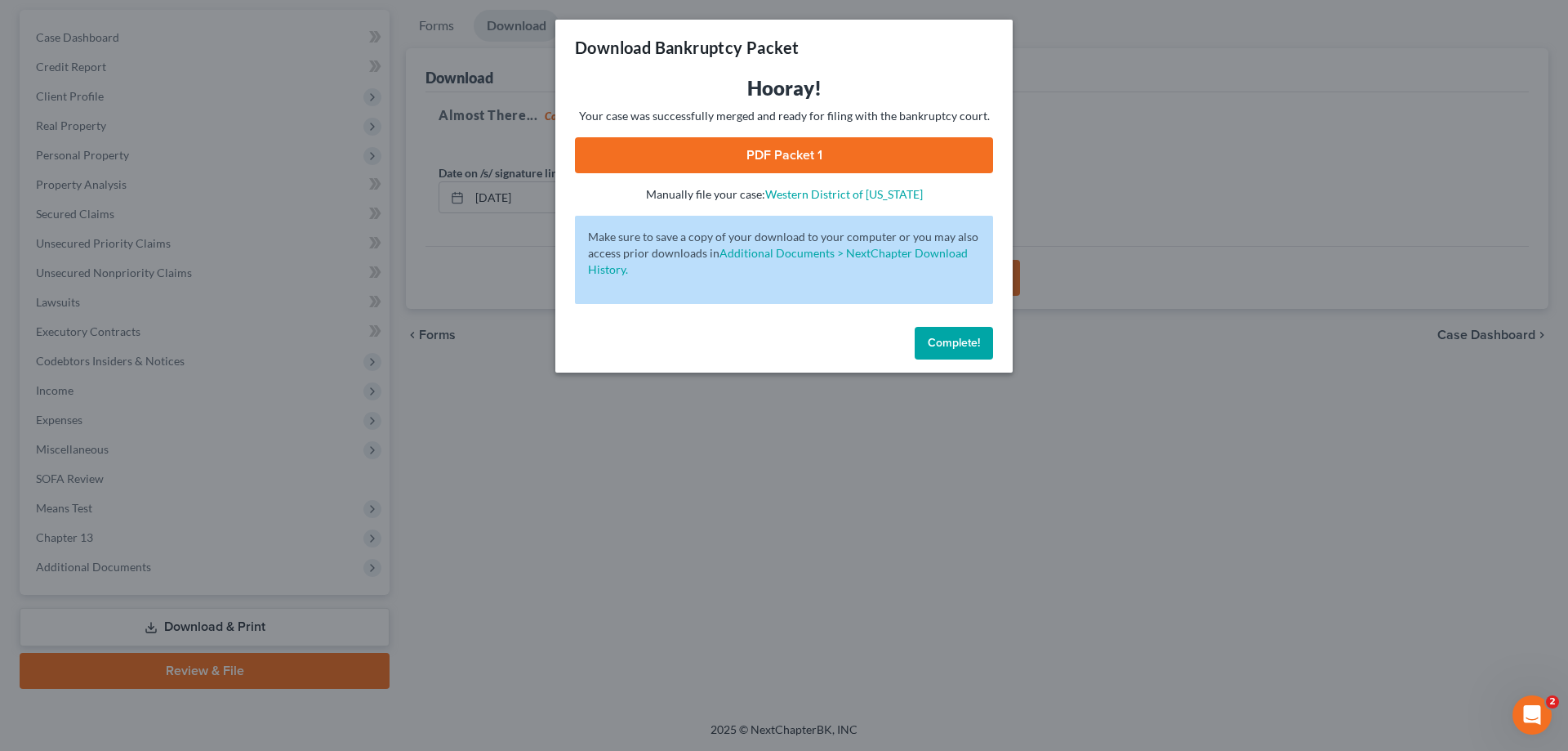
click at [900, 162] on link "PDF Packet 1" at bounding box center [784, 155] width 419 height 36
drag, startPoint x: 961, startPoint y: 348, endPoint x: 1204, endPoint y: 9, distance: 417.1
click at [959, 349] on span "Complete!" at bounding box center [953, 343] width 52 height 14
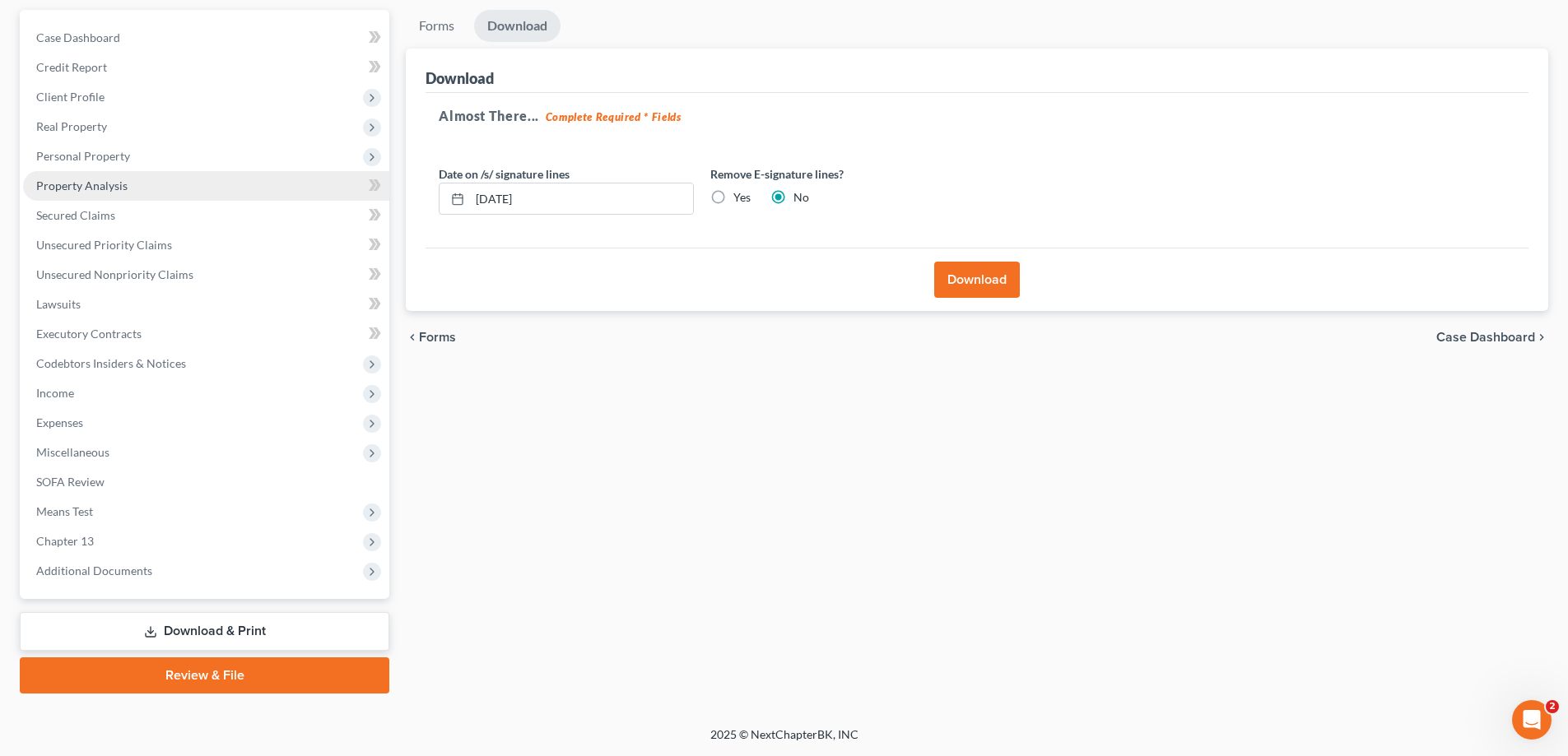
scroll to position [0, 0]
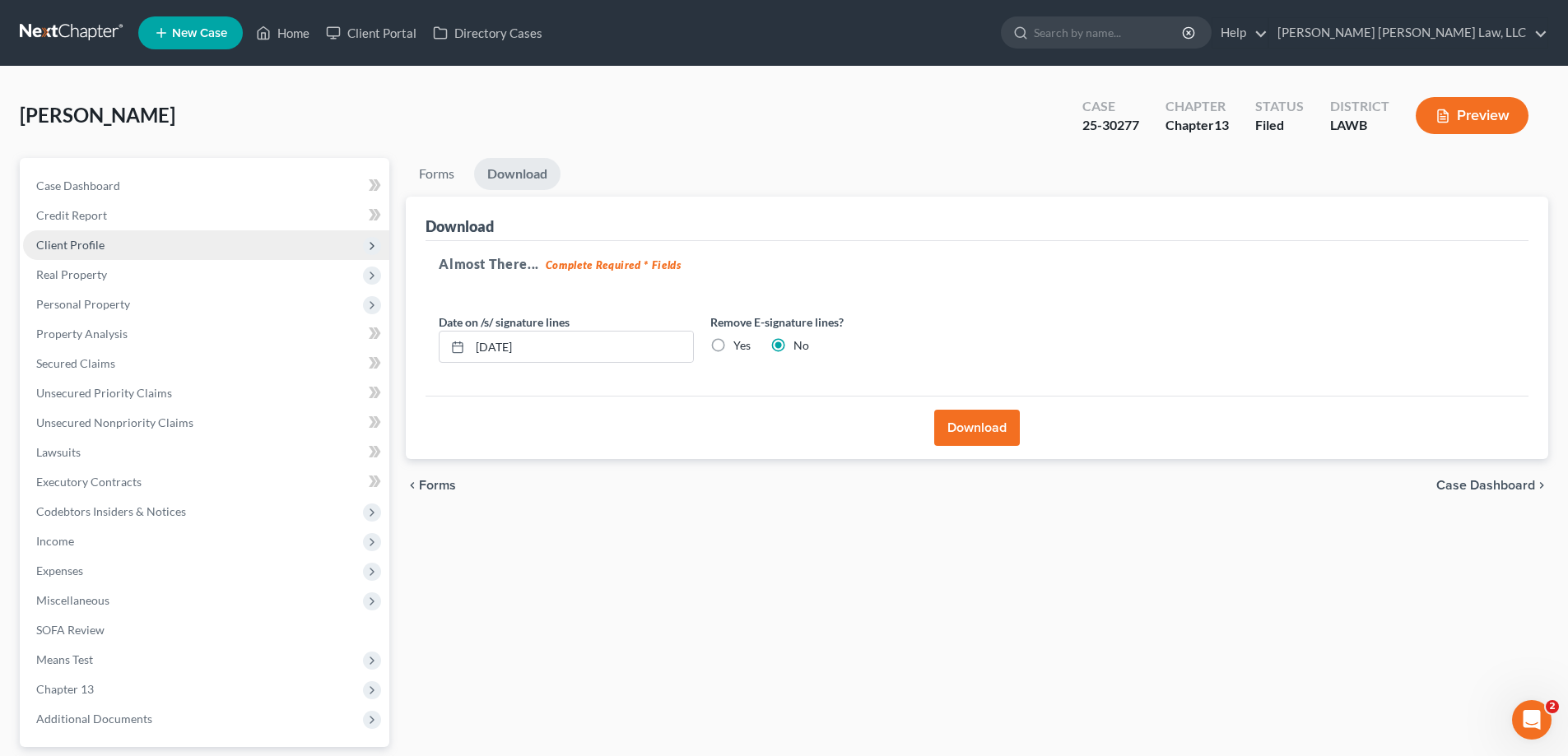
click at [89, 250] on span "Client Profile" at bounding box center [70, 244] width 68 height 14
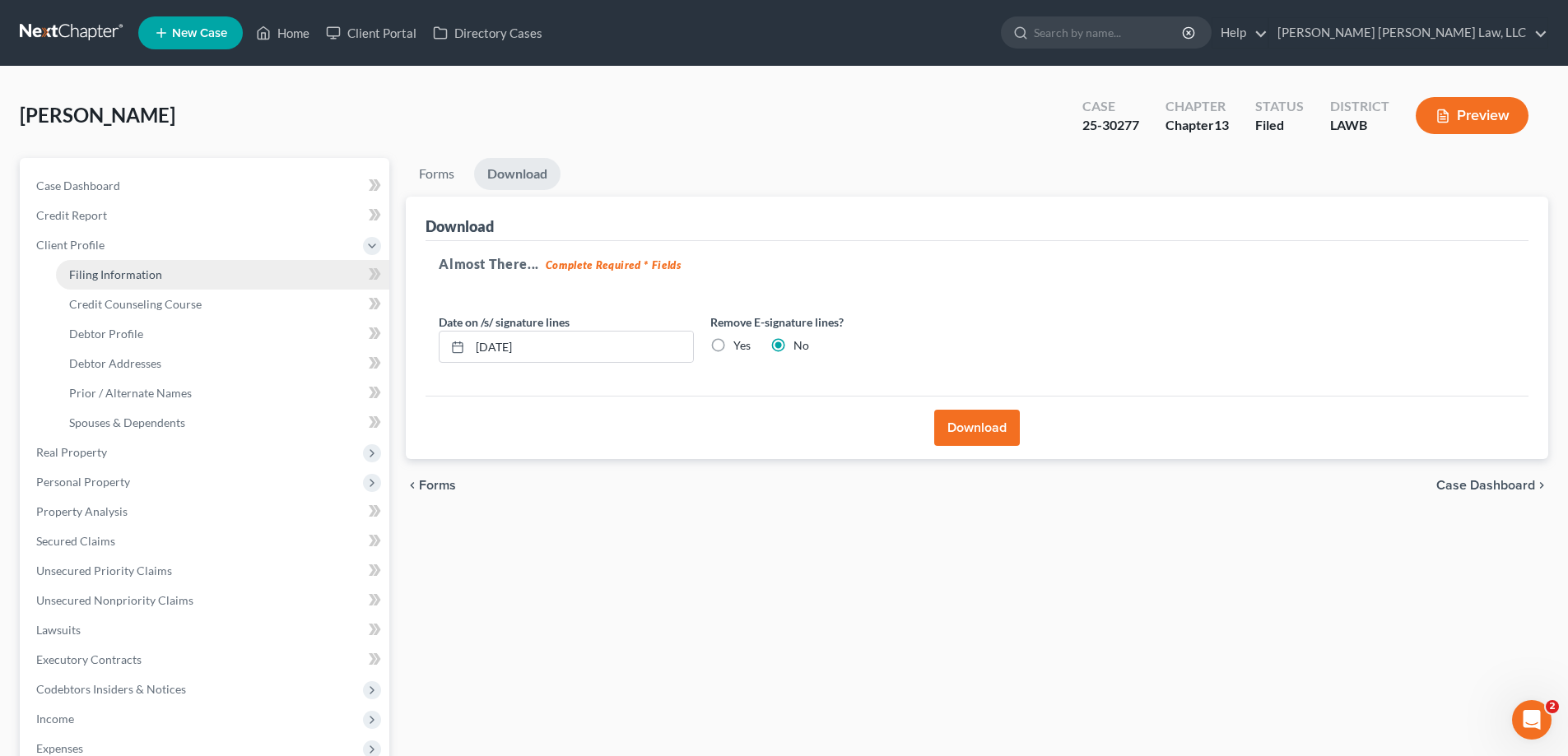
click at [109, 283] on link "Filing Information" at bounding box center [223, 275] width 334 height 30
select select "1"
select select "0"
select select "3"
select select "19"
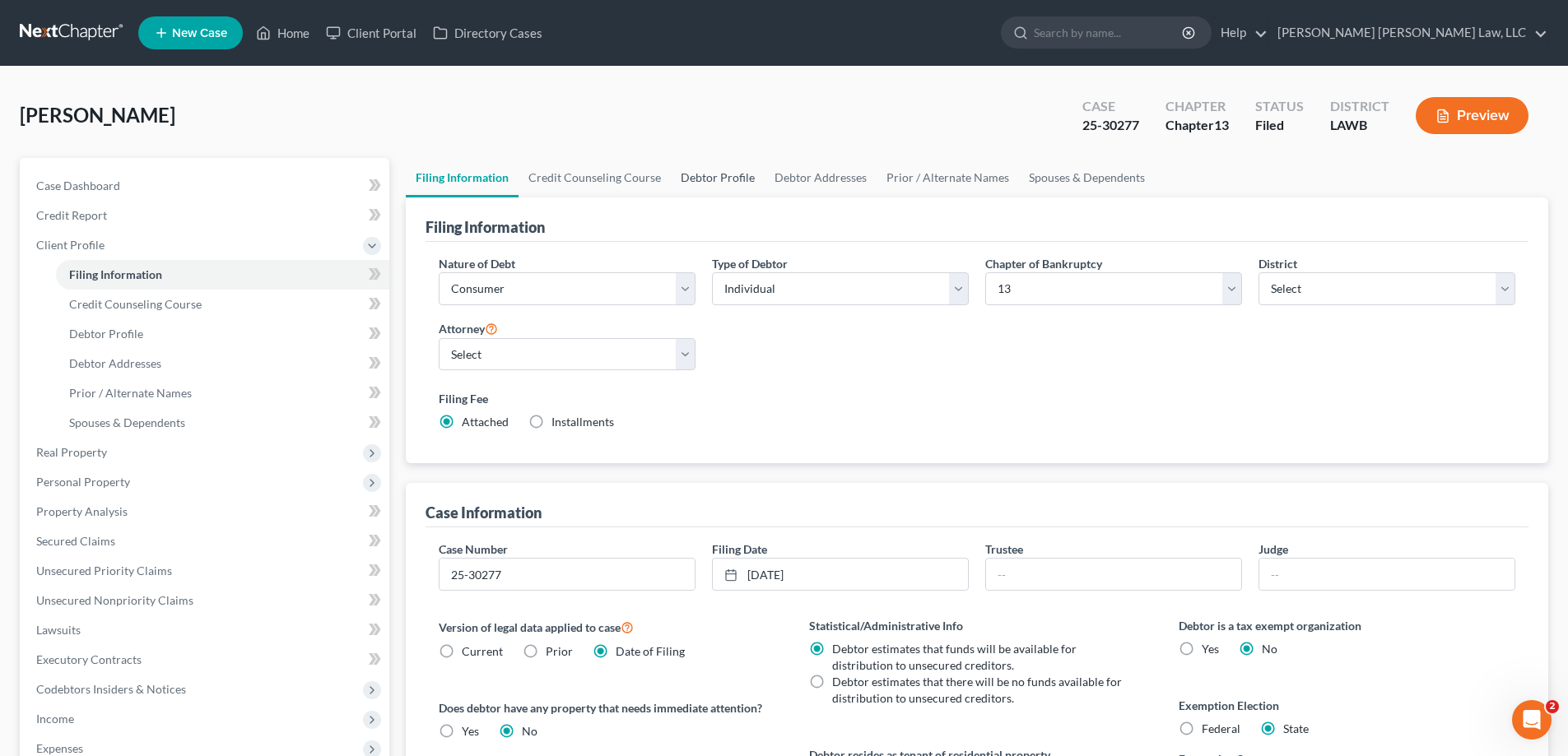
click at [724, 181] on link "Debtor Profile" at bounding box center [718, 178] width 94 height 40
select select "2"
select select "0"
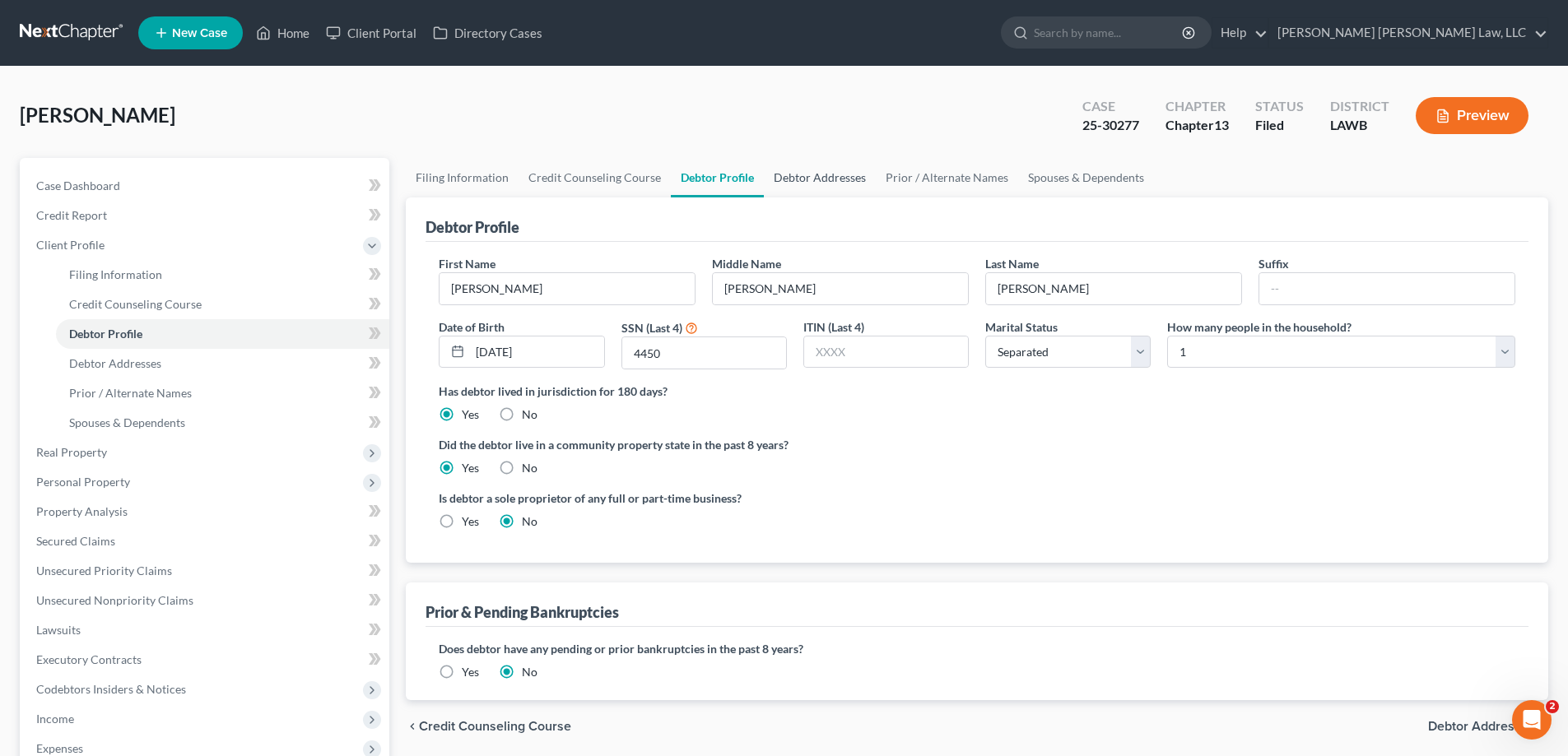
radio input "true"
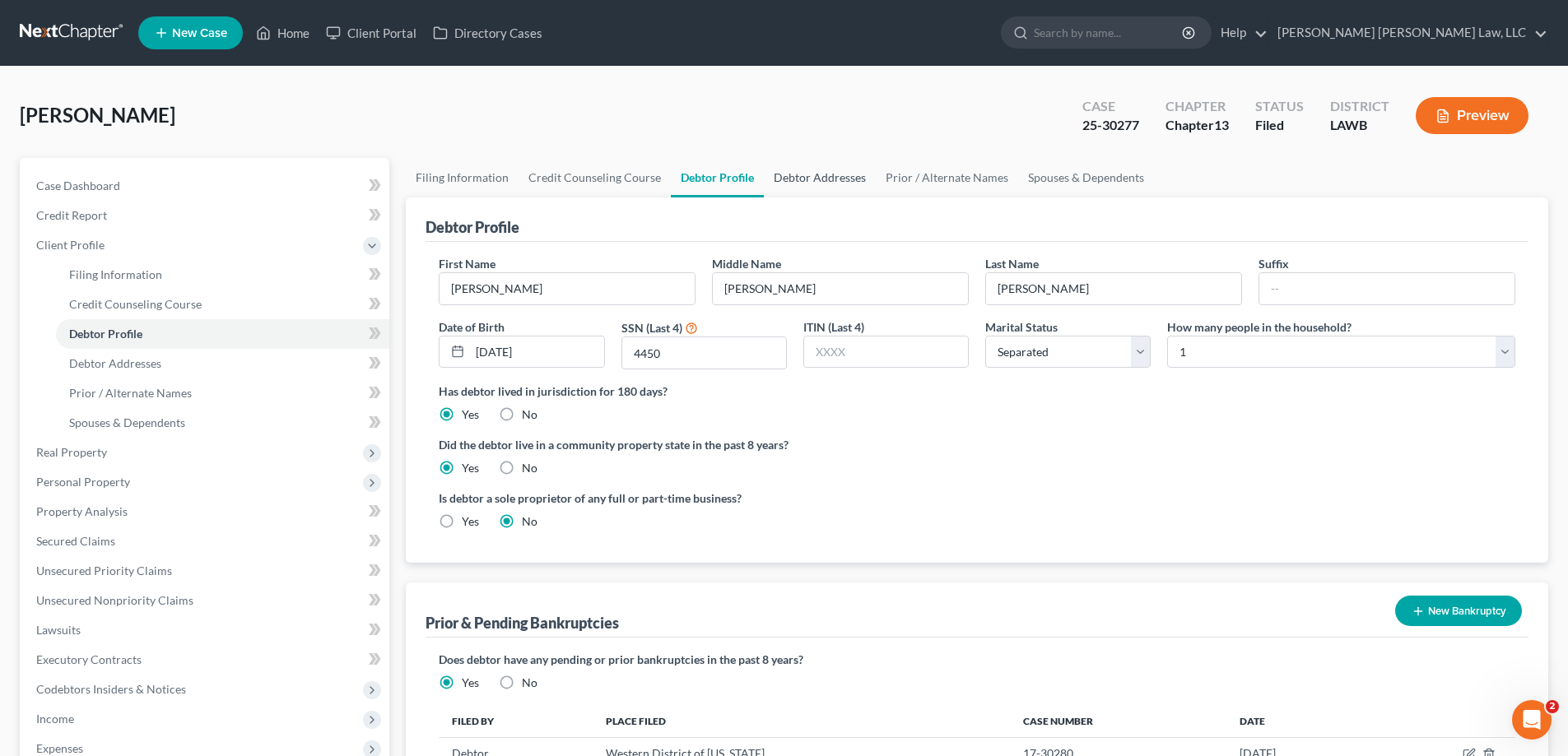
click at [815, 176] on link "Debtor Addresses" at bounding box center [820, 178] width 112 height 40
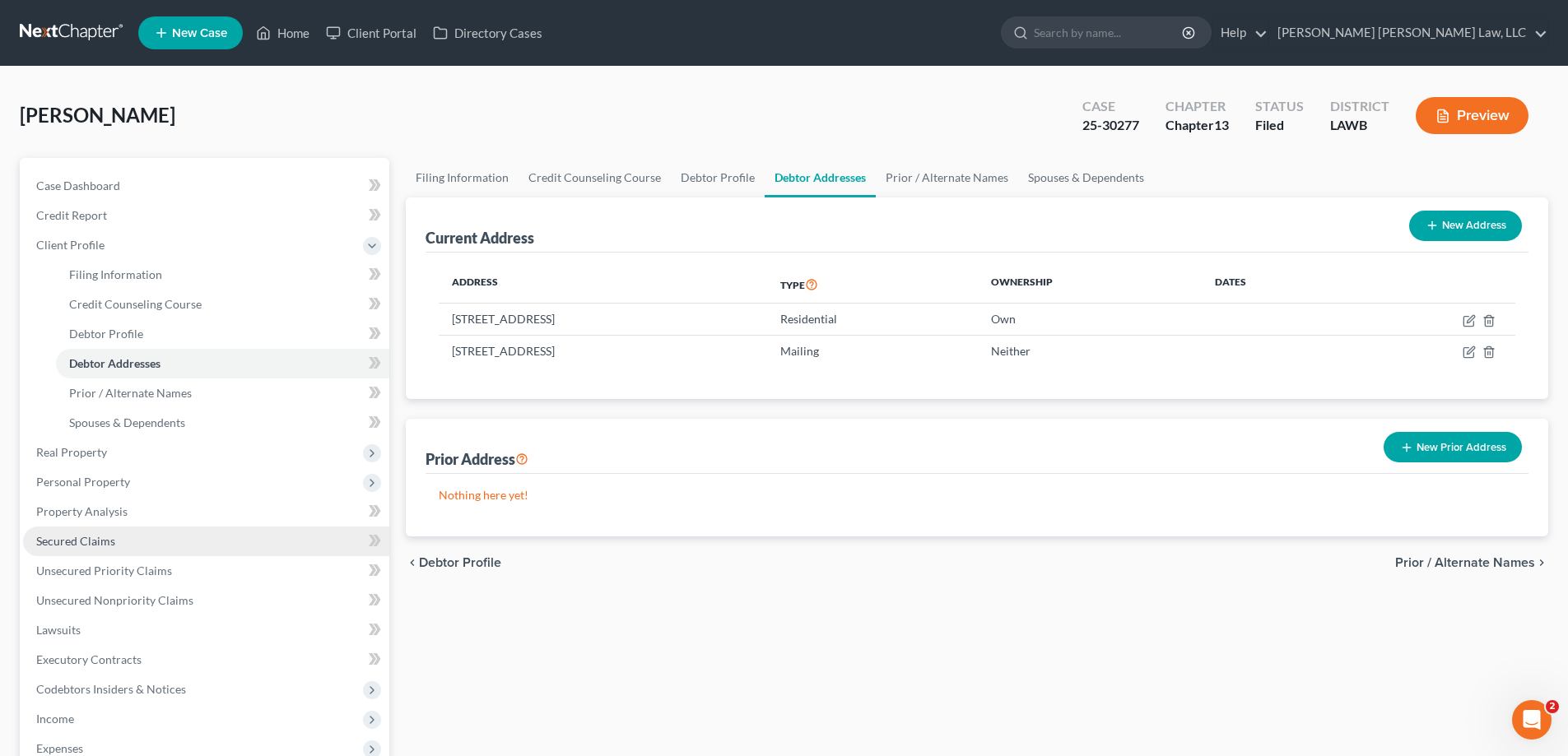
click at [115, 534] on link "Secured Claims" at bounding box center [206, 541] width 366 height 30
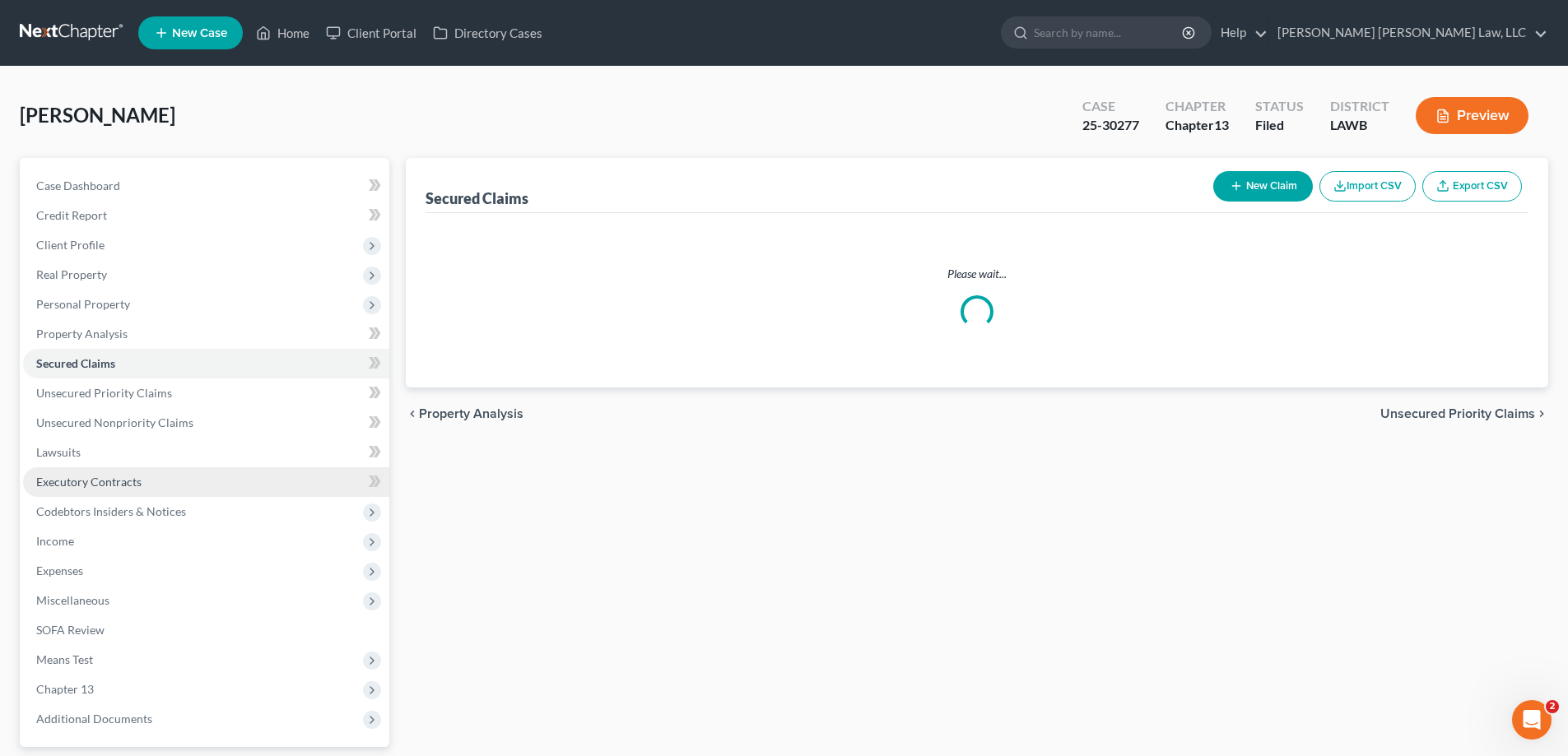
click at [133, 568] on span "Expenses" at bounding box center [206, 571] width 366 height 30
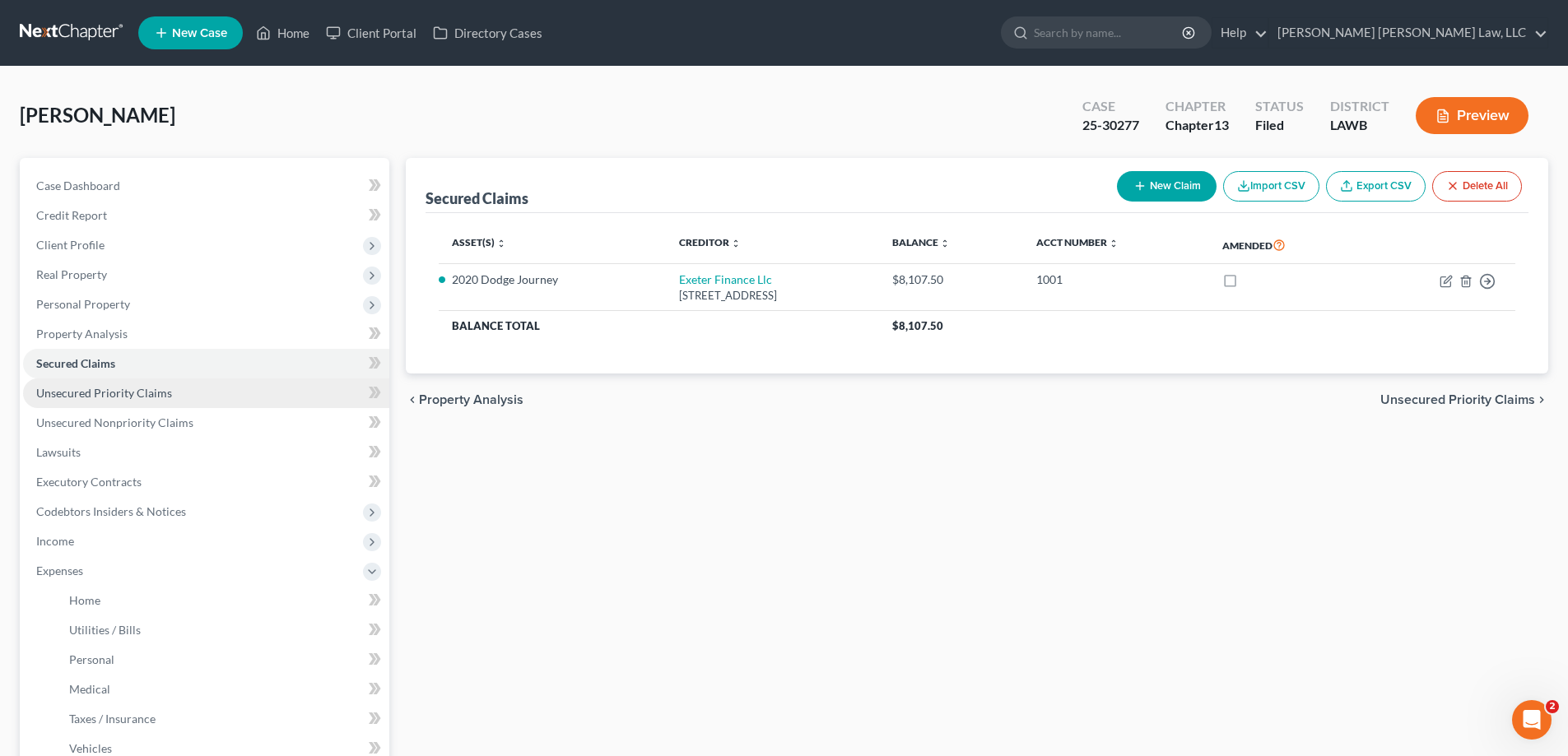
click at [130, 398] on span "Unsecured Priority Claims" at bounding box center [104, 393] width 136 height 14
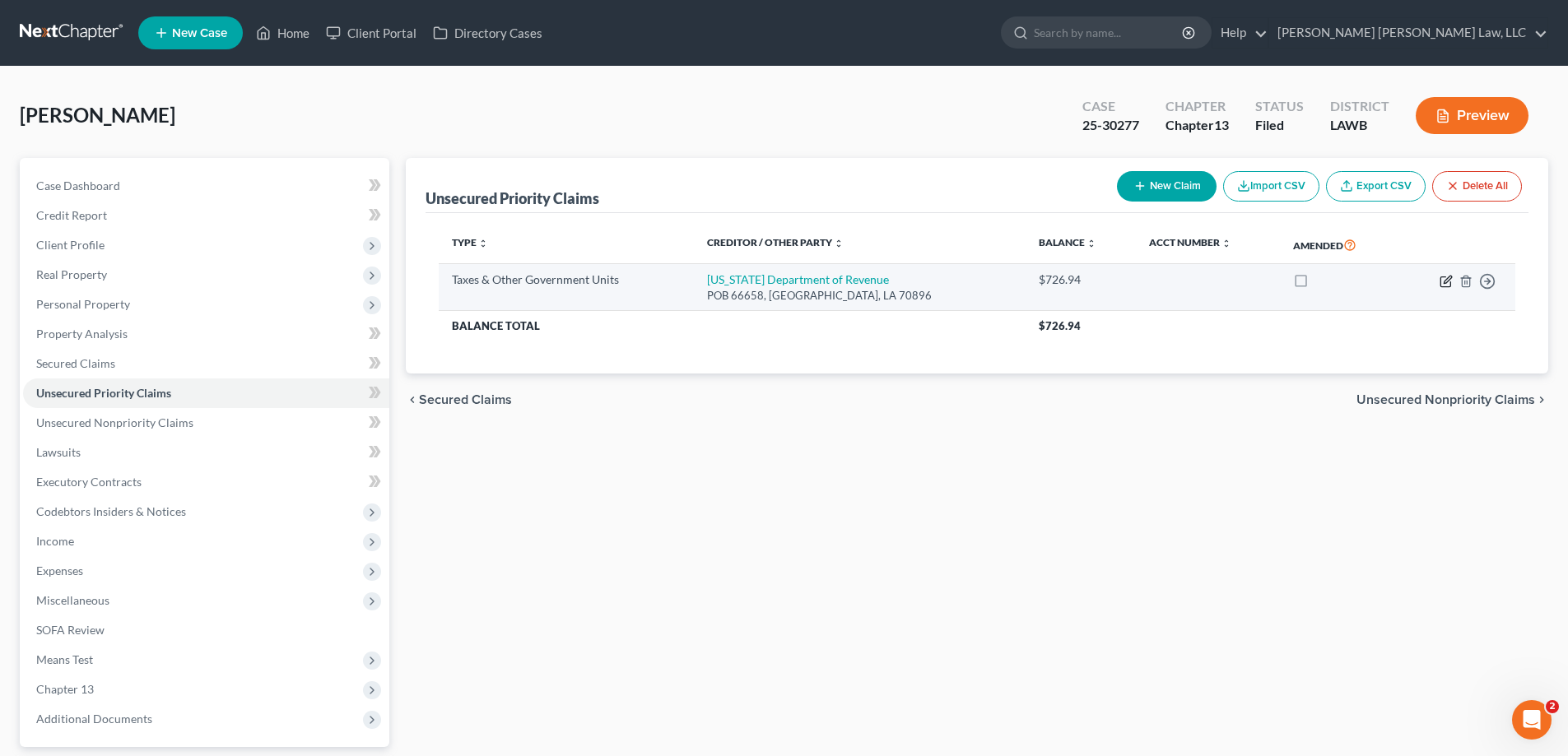
click at [1445, 279] on icon "button" at bounding box center [1445, 281] width 13 height 13
select select "2"
select select "19"
select select "0"
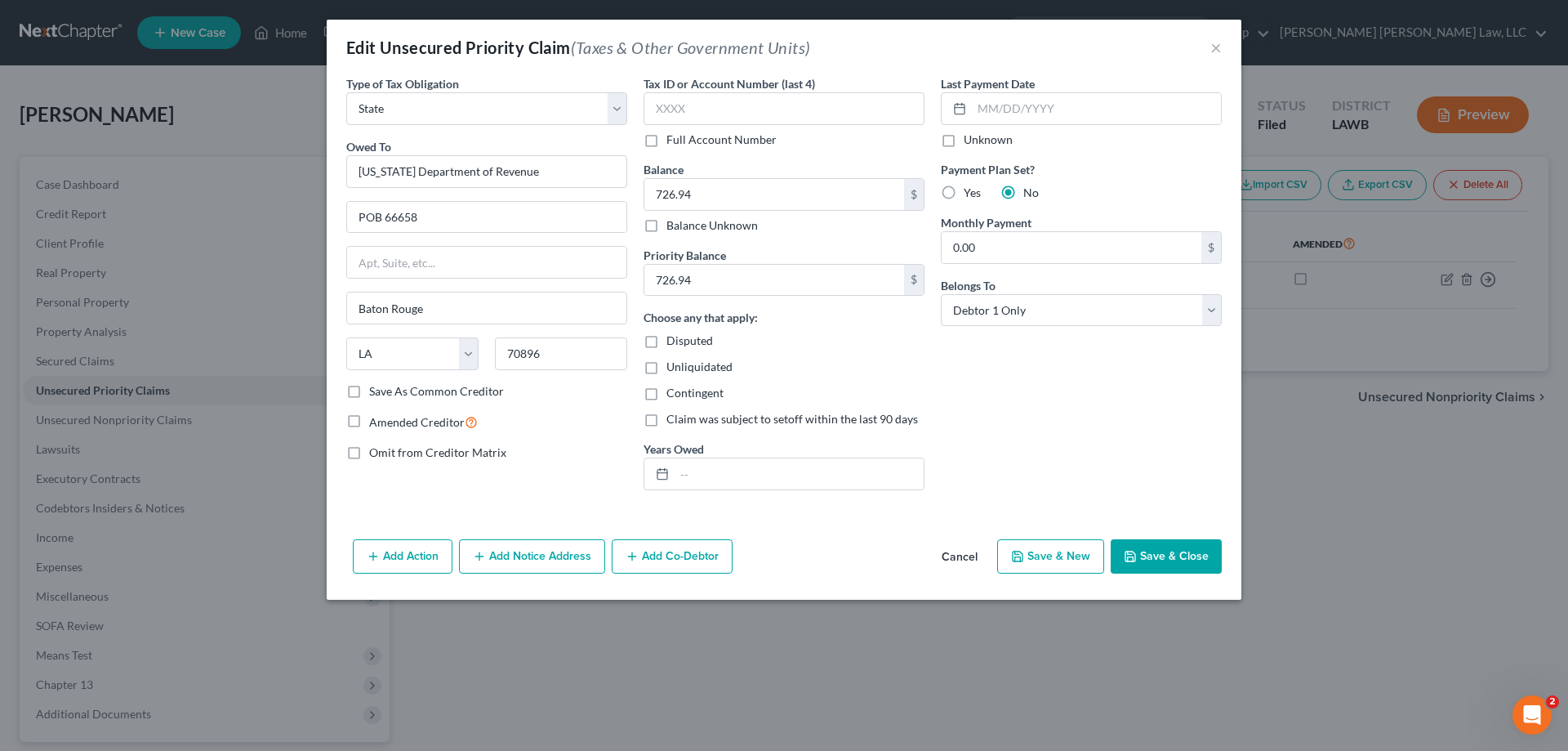
click at [1180, 567] on button "Save & Close" at bounding box center [1166, 556] width 111 height 34
